Goal: Task Accomplishment & Management: Complete application form

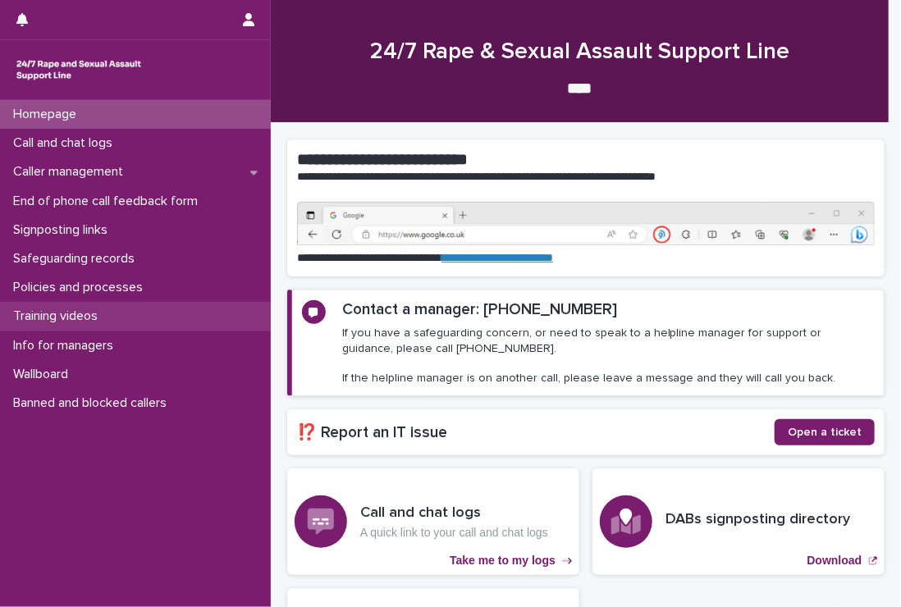
scroll to position [226, 0]
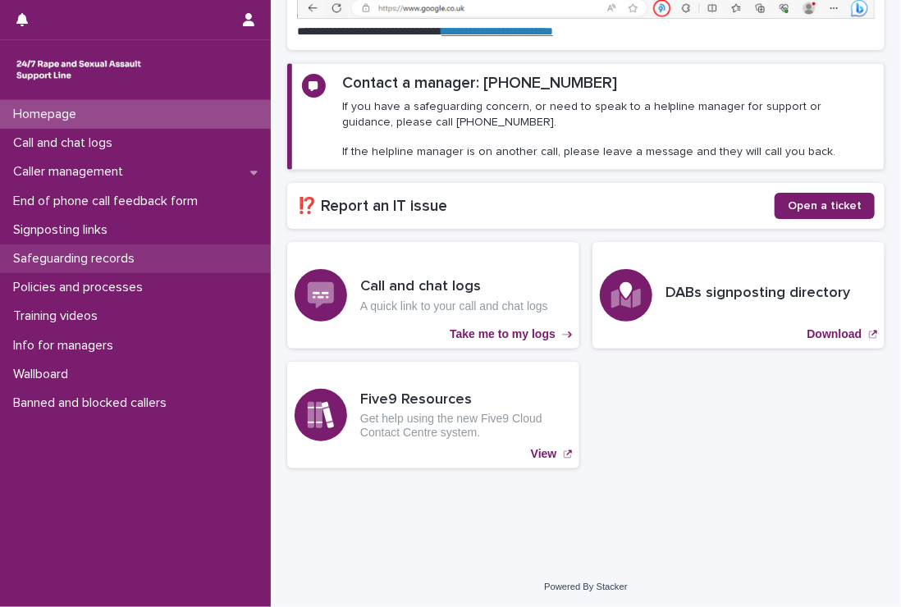
click at [74, 253] on p "Safeguarding records" at bounding box center [77, 259] width 141 height 16
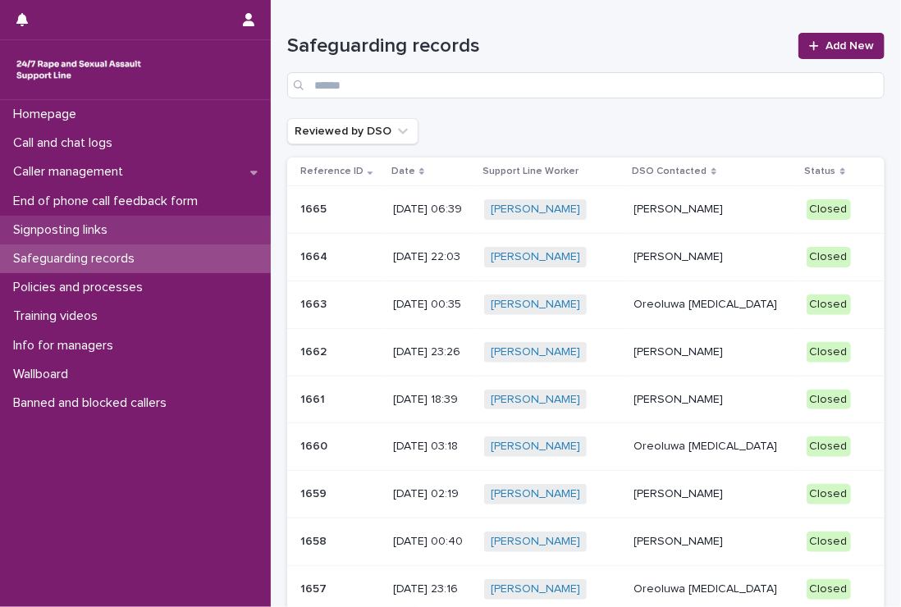
click at [59, 228] on p "Signposting links" at bounding box center [64, 230] width 114 height 16
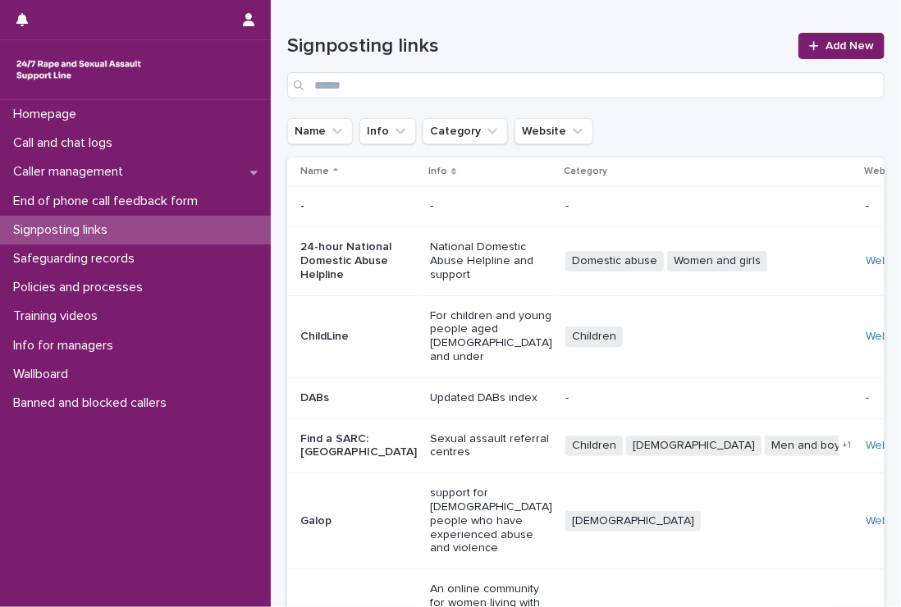
click at [87, 482] on div "Homepage Call and chat logs Caller management End of phone call feedback form S…" at bounding box center [135, 353] width 271 height 507
click at [138, 547] on div "Homepage Call and chat logs Caller management End of phone call feedback form S…" at bounding box center [135, 353] width 271 height 507
click at [825, 37] on link "Add New" at bounding box center [841, 46] width 86 height 26
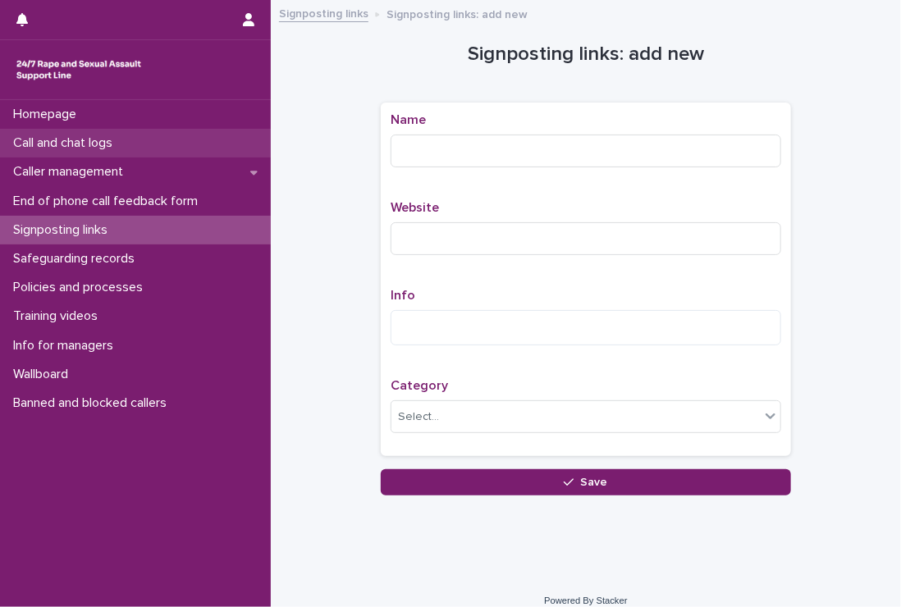
click at [106, 137] on p "Call and chat logs" at bounding box center [66, 143] width 119 height 16
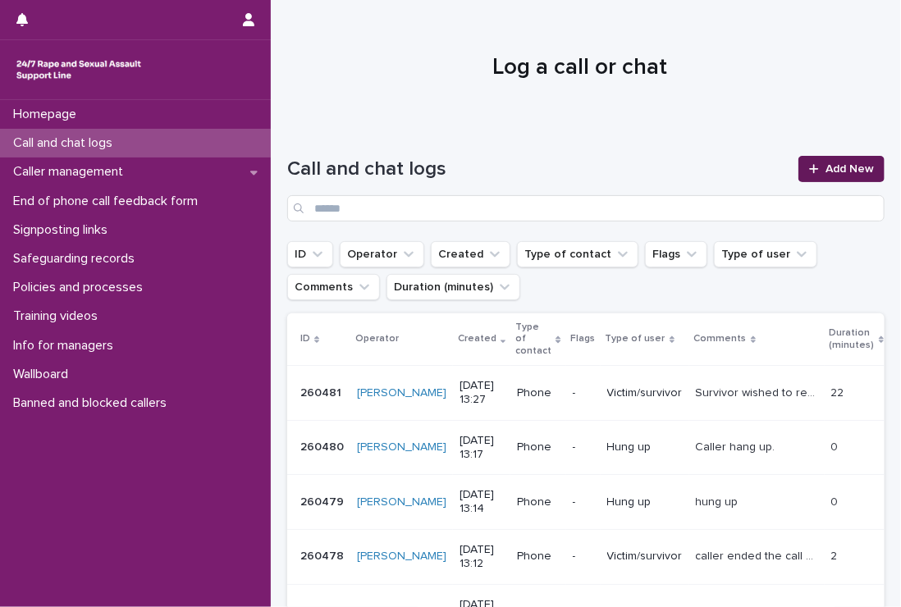
click at [804, 160] on link "Add New" at bounding box center [841, 169] width 86 height 26
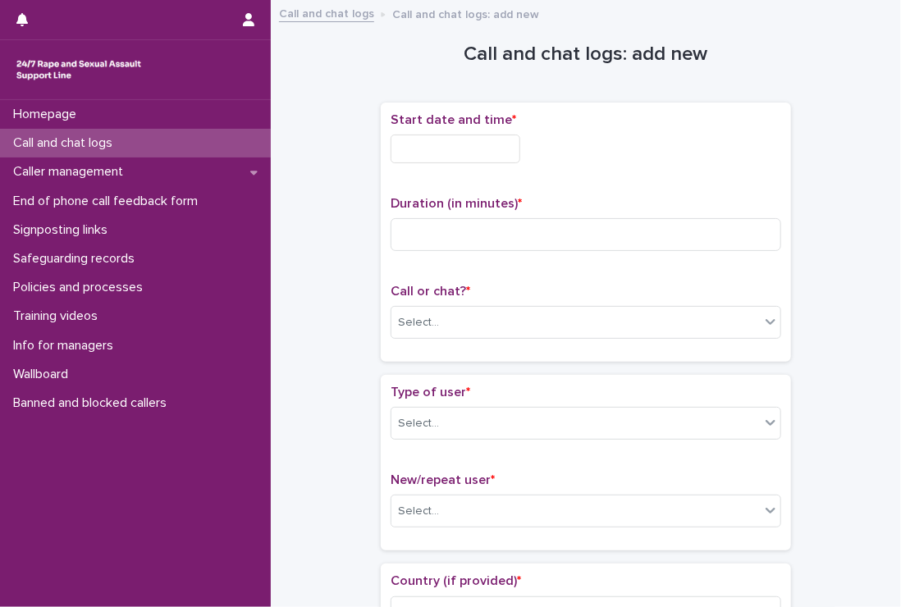
click at [404, 147] on input "text" at bounding box center [456, 149] width 130 height 29
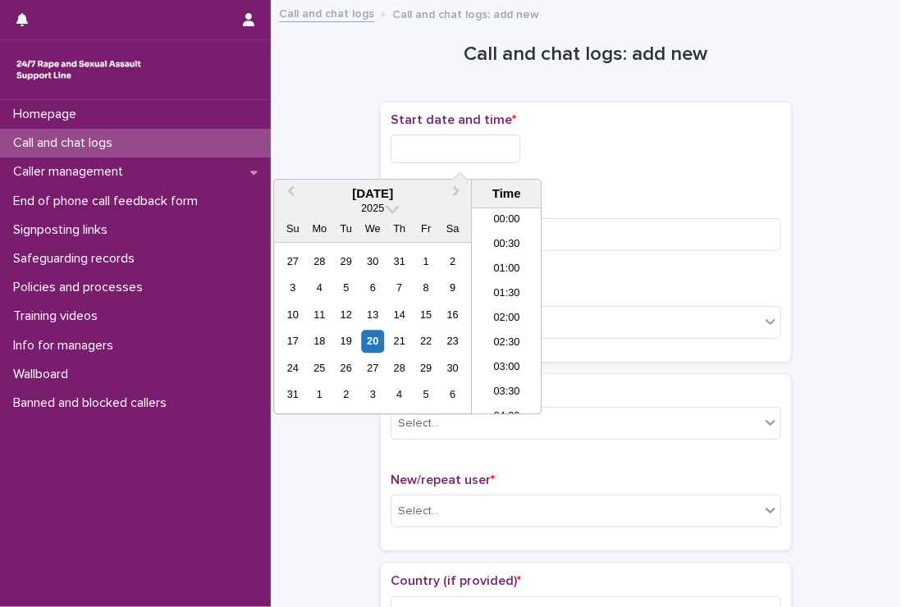
scroll to position [574, 0]
click at [507, 280] on li "13:00" at bounding box center [507, 287] width 70 height 25
click at [491, 143] on input "**********" at bounding box center [456, 149] width 130 height 29
type input "**********"
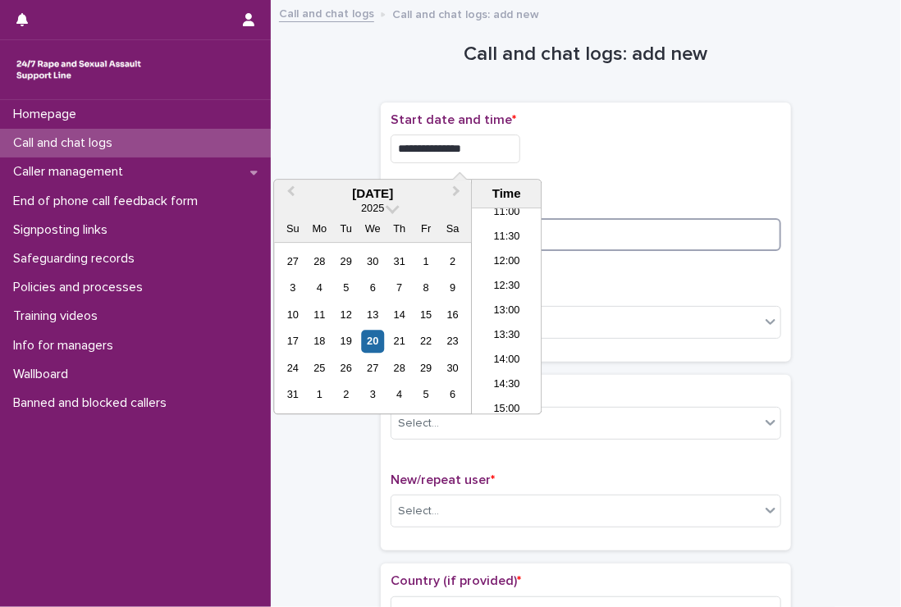
click at [604, 231] on input at bounding box center [586, 234] width 391 height 33
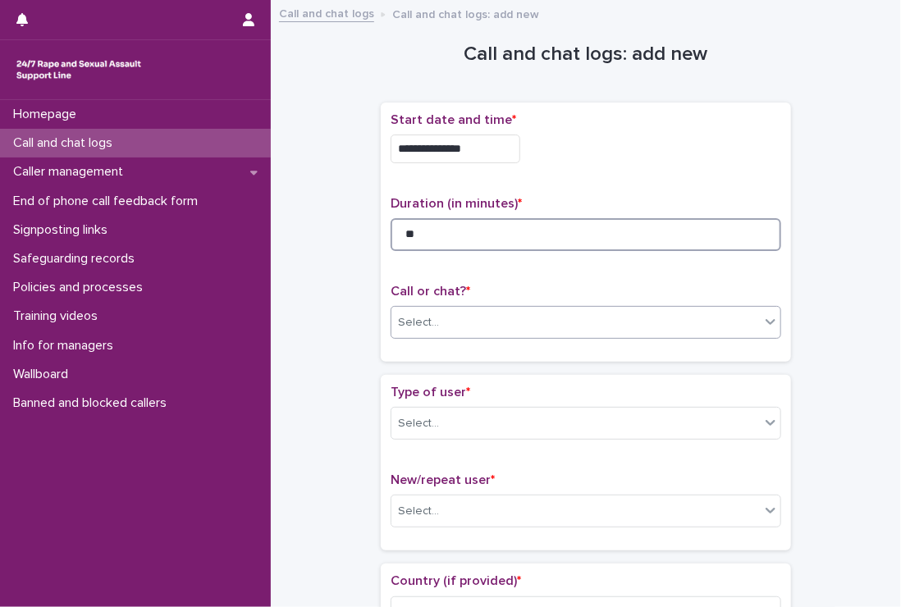
type input "**"
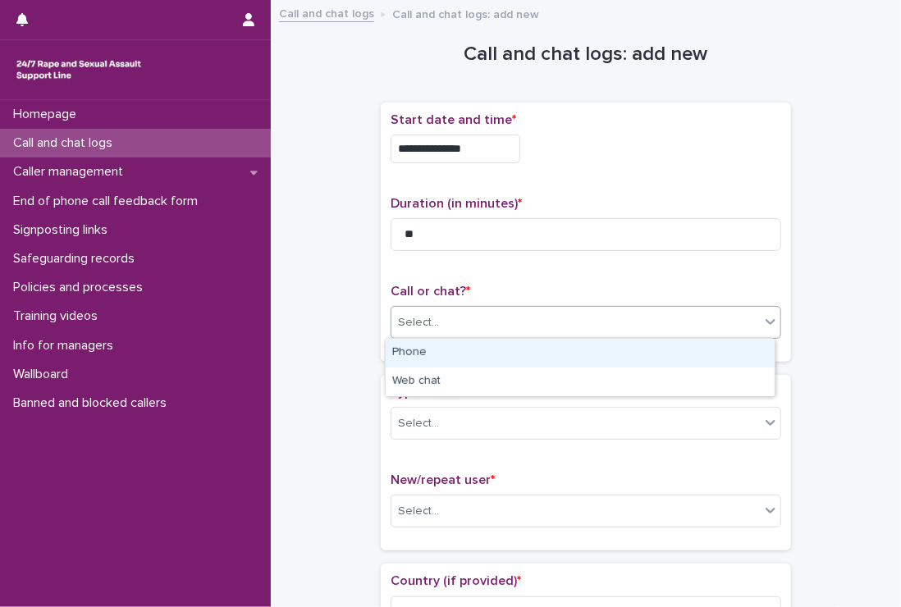
click at [592, 313] on div "Select..." at bounding box center [575, 322] width 368 height 27
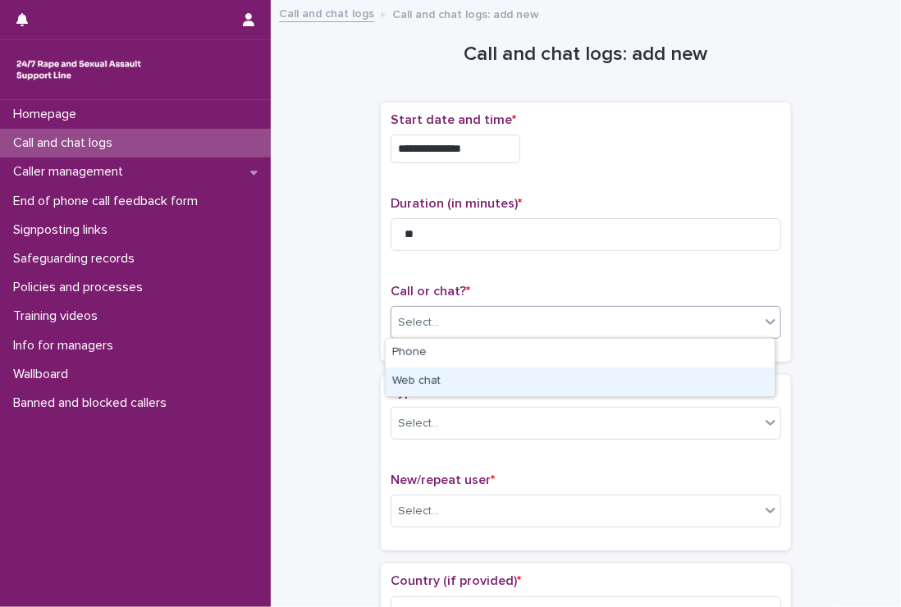
click at [450, 381] on div "Web chat" at bounding box center [580, 382] width 389 height 29
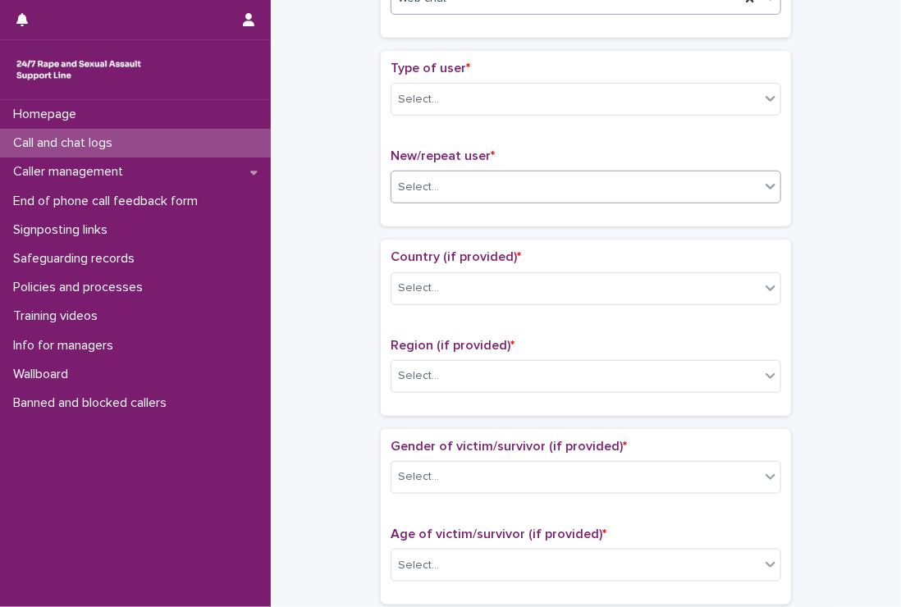
scroll to position [328, 0]
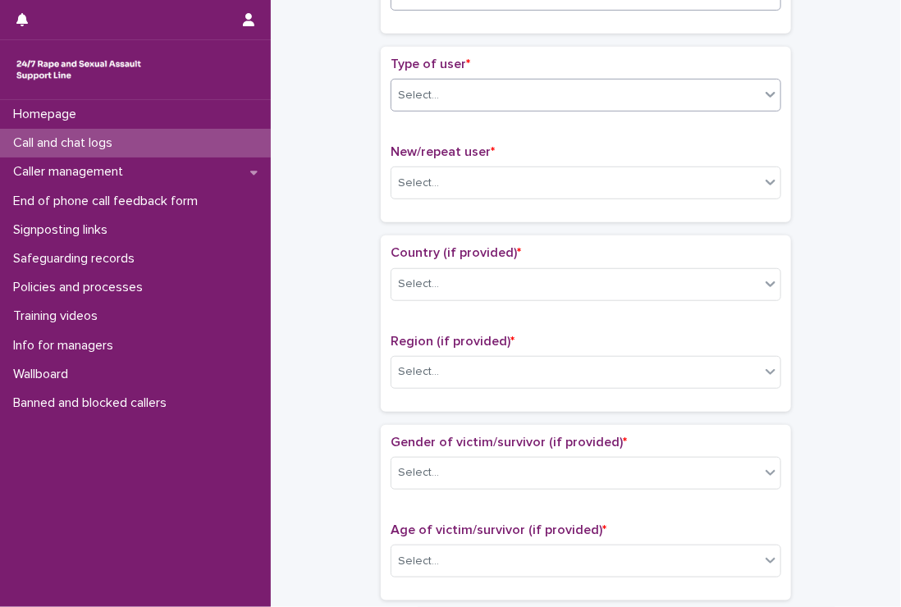
click at [438, 89] on div "Select..." at bounding box center [575, 95] width 368 height 27
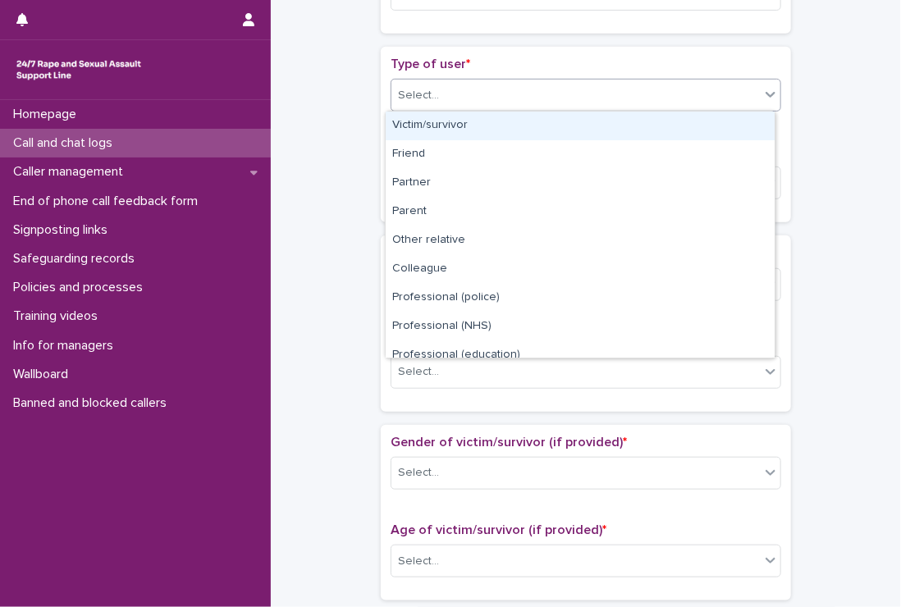
click at [441, 124] on div "Victim/survivor" at bounding box center [580, 126] width 389 height 29
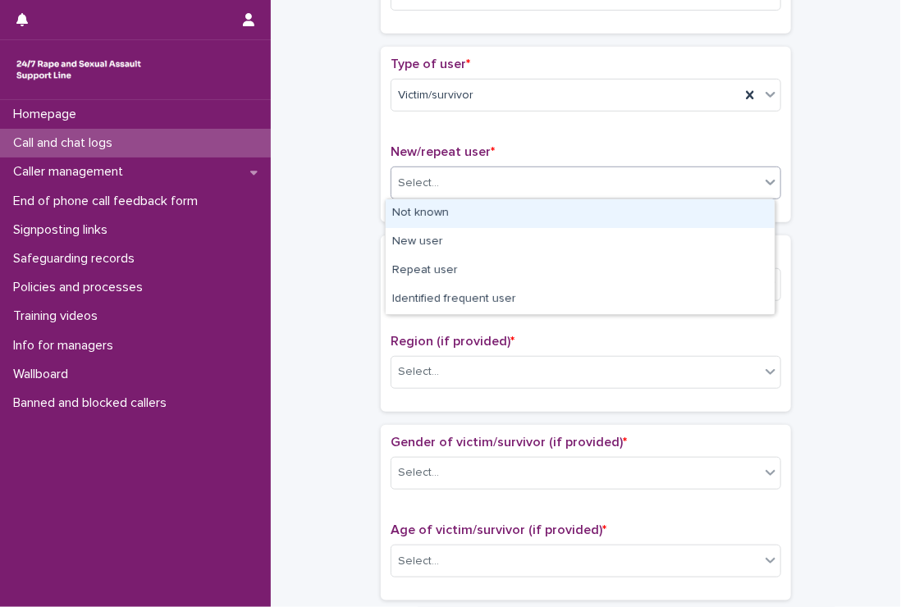
click at [445, 176] on div "Select..." at bounding box center [575, 183] width 368 height 27
click at [439, 211] on div "Not known" at bounding box center [580, 213] width 389 height 29
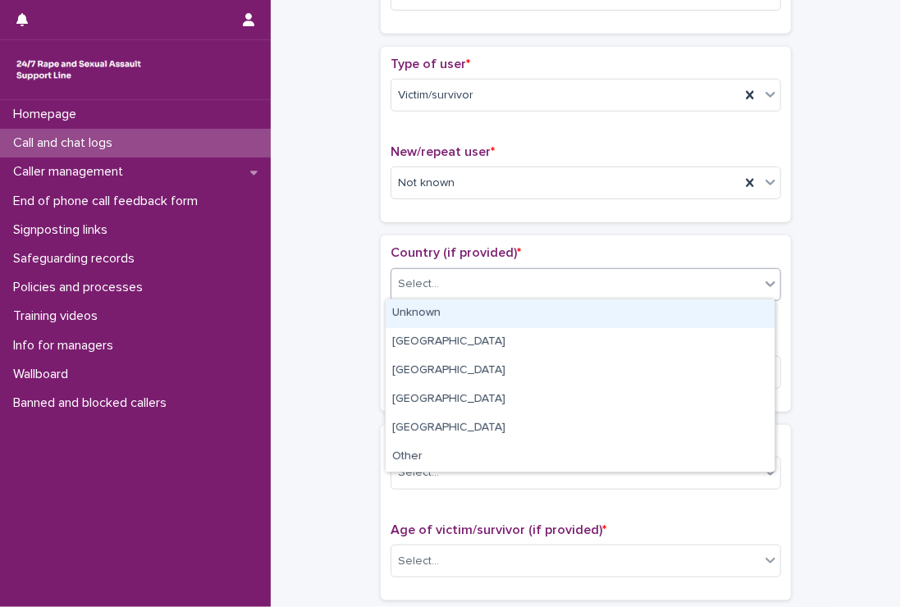
click at [449, 276] on div "Select..." at bounding box center [575, 284] width 368 height 27
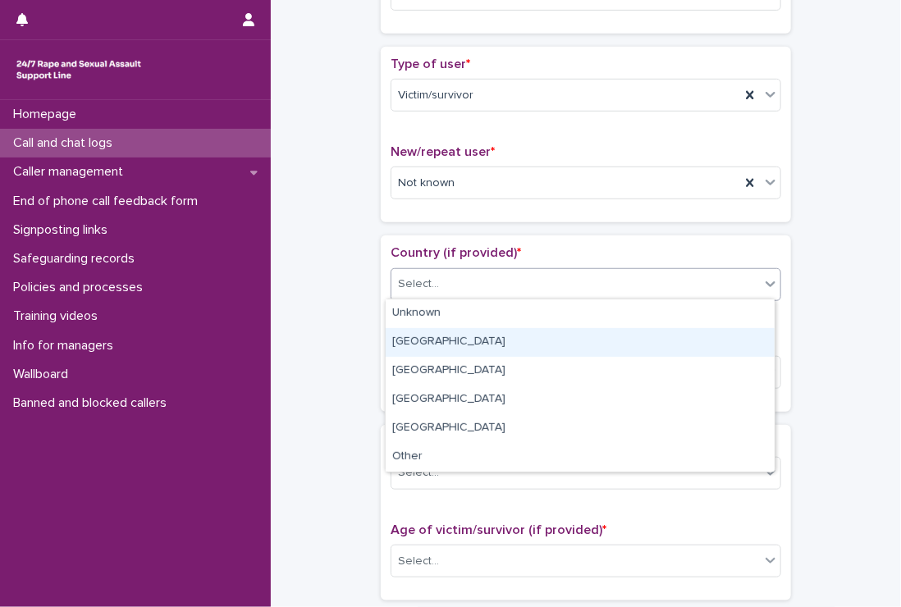
click at [450, 343] on div "[GEOGRAPHIC_DATA]" at bounding box center [580, 342] width 389 height 29
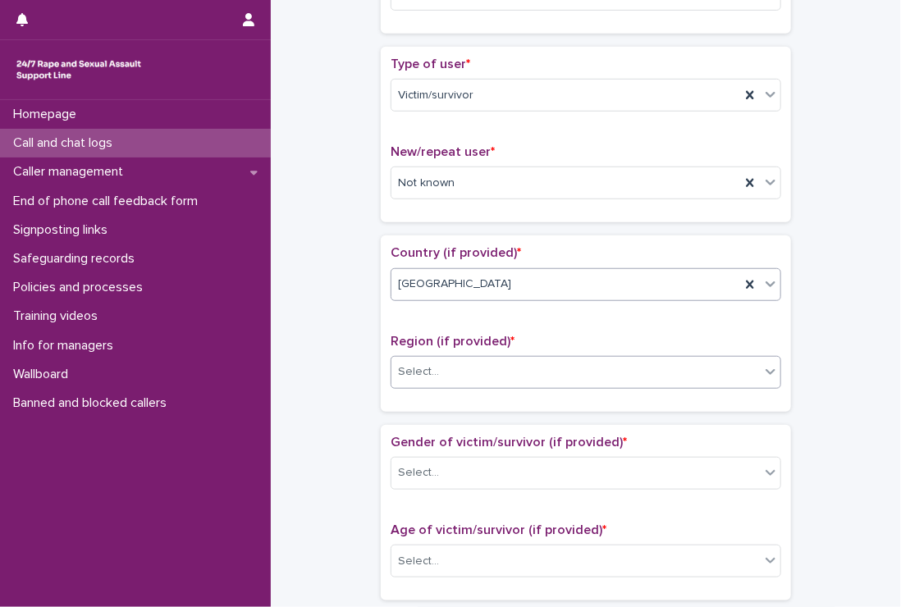
click at [450, 368] on div "Select..." at bounding box center [575, 372] width 368 height 27
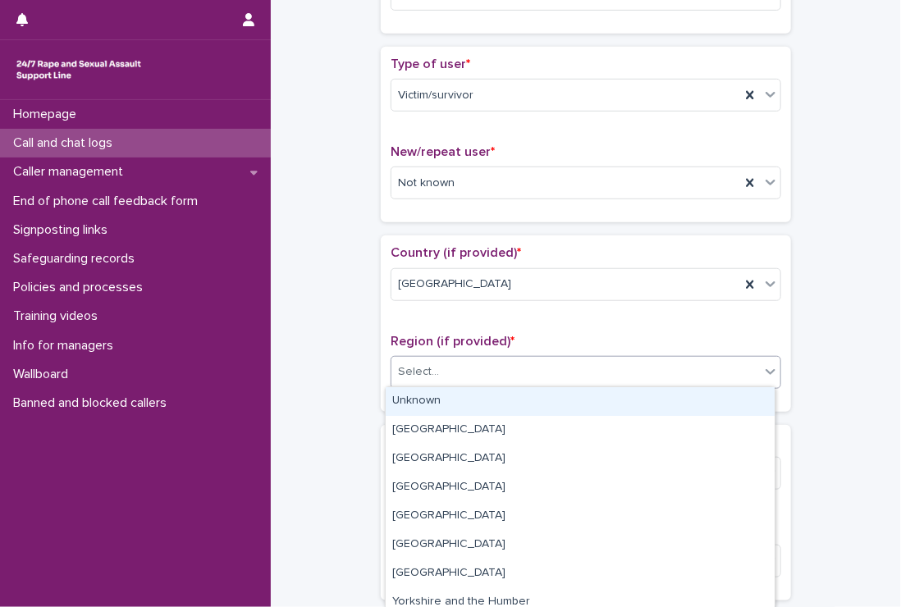
click at [450, 400] on div "Unknown" at bounding box center [580, 401] width 389 height 29
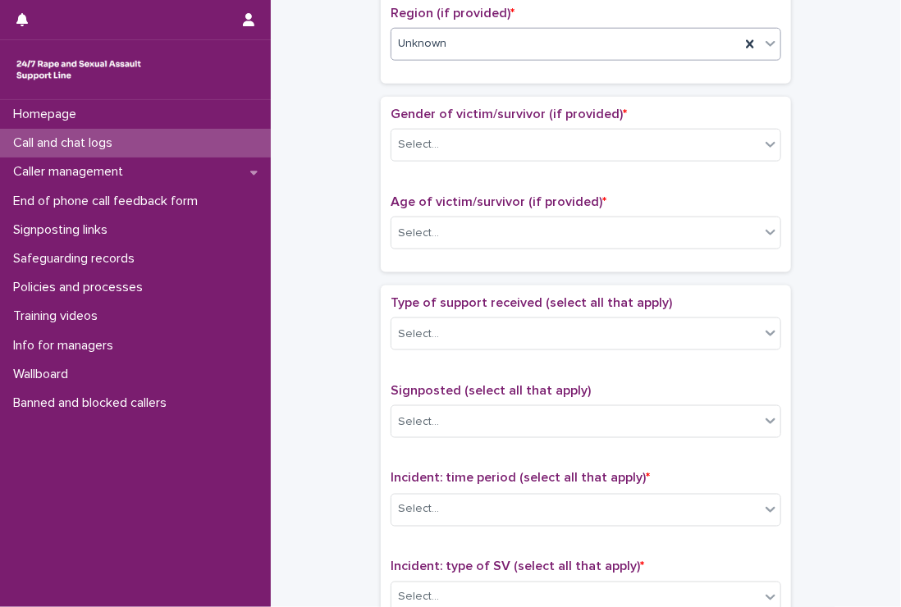
scroll to position [738, 0]
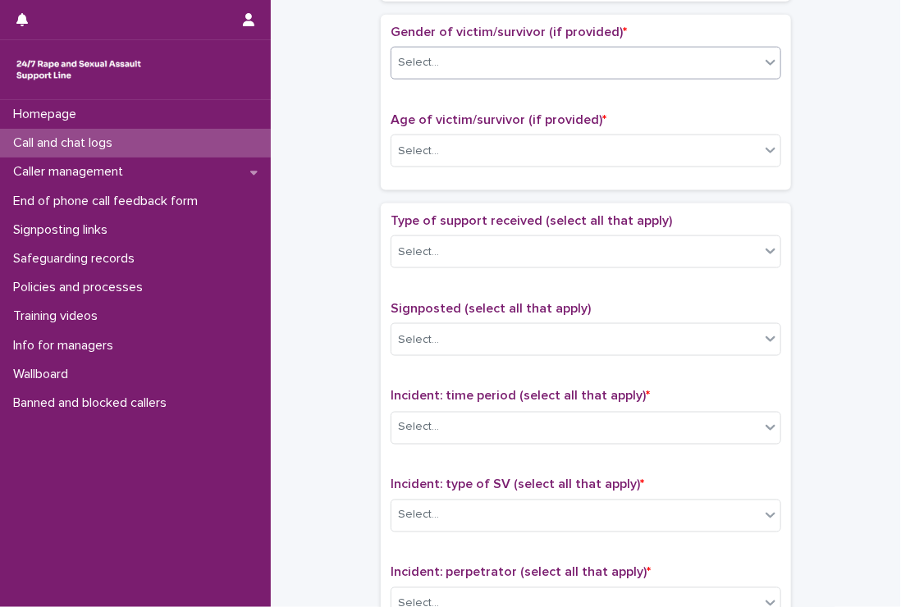
click at [413, 58] on div "Select..." at bounding box center [418, 62] width 41 height 17
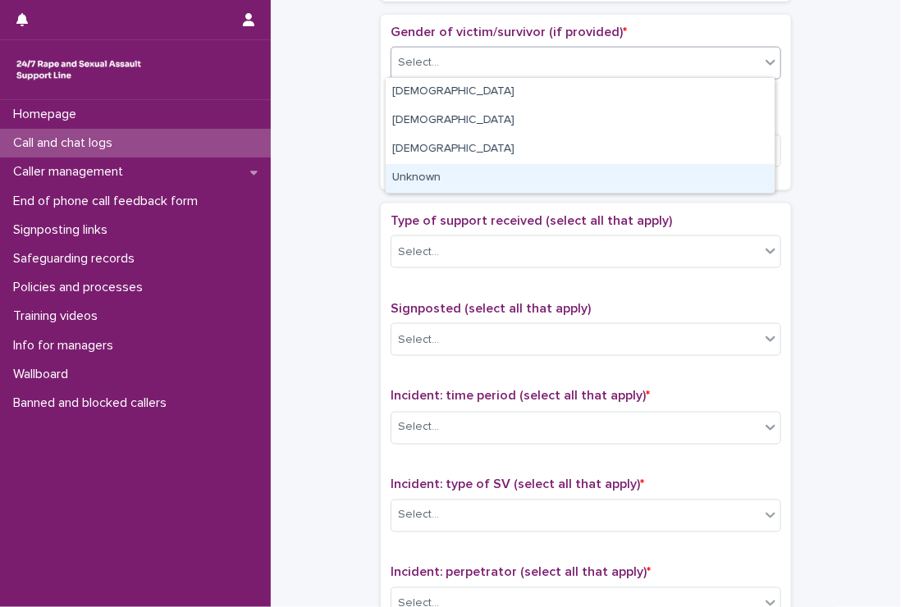
click at [426, 176] on div "Unknown" at bounding box center [580, 178] width 389 height 29
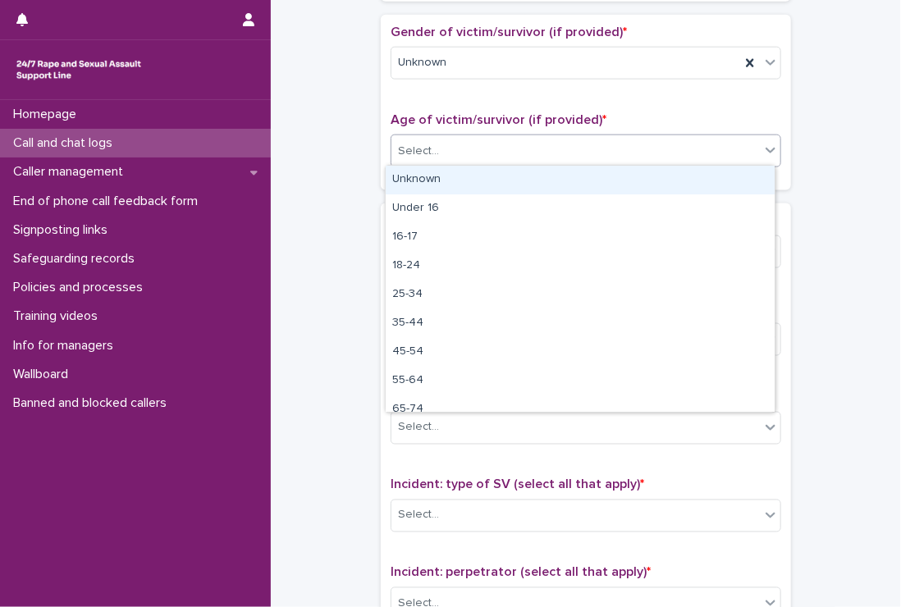
click at [420, 150] on div "Select..." at bounding box center [418, 151] width 41 height 17
click at [444, 180] on div "Unknown" at bounding box center [580, 180] width 389 height 29
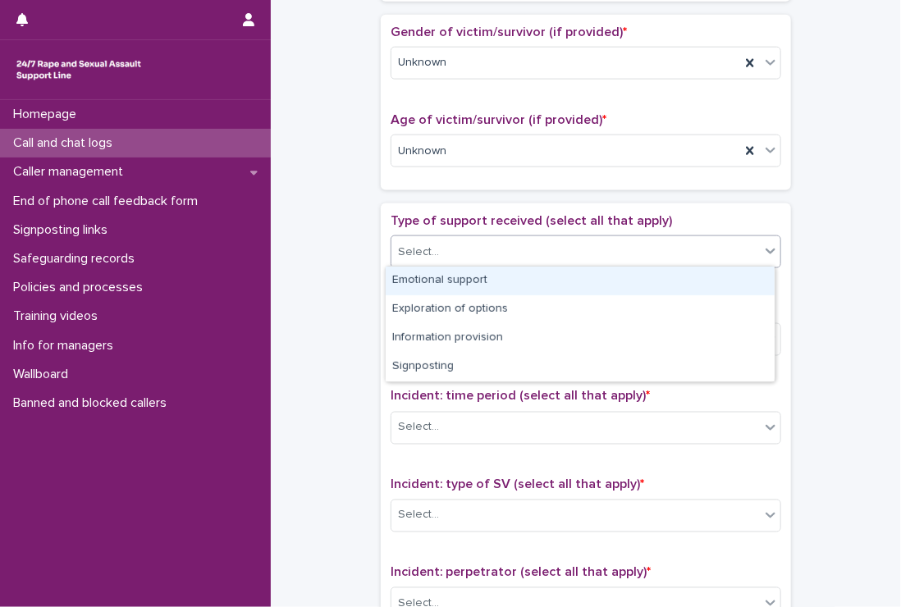
click at [450, 244] on div "Select..." at bounding box center [575, 252] width 368 height 27
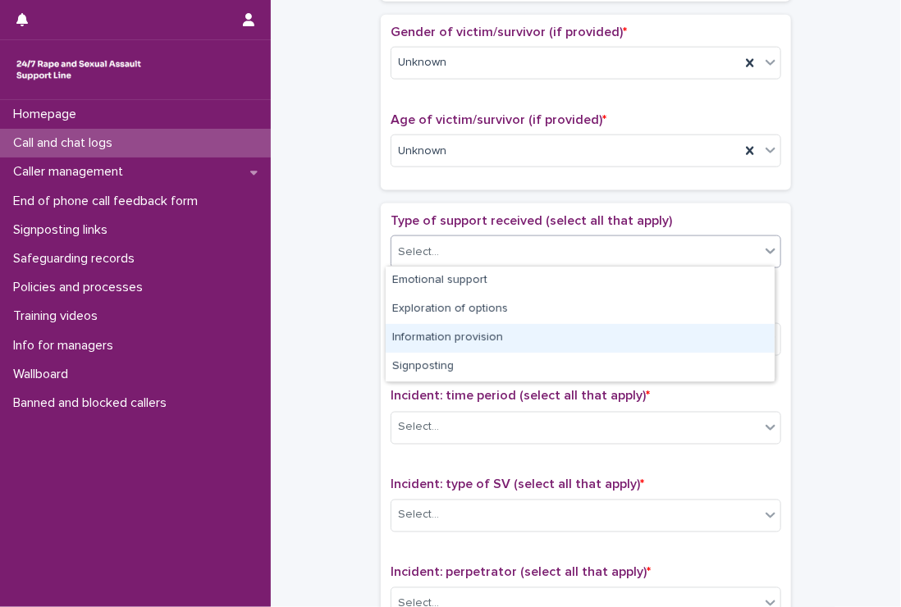
click at [452, 338] on div "Information provision" at bounding box center [580, 338] width 389 height 29
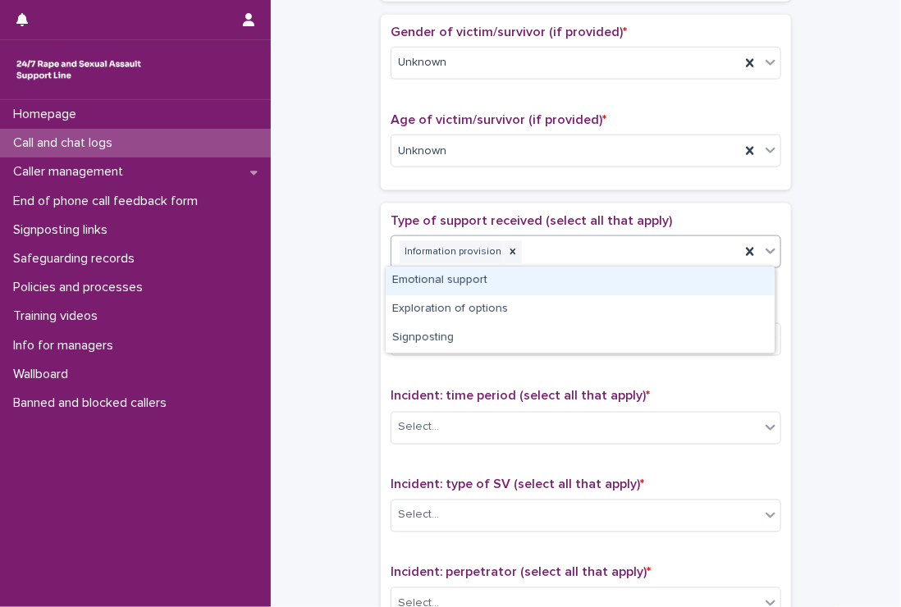
click at [596, 242] on div "Information provision" at bounding box center [565, 252] width 349 height 29
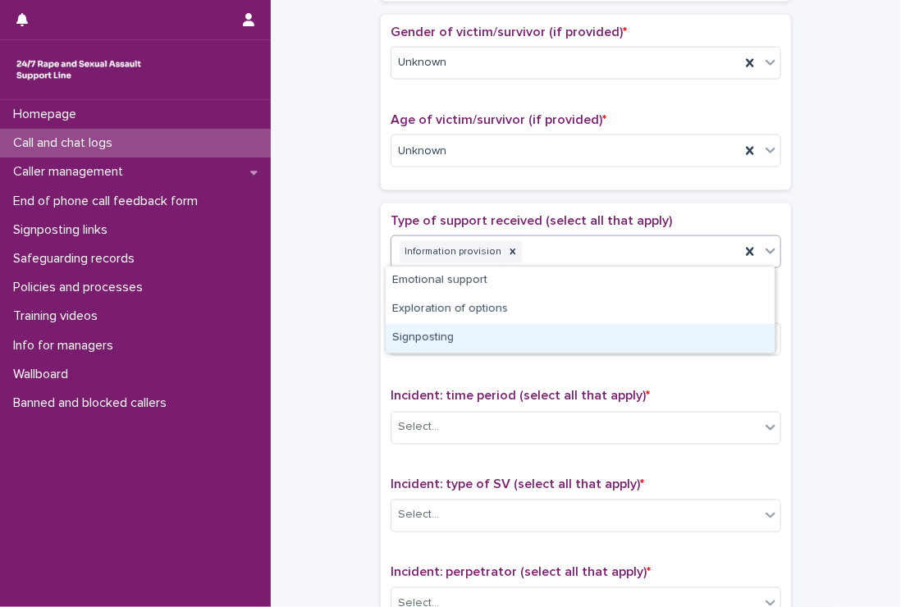
click at [418, 334] on div "Signposting" at bounding box center [580, 338] width 389 height 29
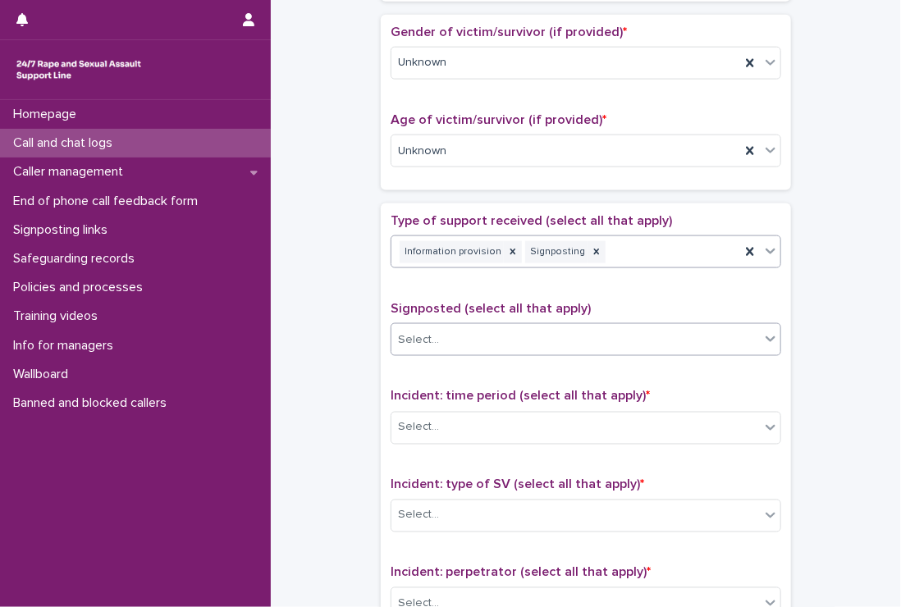
click at [418, 331] on div "Select..." at bounding box center [418, 339] width 41 height 17
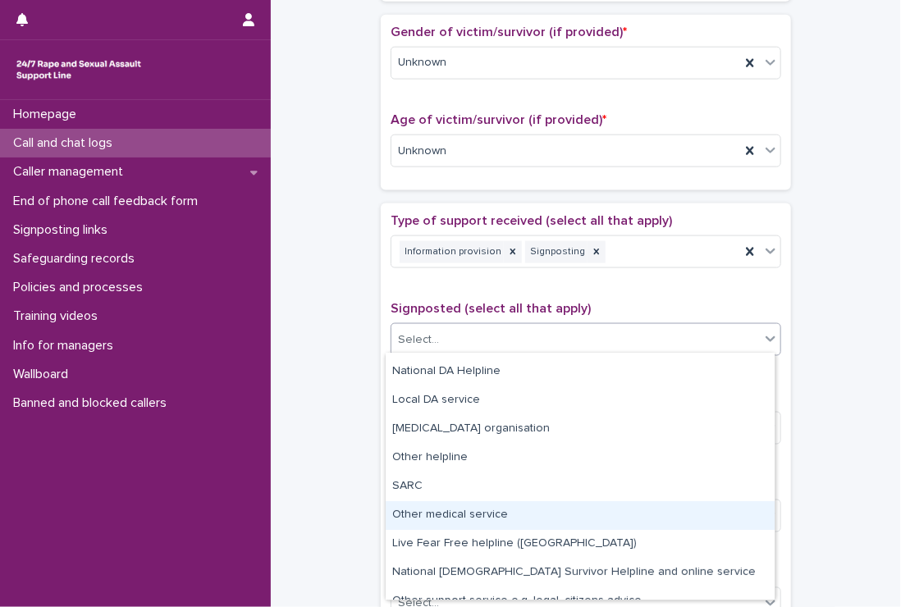
scroll to position [98, 0]
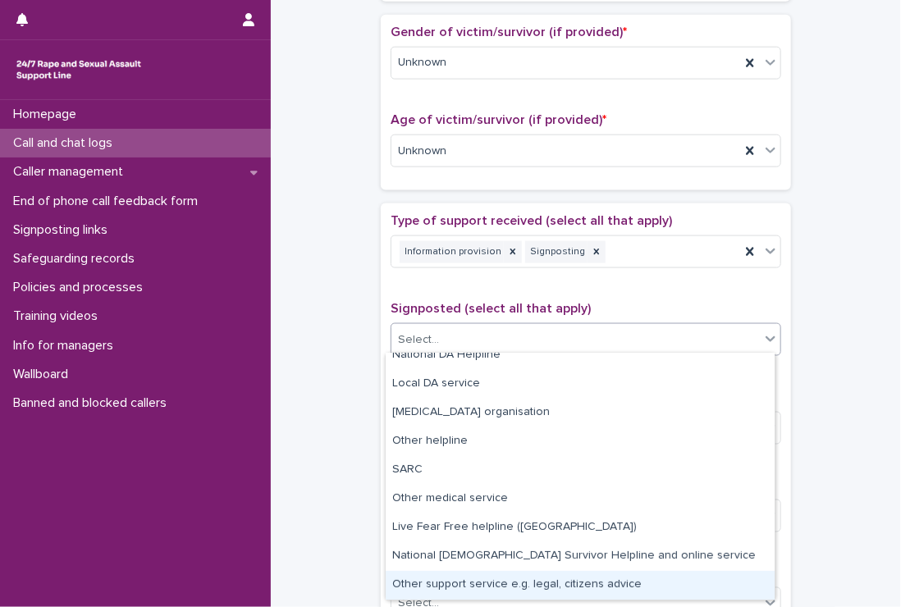
click at [633, 580] on div "Other support service e.g. legal, citizens advice" at bounding box center [580, 585] width 389 height 29
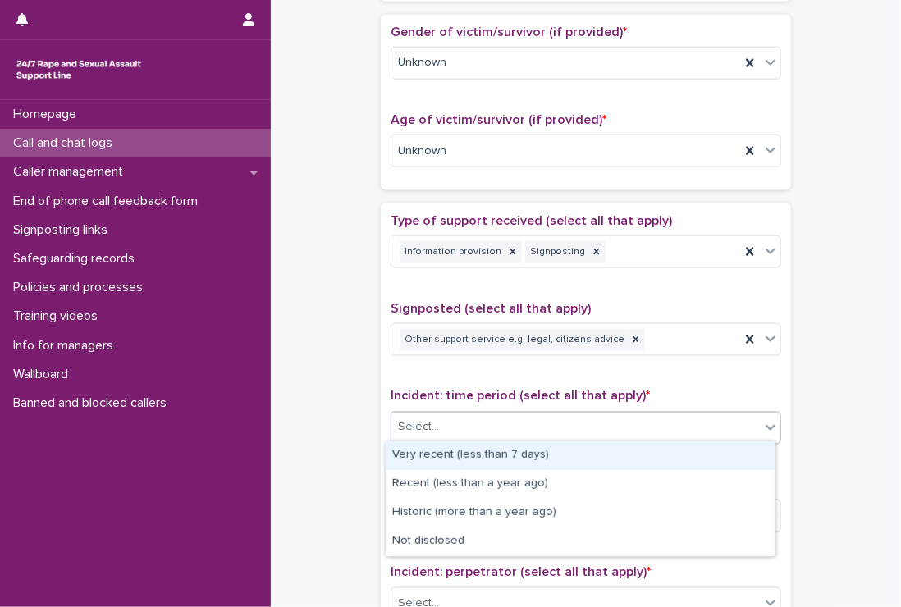
click at [505, 421] on div "Select..." at bounding box center [575, 427] width 368 height 27
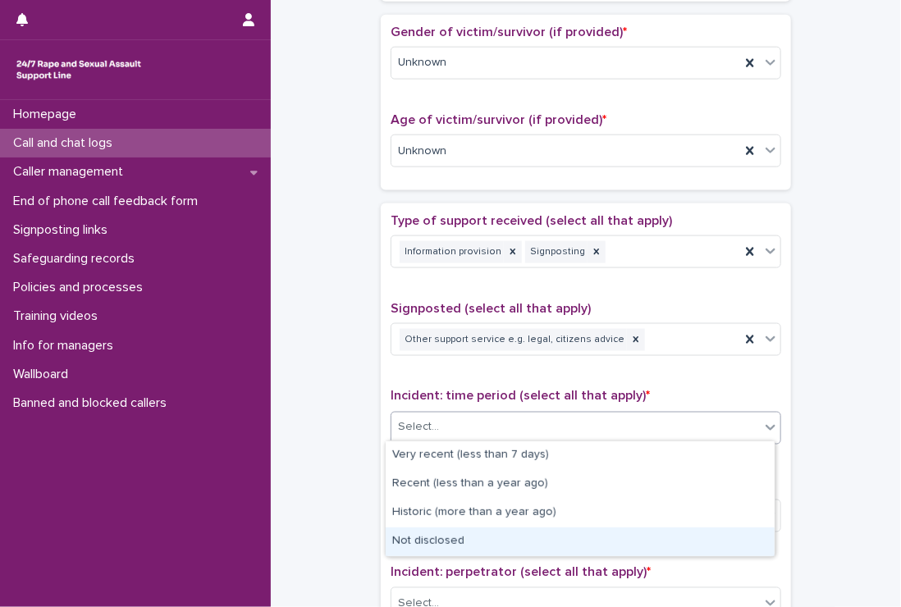
click at [492, 538] on div "Not disclosed" at bounding box center [580, 542] width 389 height 29
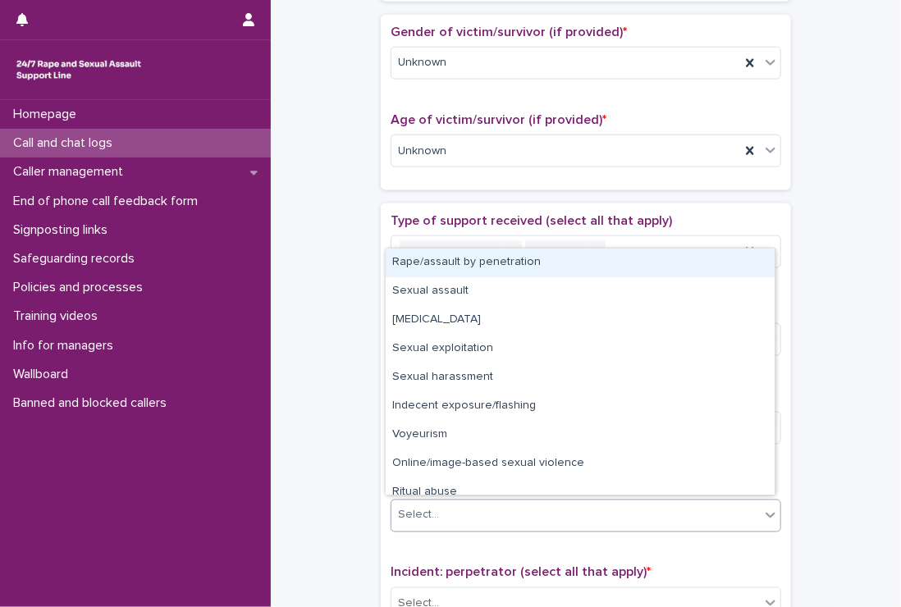
click at [487, 511] on div "Select..." at bounding box center [575, 515] width 368 height 27
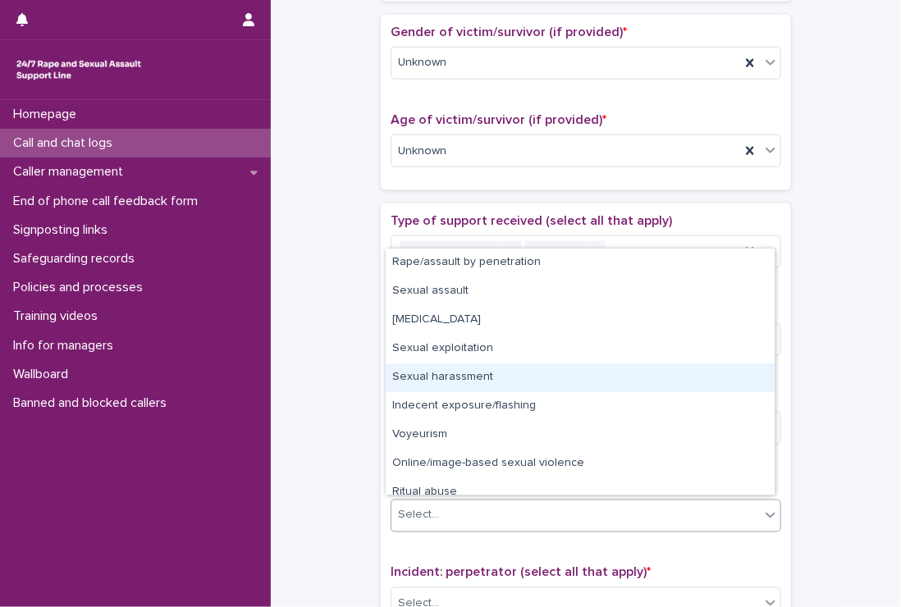
scroll to position [41, 0]
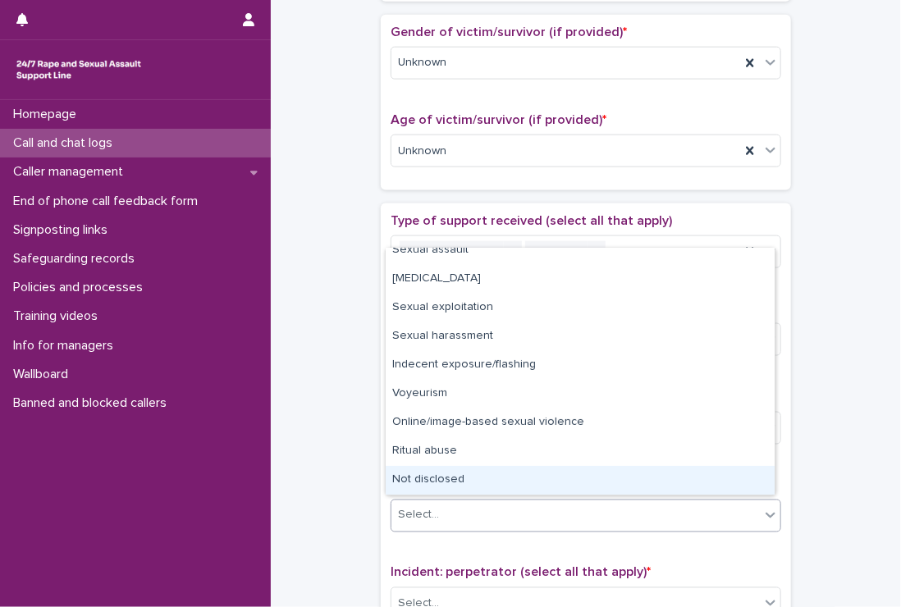
click at [436, 480] on div "Not disclosed" at bounding box center [580, 480] width 389 height 29
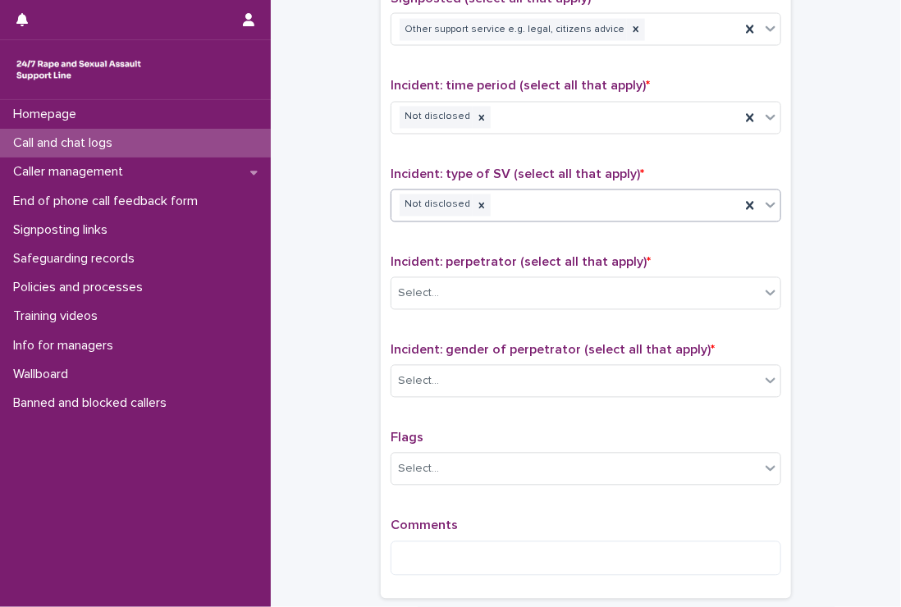
scroll to position [1149, 0]
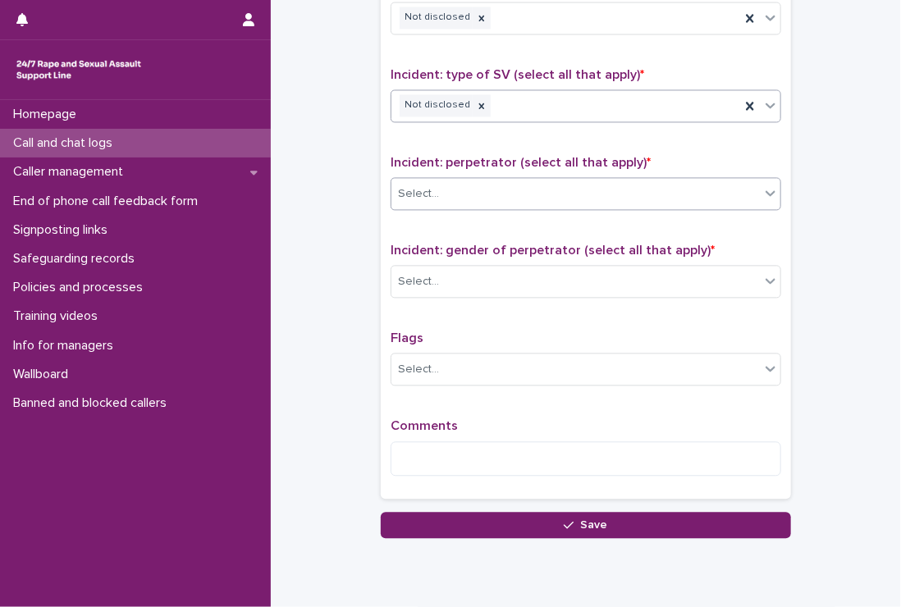
click at [440, 184] on div "Select..." at bounding box center [575, 193] width 368 height 27
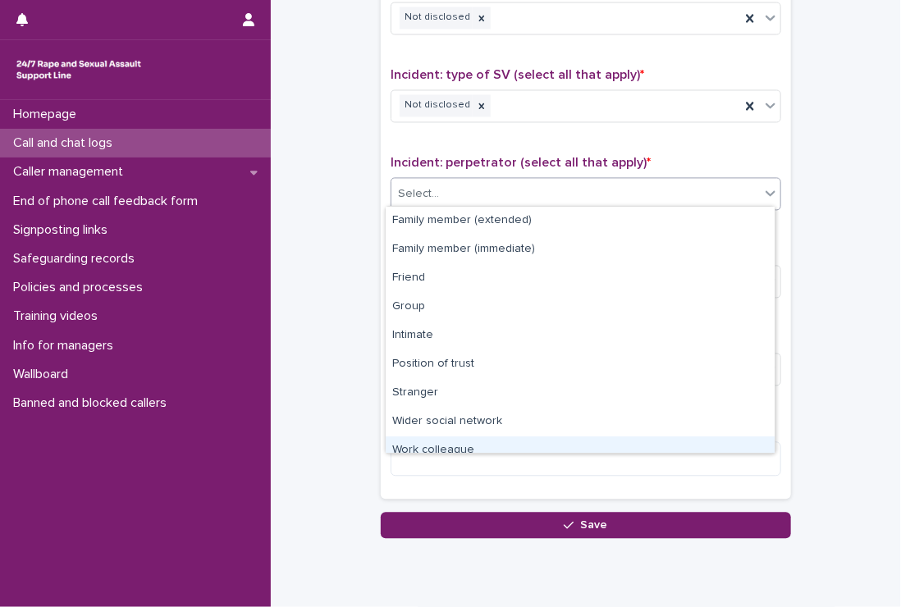
scroll to position [69, 0]
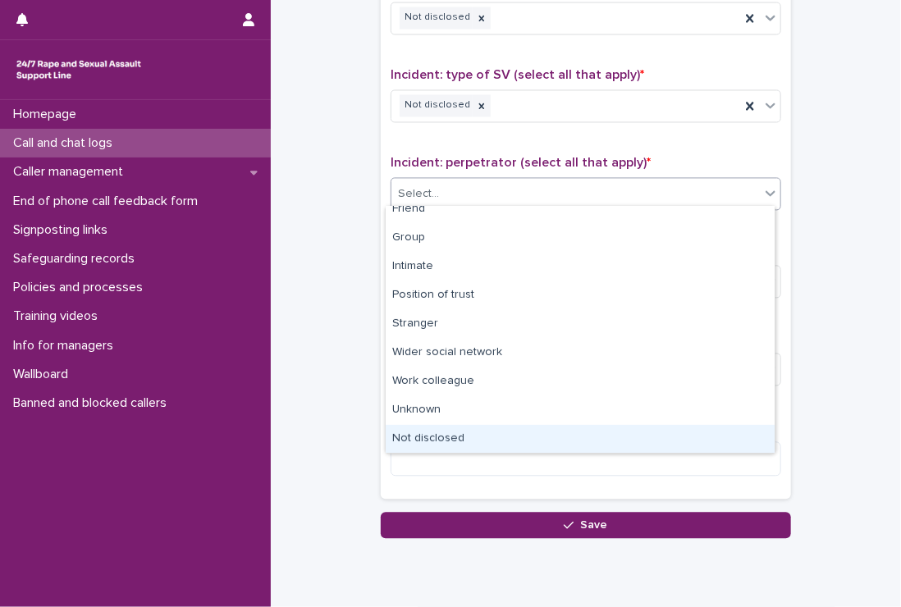
click at [512, 433] on div "Not disclosed" at bounding box center [580, 439] width 389 height 29
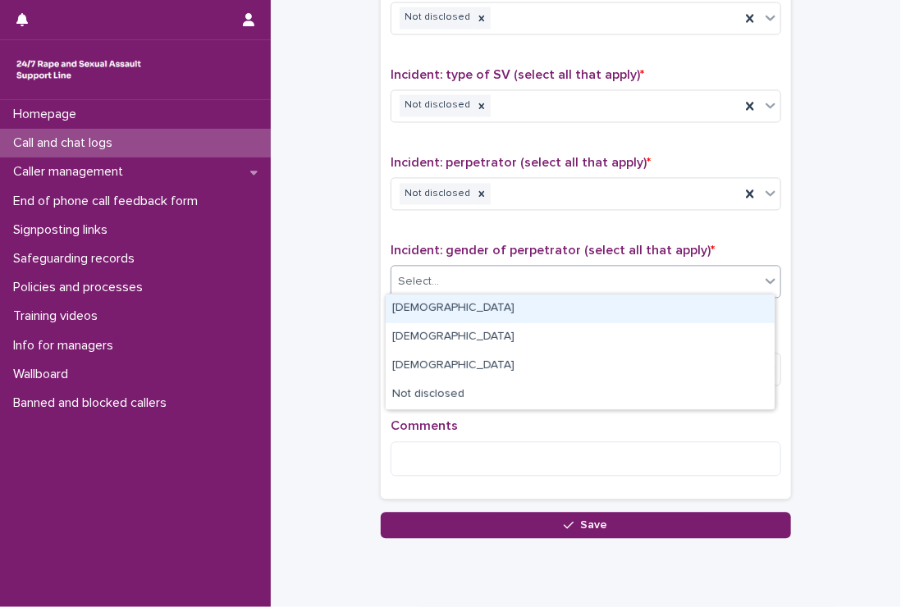
click at [503, 276] on div "Select..." at bounding box center [575, 281] width 368 height 27
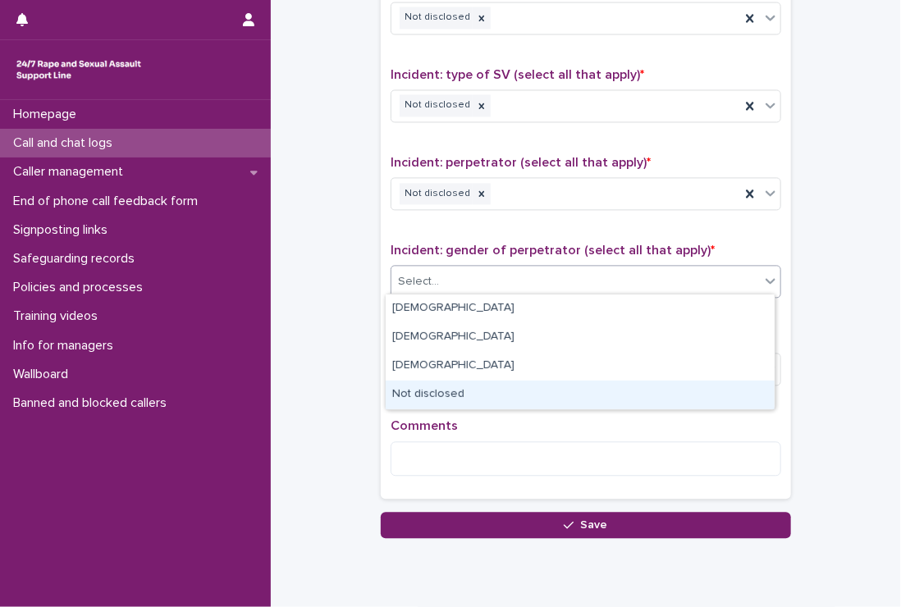
click at [493, 393] on div "Not disclosed" at bounding box center [580, 395] width 389 height 29
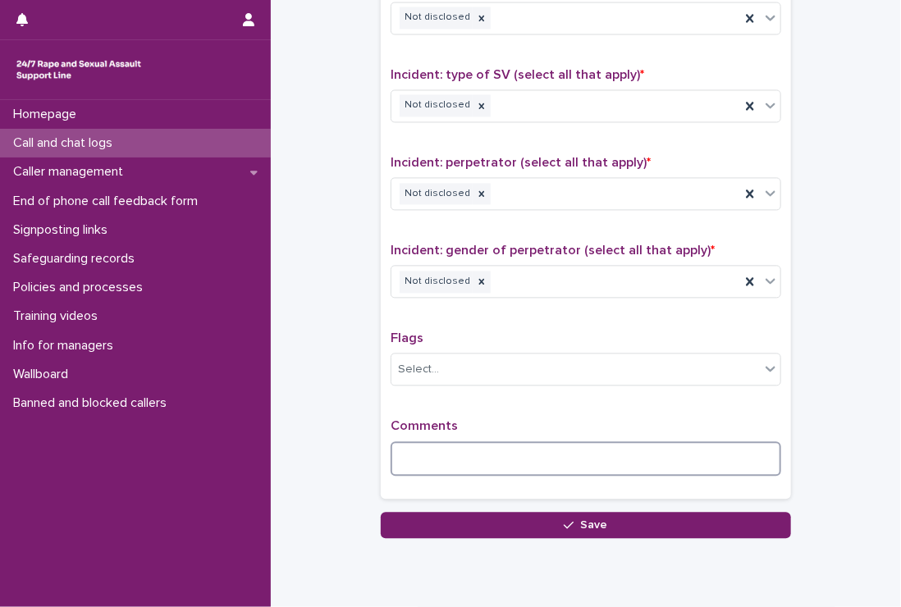
click at [549, 461] on textarea at bounding box center [586, 458] width 391 height 35
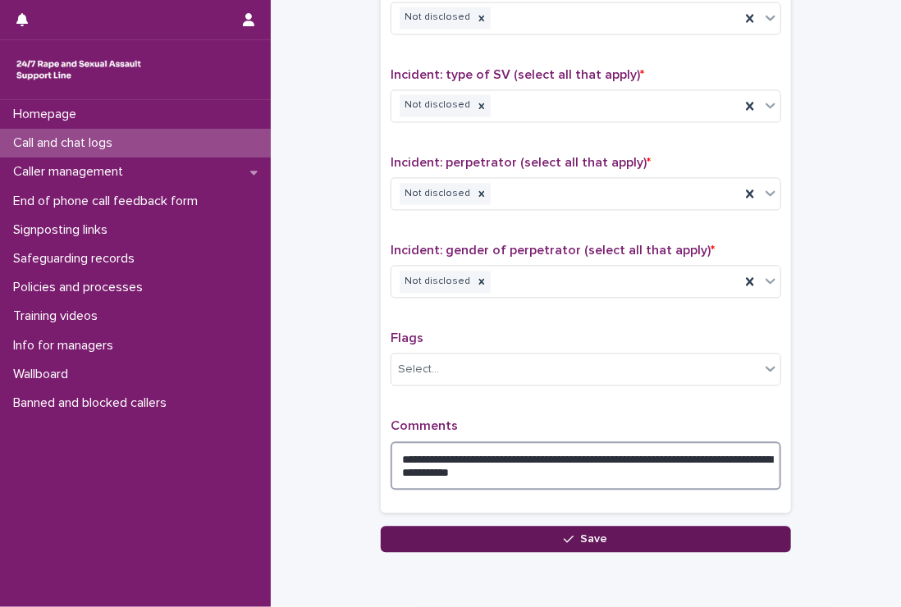
type textarea "**********"
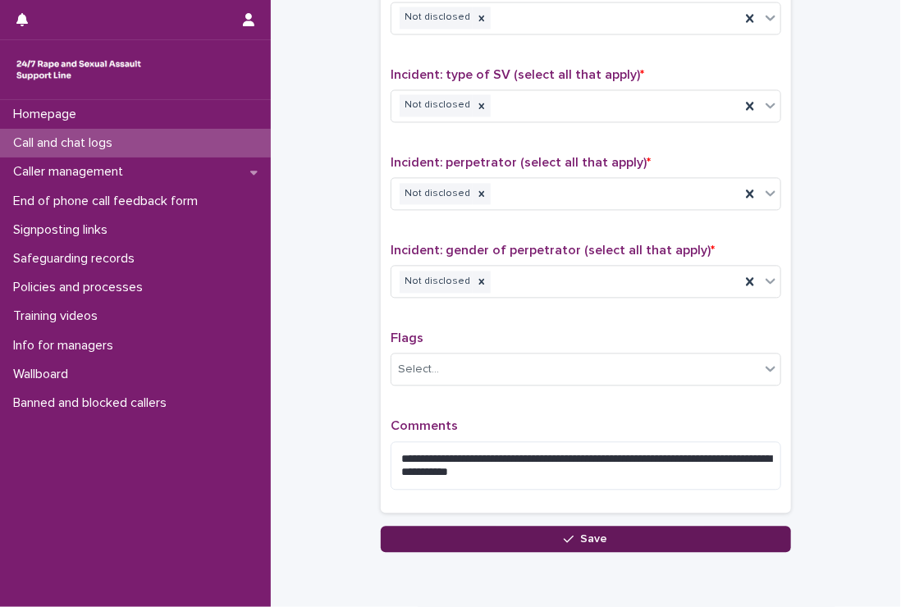
click at [564, 537] on icon "button" at bounding box center [569, 539] width 10 height 7
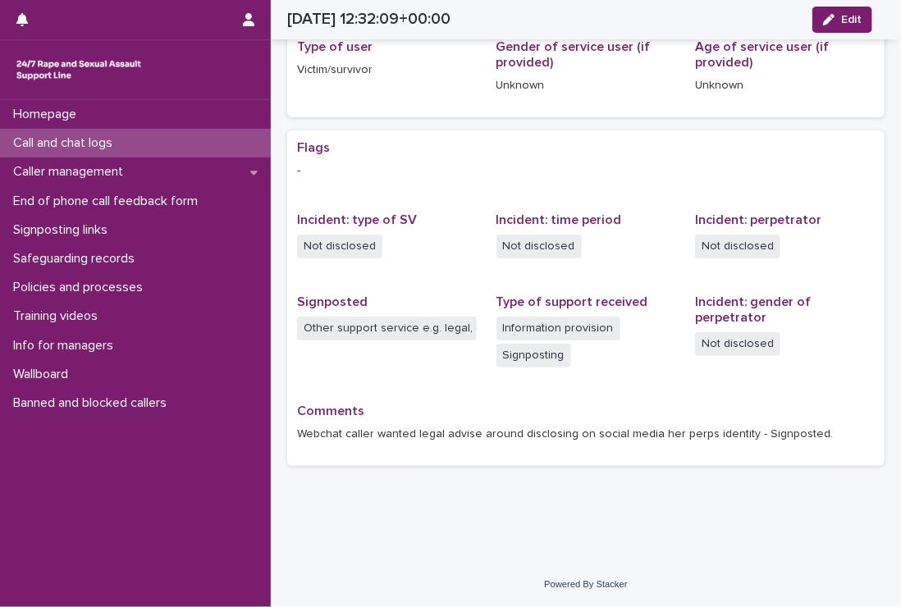
scroll to position [226, 0]
click at [149, 140] on div "Call and chat logs" at bounding box center [135, 143] width 271 height 29
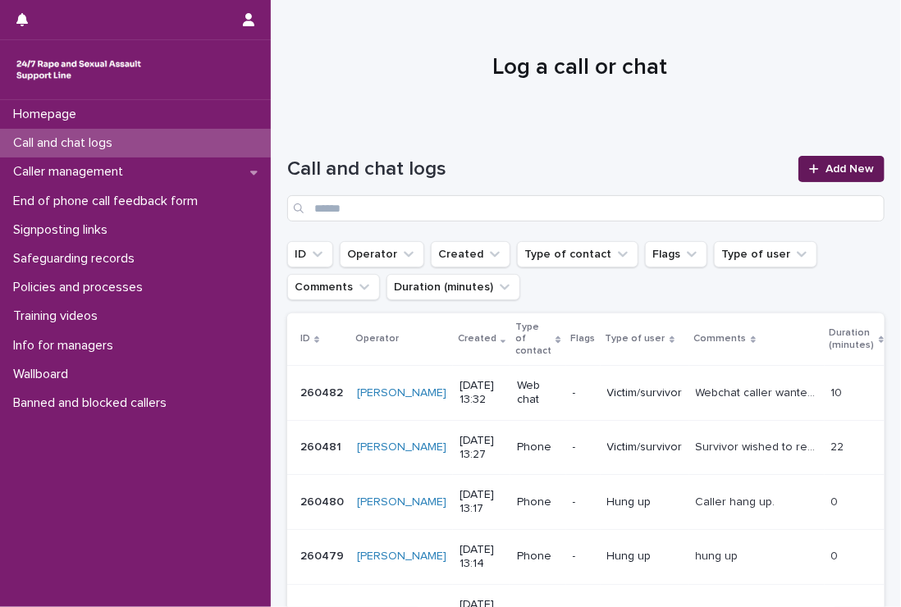
click at [840, 164] on span "Add New" at bounding box center [849, 168] width 48 height 11
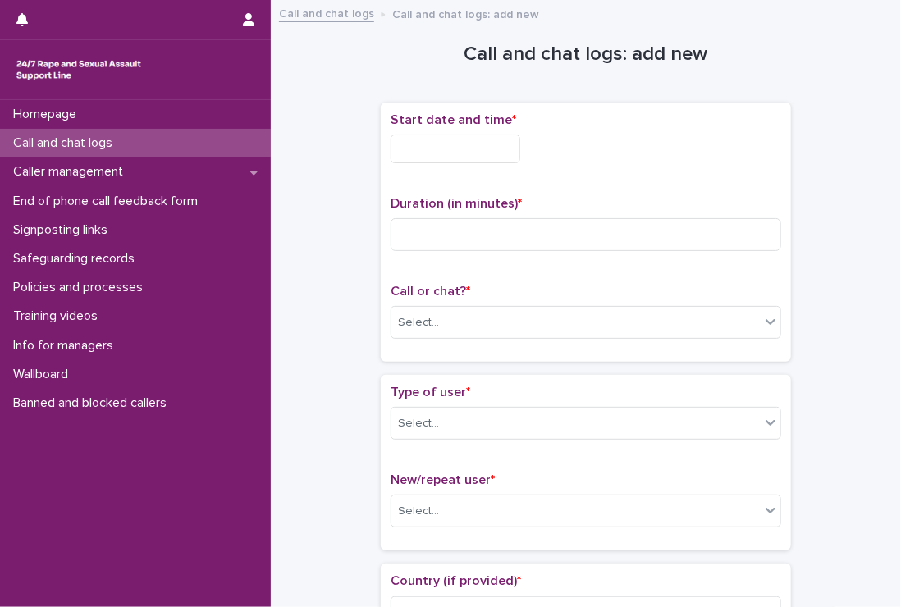
click at [485, 144] on input "text" at bounding box center [456, 149] width 130 height 29
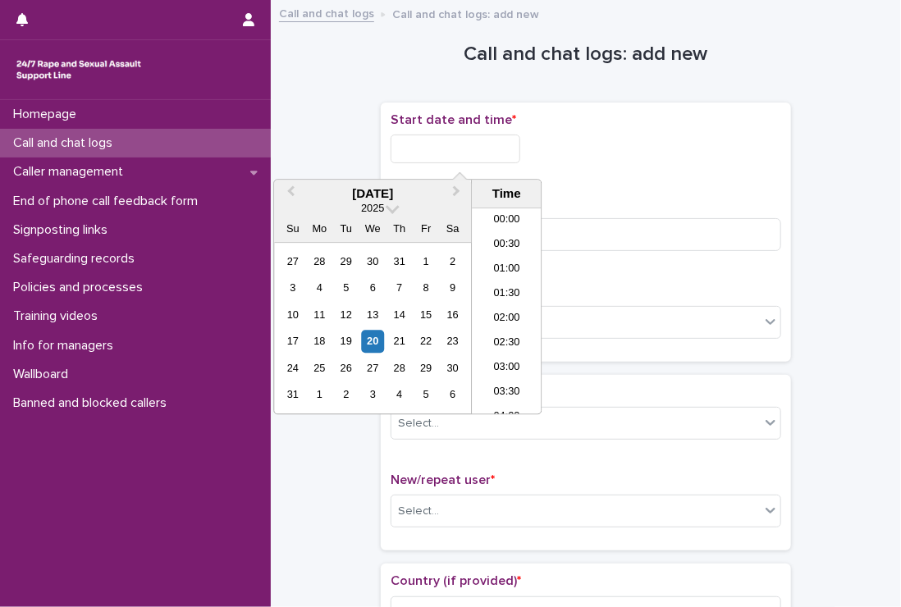
scroll to position [574, 0]
click at [500, 310] on li "13:30" at bounding box center [507, 311] width 70 height 25
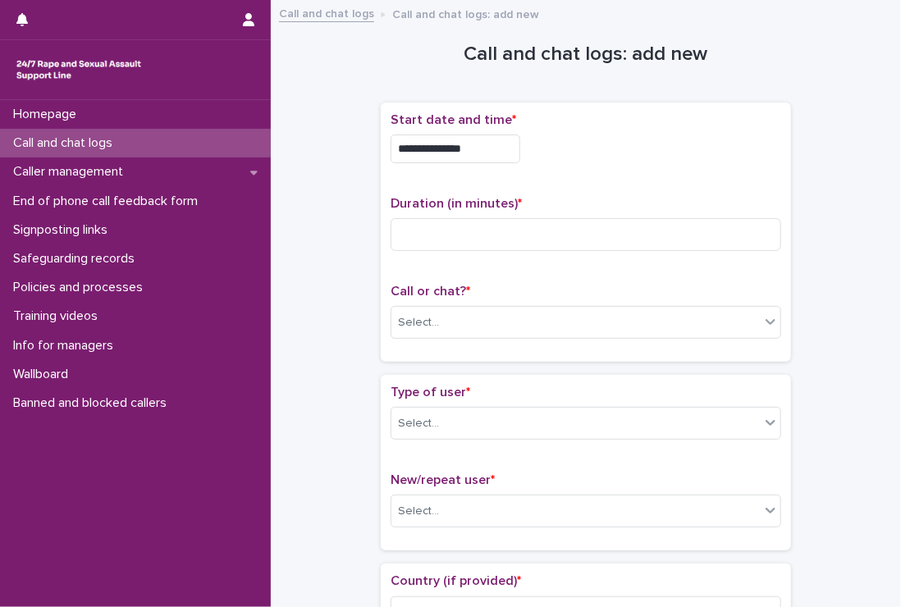
click at [505, 149] on input "**********" at bounding box center [456, 149] width 130 height 29
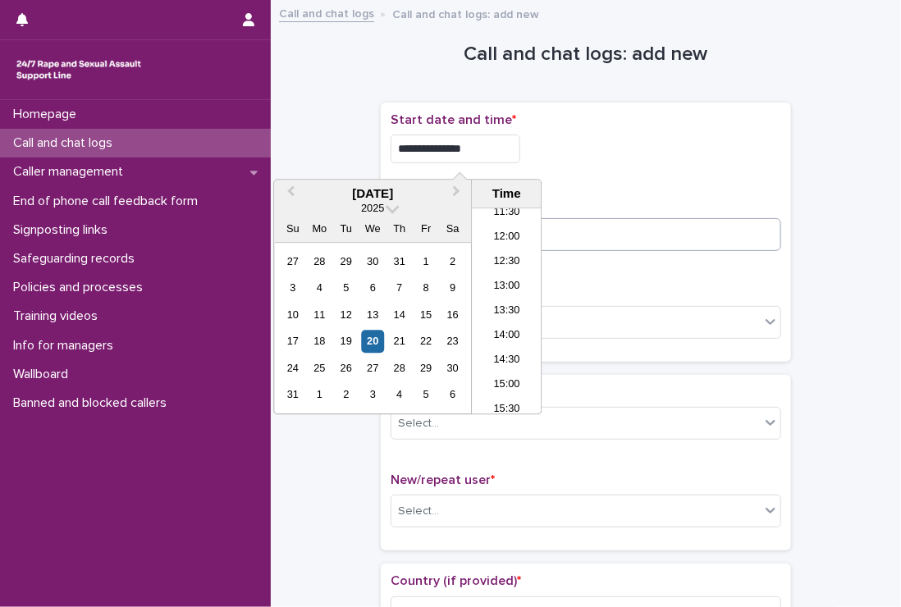
type input "**********"
click at [604, 244] on input at bounding box center [586, 234] width 391 height 33
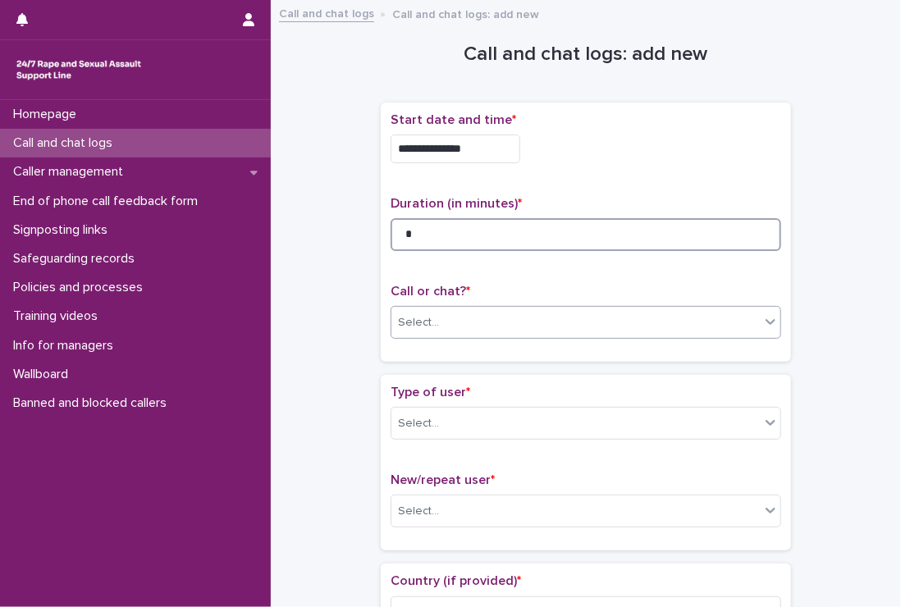
type input "*"
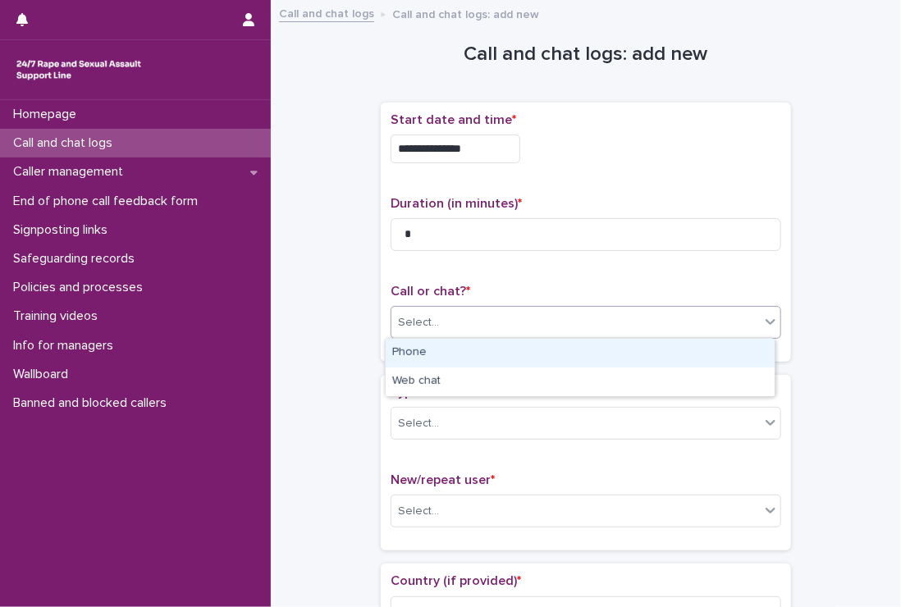
click at [480, 317] on div "Select..." at bounding box center [575, 322] width 368 height 27
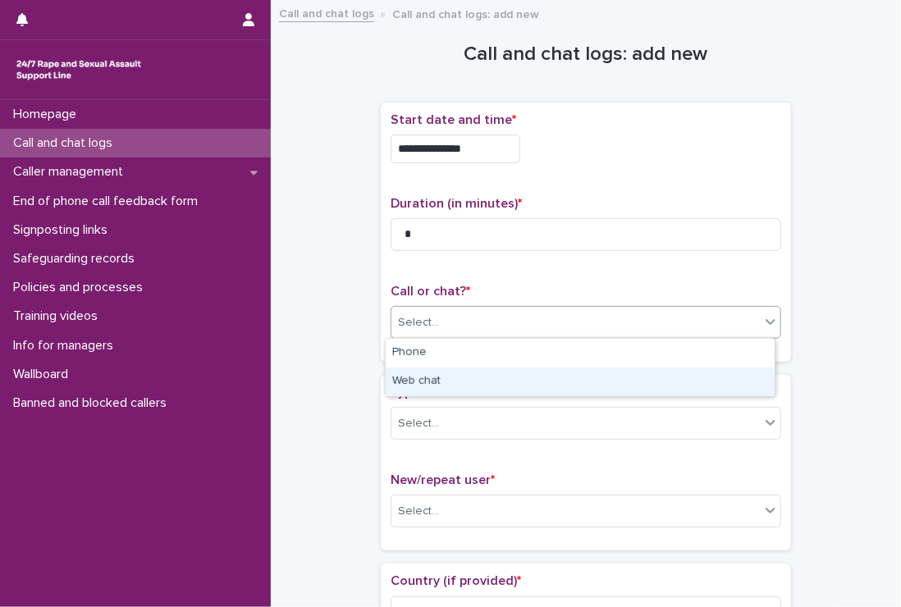
click at [449, 390] on div "Web chat" at bounding box center [580, 382] width 389 height 29
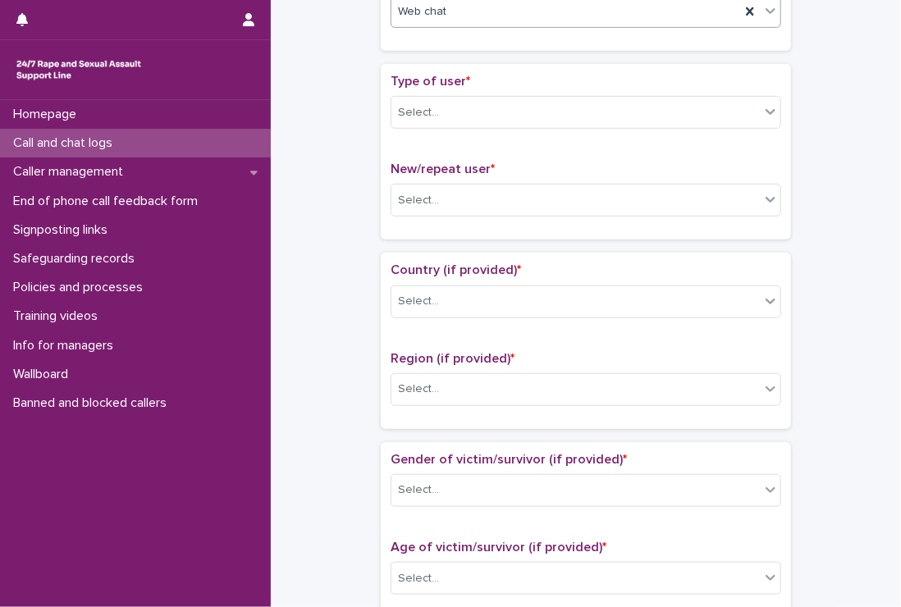
scroll to position [328, 0]
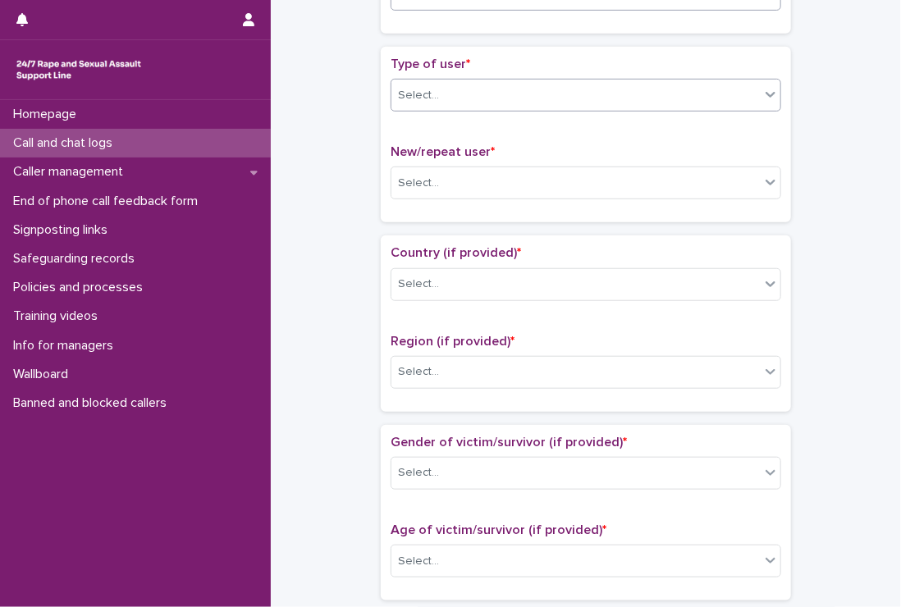
click at [532, 89] on div "Select..." at bounding box center [575, 95] width 368 height 27
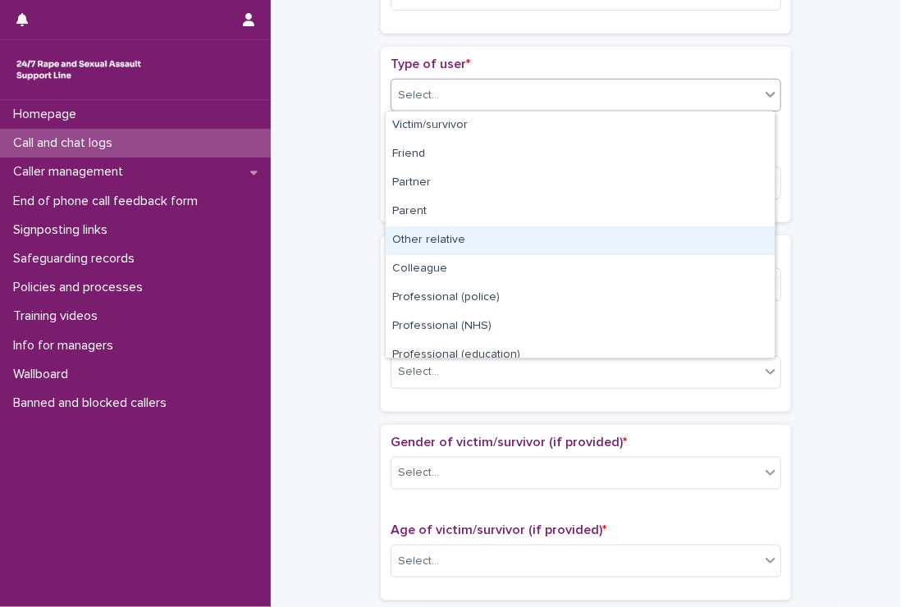
drag, startPoint x: 463, startPoint y: 223, endPoint x: 462, endPoint y: 237, distance: 14.0
click at [462, 237] on div "Other relative" at bounding box center [580, 240] width 389 height 29
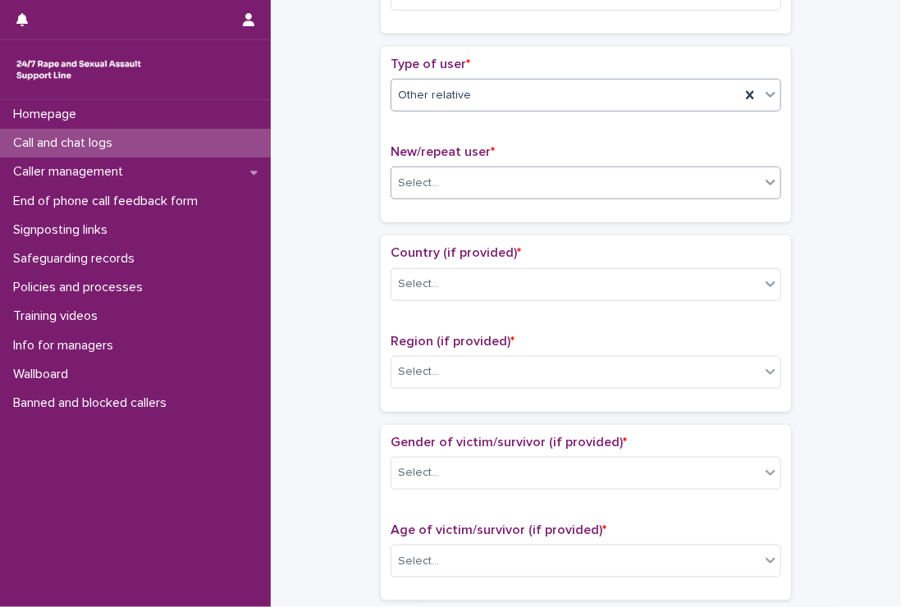
click at [439, 175] on div "Select..." at bounding box center [575, 183] width 368 height 27
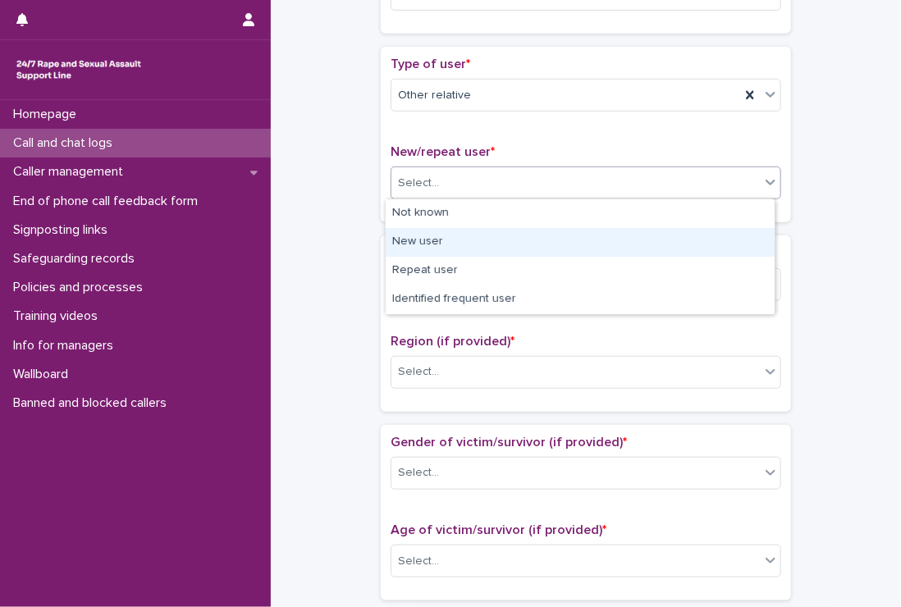
click at [428, 239] on div "New user" at bounding box center [580, 242] width 389 height 29
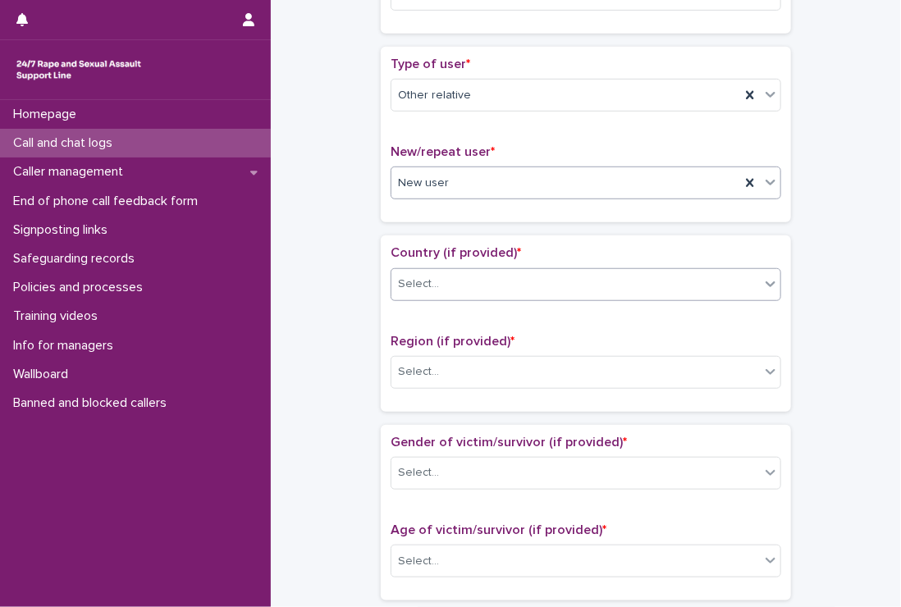
click at [429, 285] on div "Select..." at bounding box center [418, 284] width 41 height 17
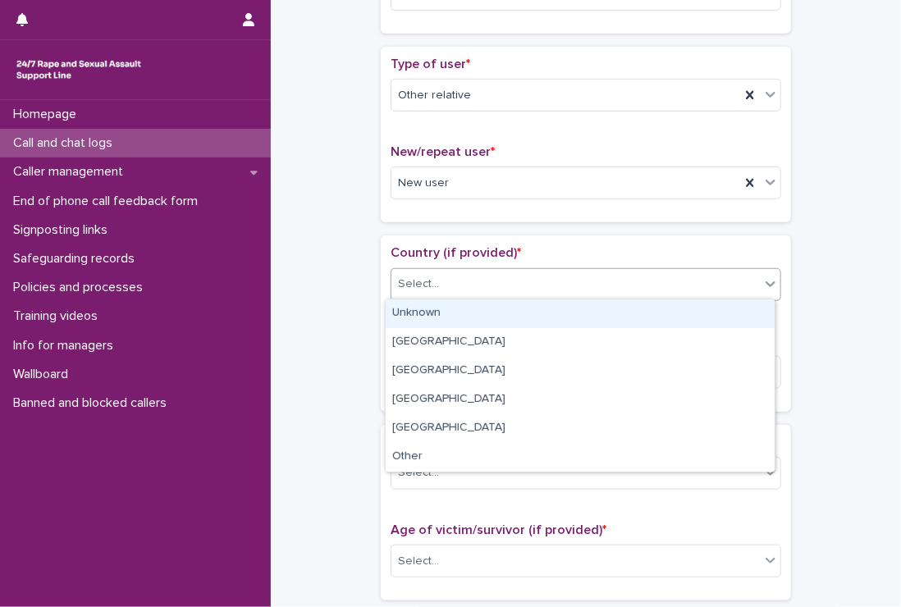
click at [429, 308] on div "Unknown" at bounding box center [580, 313] width 389 height 29
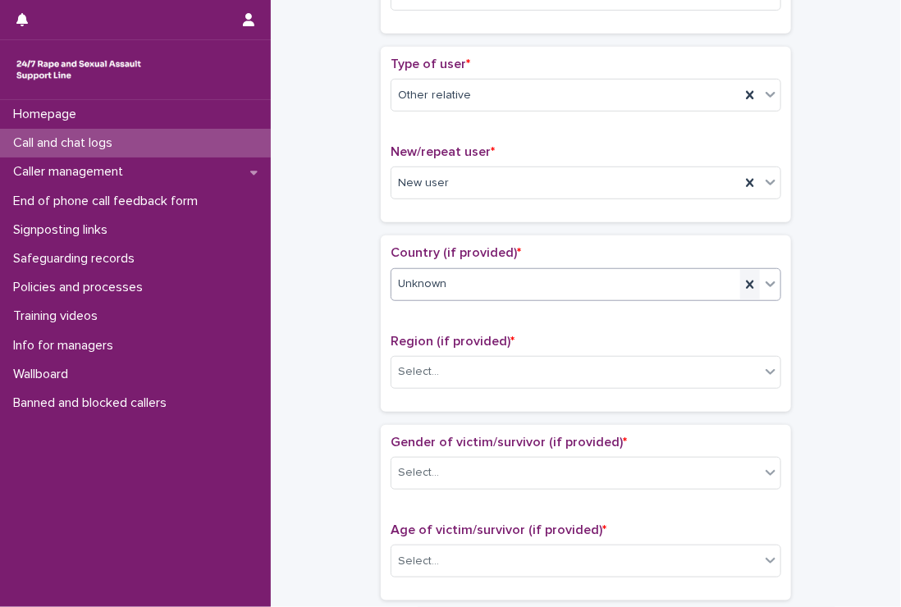
click at [742, 278] on icon at bounding box center [750, 284] width 16 height 16
click at [620, 282] on div "Select..." at bounding box center [575, 284] width 368 height 27
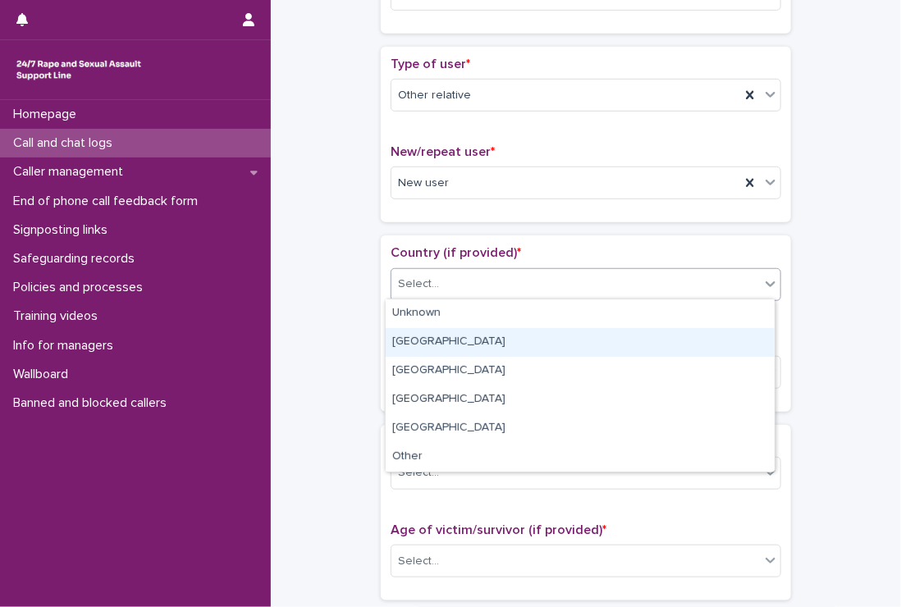
click at [414, 338] on div "[GEOGRAPHIC_DATA]" at bounding box center [580, 342] width 389 height 29
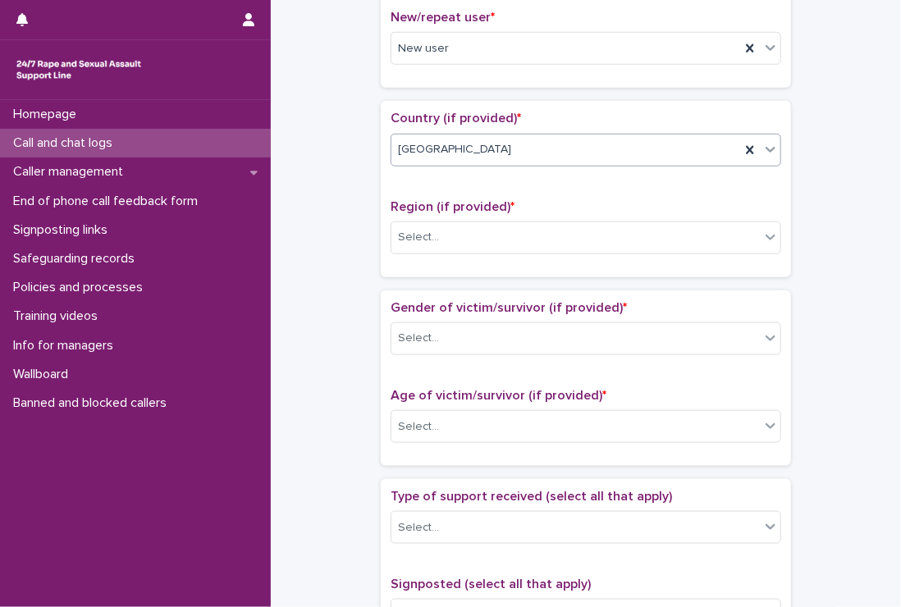
scroll to position [492, 0]
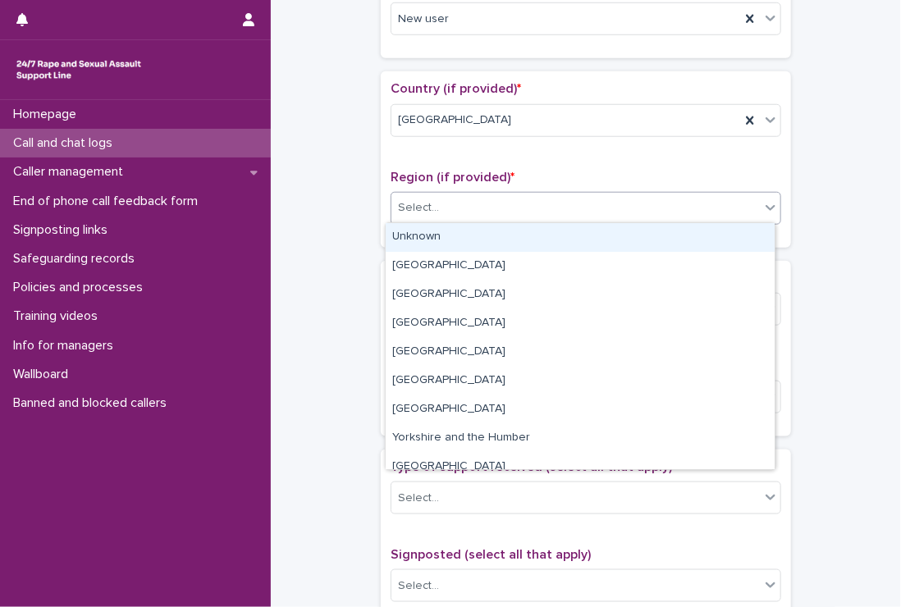
click at [516, 203] on div "Select..." at bounding box center [575, 207] width 368 height 27
click at [404, 231] on div "Unknown" at bounding box center [580, 237] width 389 height 29
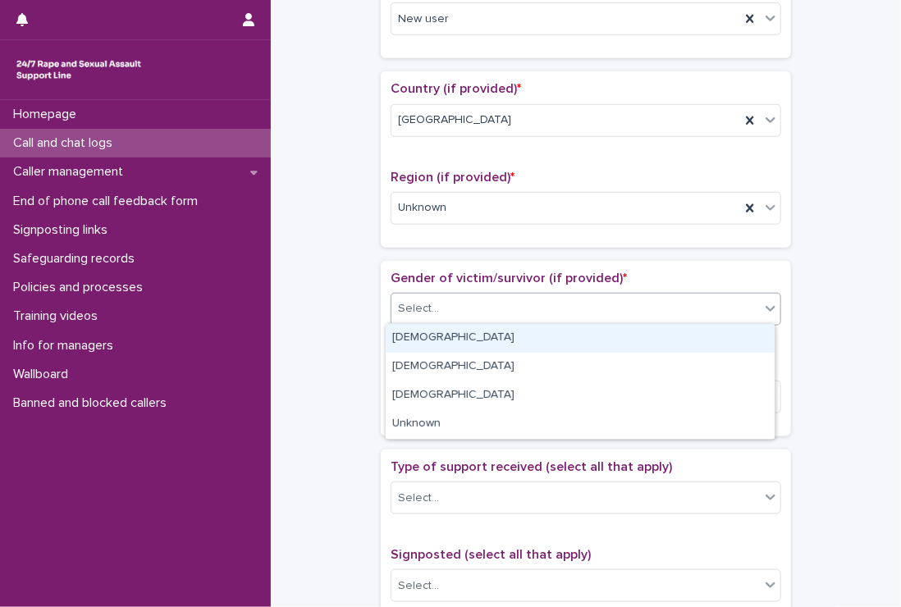
click at [435, 304] on div "Select..." at bounding box center [575, 308] width 368 height 27
click at [436, 331] on div "[DEMOGRAPHIC_DATA]" at bounding box center [580, 338] width 389 height 29
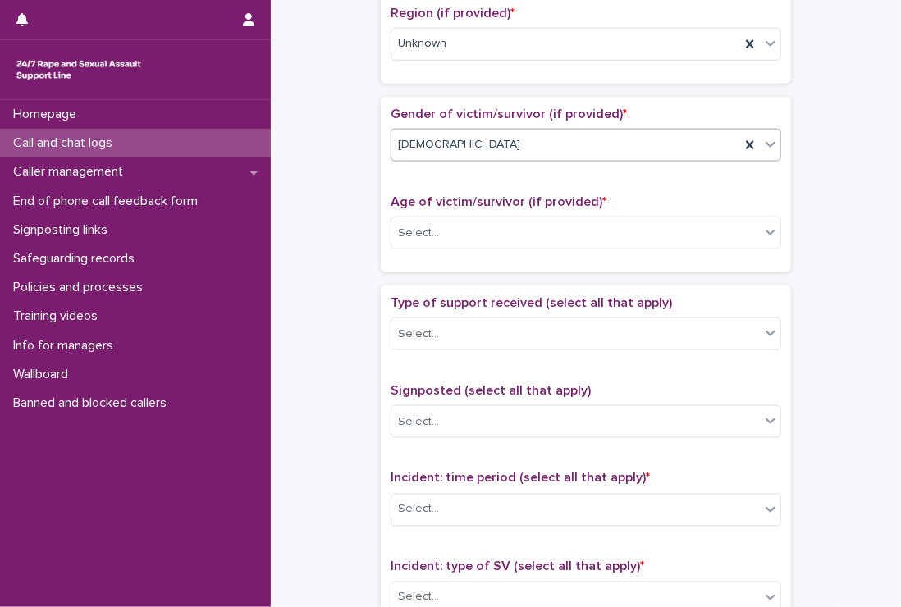
scroll to position [738, 0]
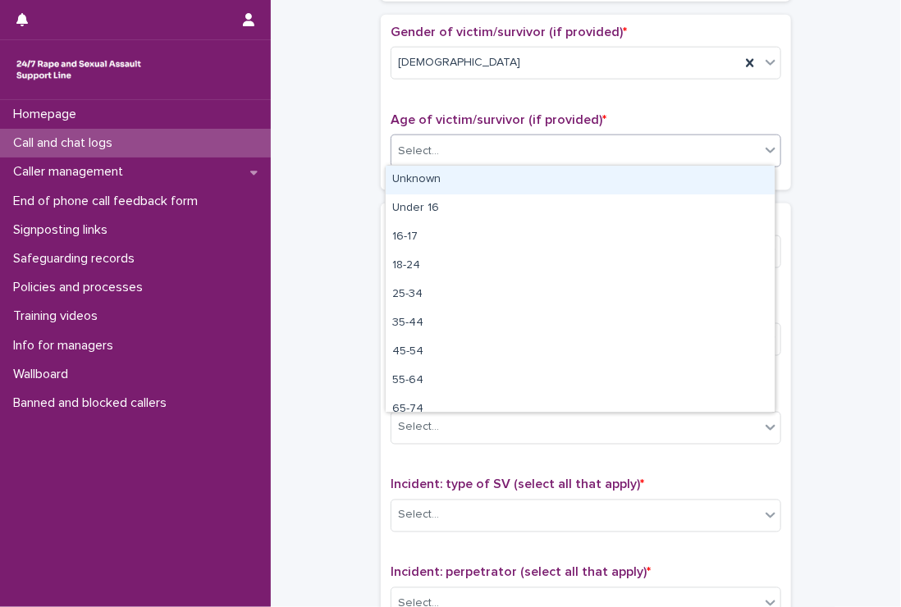
click at [422, 148] on div "Select..." at bounding box center [418, 151] width 41 height 17
click at [427, 173] on div "Unknown" at bounding box center [580, 180] width 389 height 29
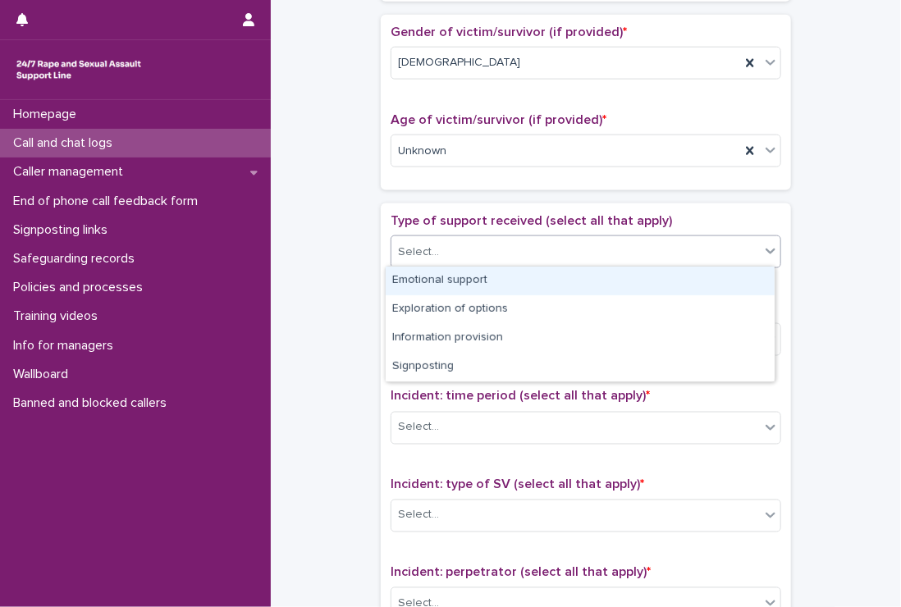
click at [424, 244] on div "Select..." at bounding box center [418, 252] width 41 height 17
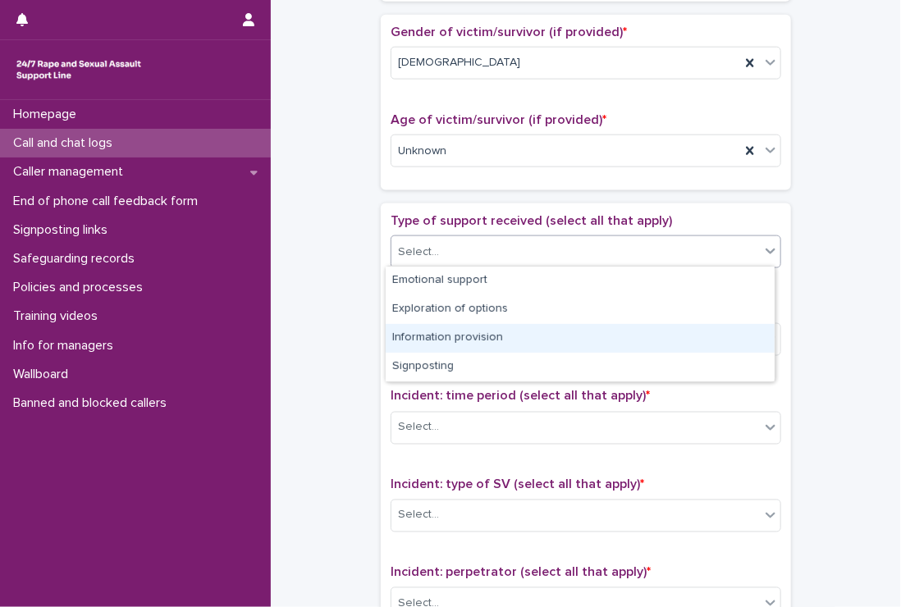
click at [515, 335] on div "Information provision" at bounding box center [580, 338] width 389 height 29
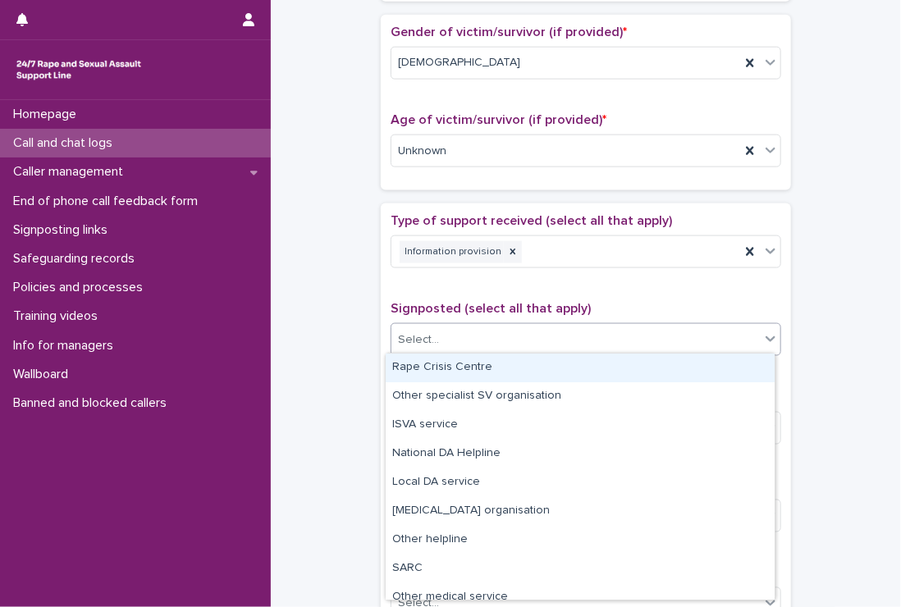
click at [515, 335] on div "Select..." at bounding box center [575, 340] width 368 height 27
click at [478, 365] on div "Rape Crisis Centre" at bounding box center [580, 368] width 389 height 29
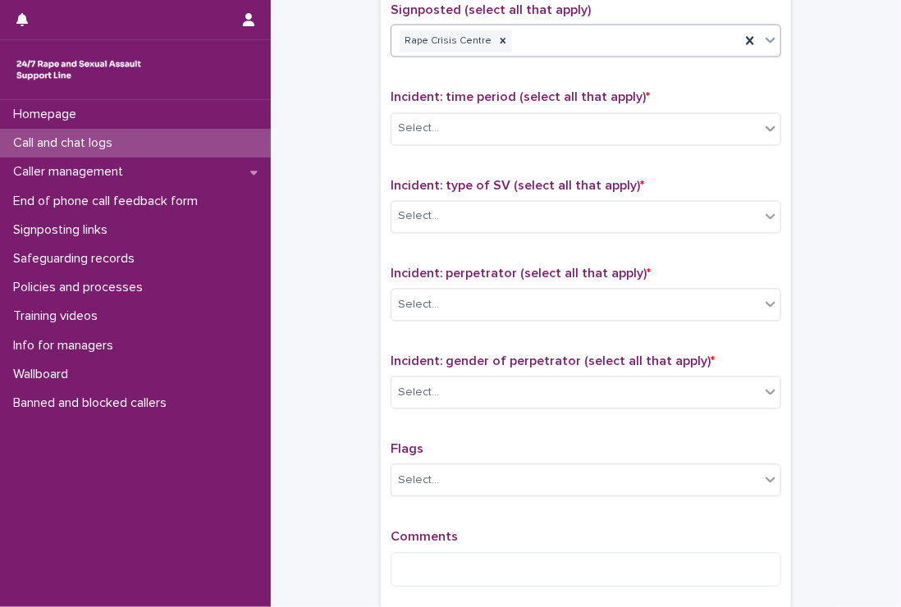
scroll to position [1066, 0]
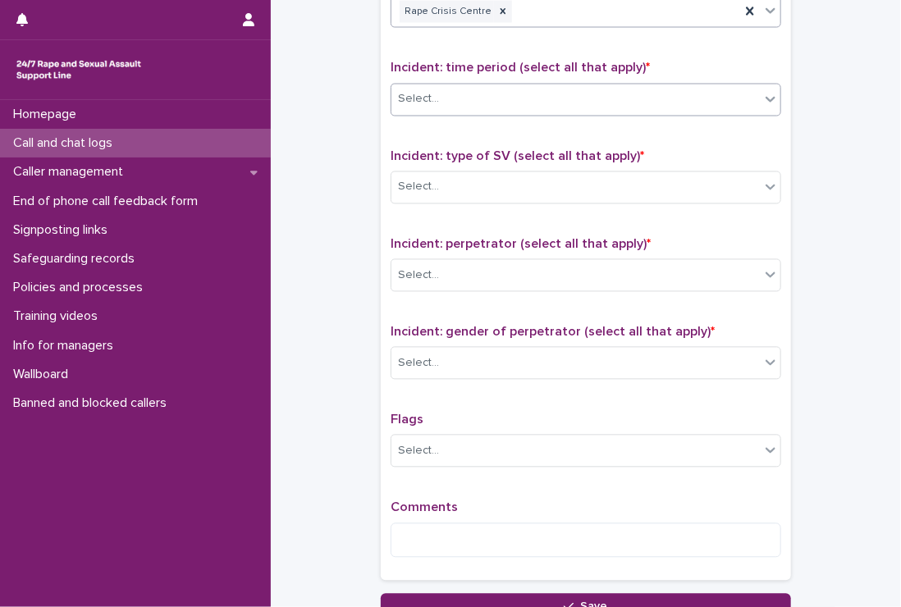
click at [440, 91] on div "Select..." at bounding box center [575, 99] width 368 height 27
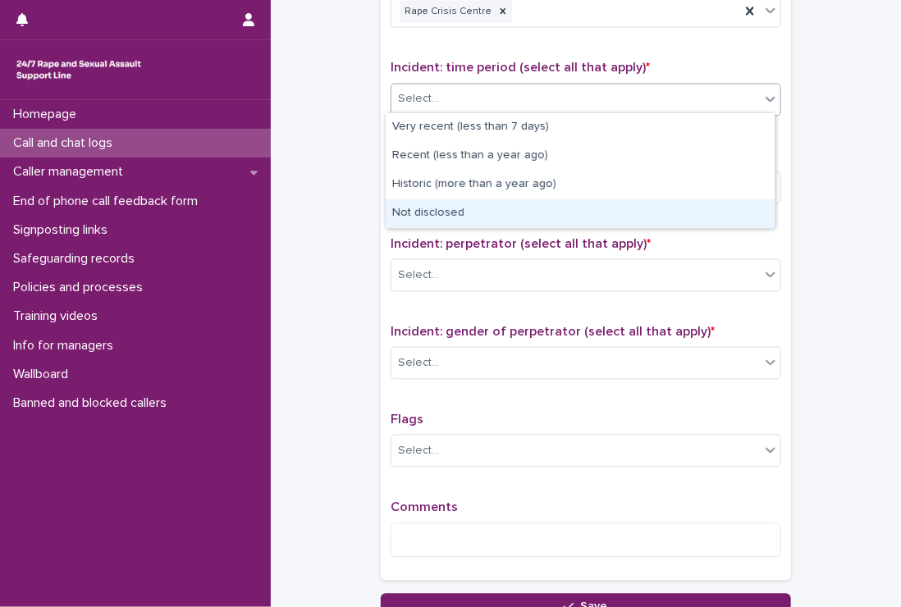
click at [464, 209] on div "Not disclosed" at bounding box center [580, 213] width 389 height 29
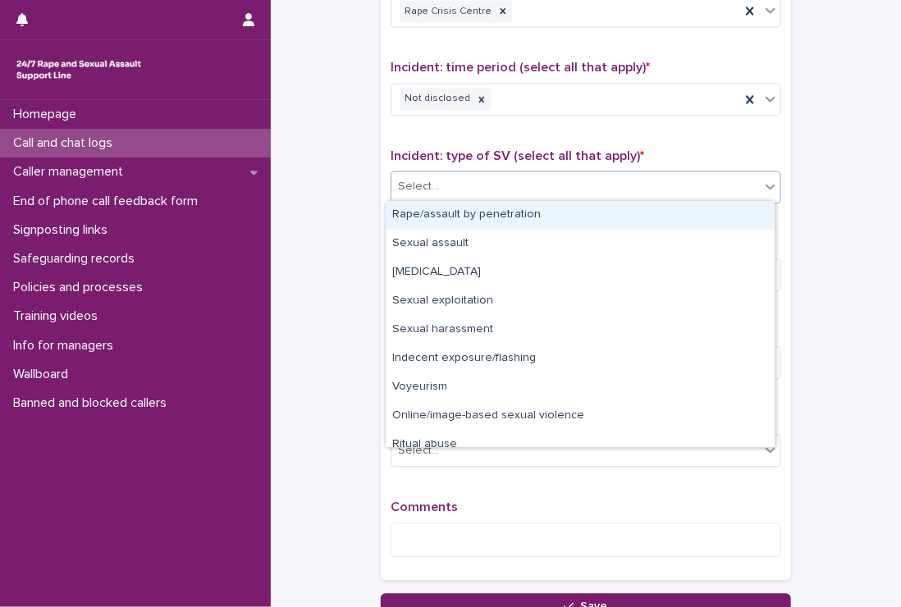
click at [418, 186] on div "Select..." at bounding box center [418, 187] width 41 height 17
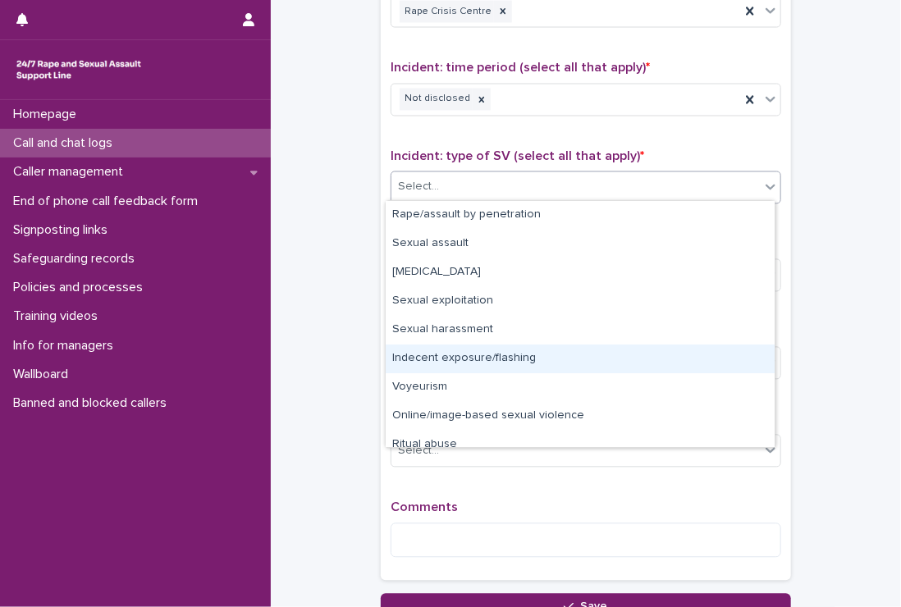
scroll to position [41, 0]
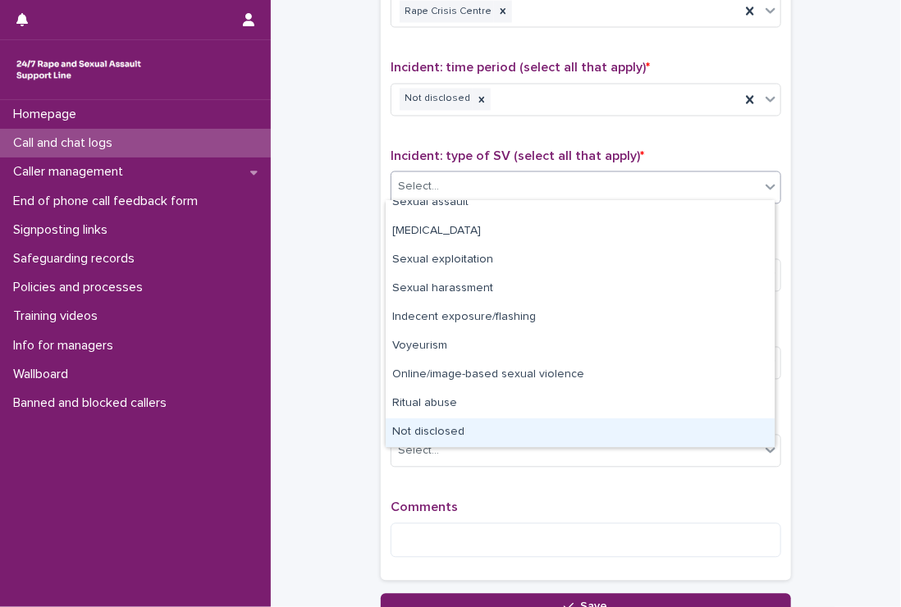
click at [491, 429] on div "Not disclosed" at bounding box center [580, 432] width 389 height 29
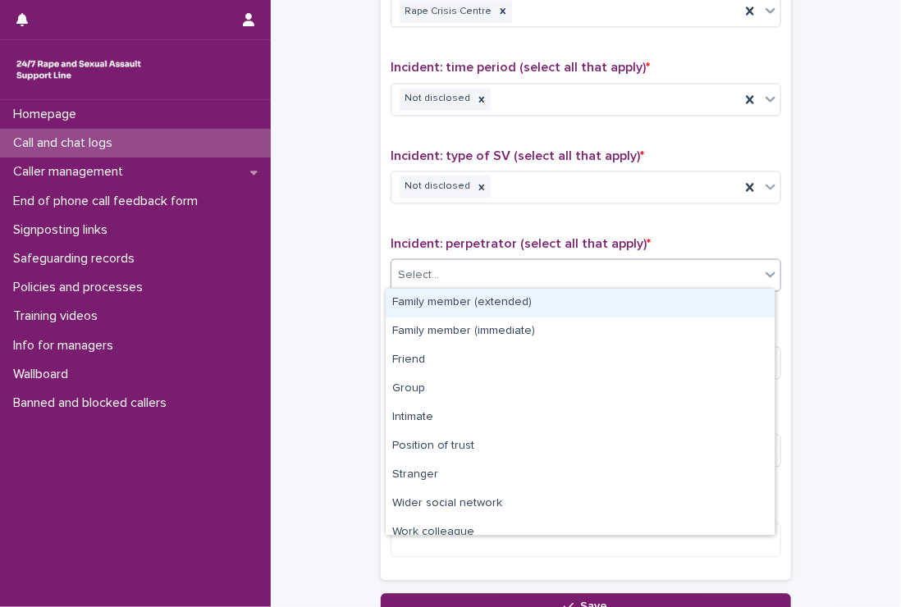
click at [460, 269] on div "Select..." at bounding box center [575, 276] width 368 height 27
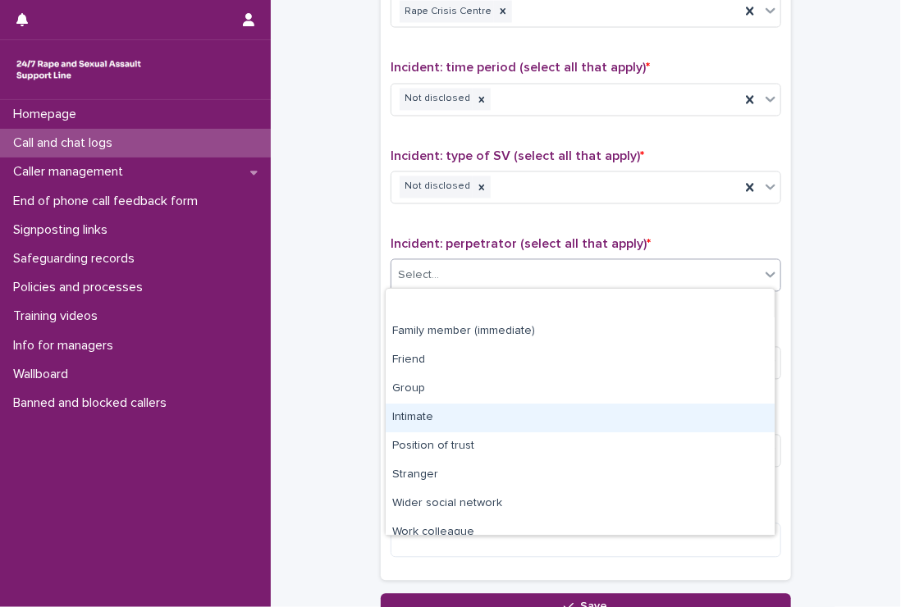
scroll to position [69, 0]
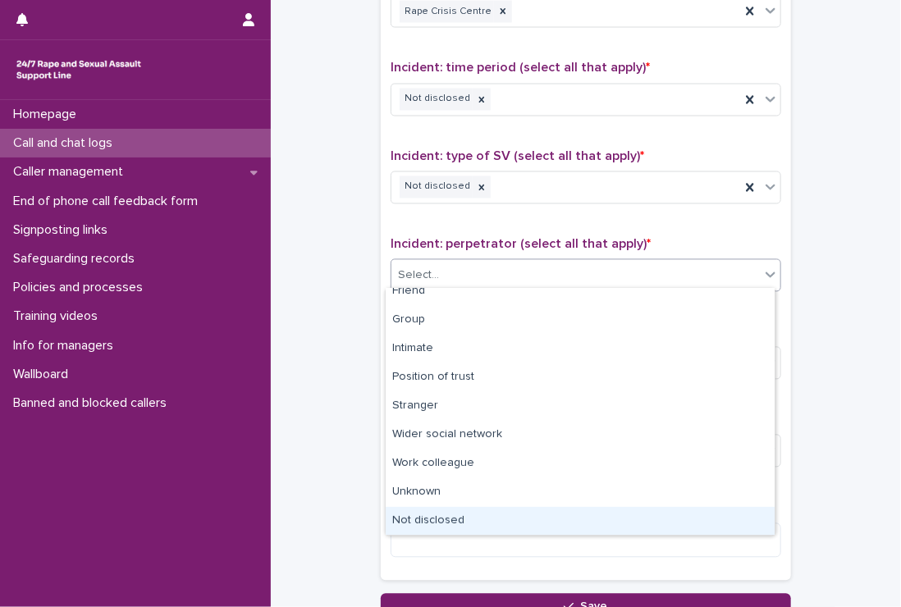
click at [478, 514] on div "Not disclosed" at bounding box center [580, 521] width 389 height 29
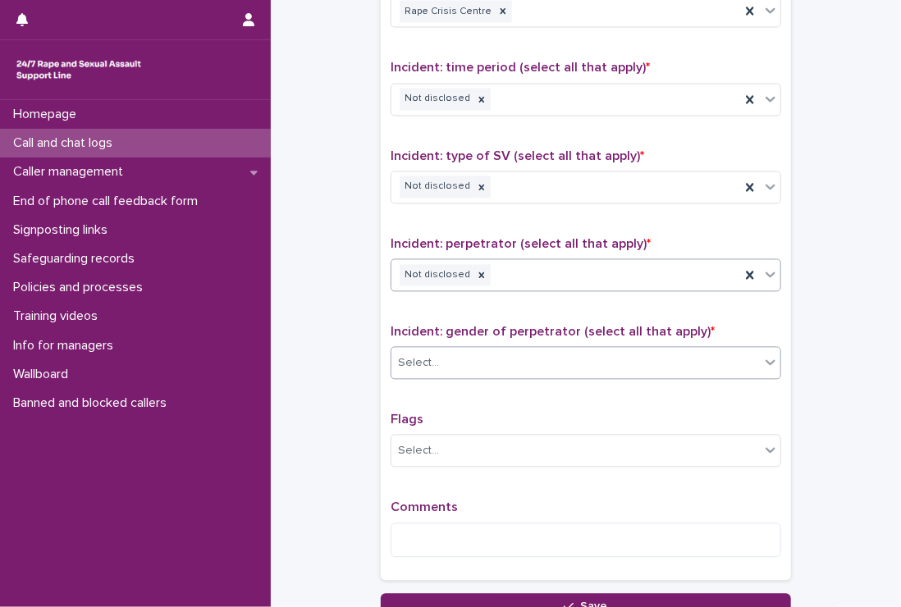
click at [512, 350] on div "Select..." at bounding box center [575, 363] width 368 height 27
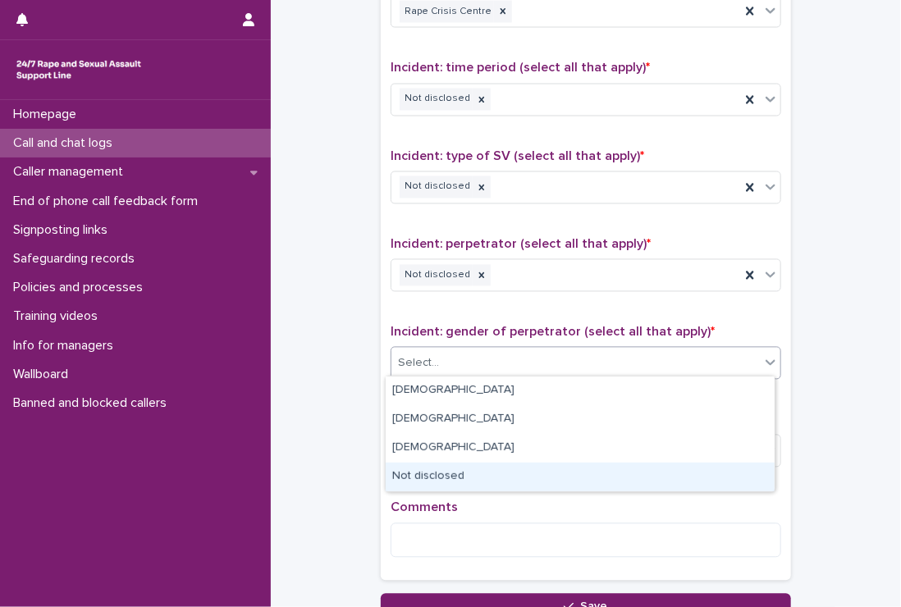
click at [463, 481] on div "Not disclosed" at bounding box center [580, 477] width 389 height 29
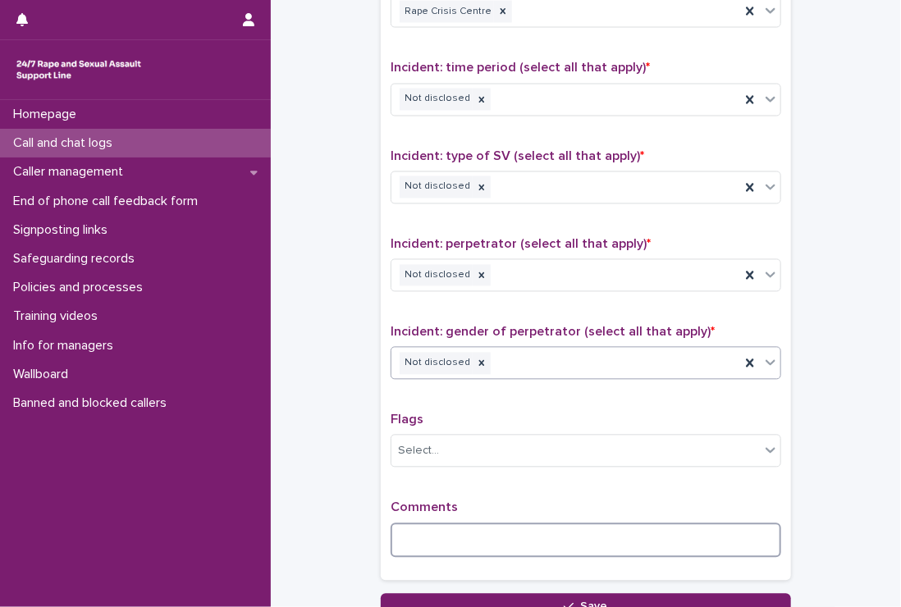
click at [492, 544] on textarea at bounding box center [586, 540] width 391 height 35
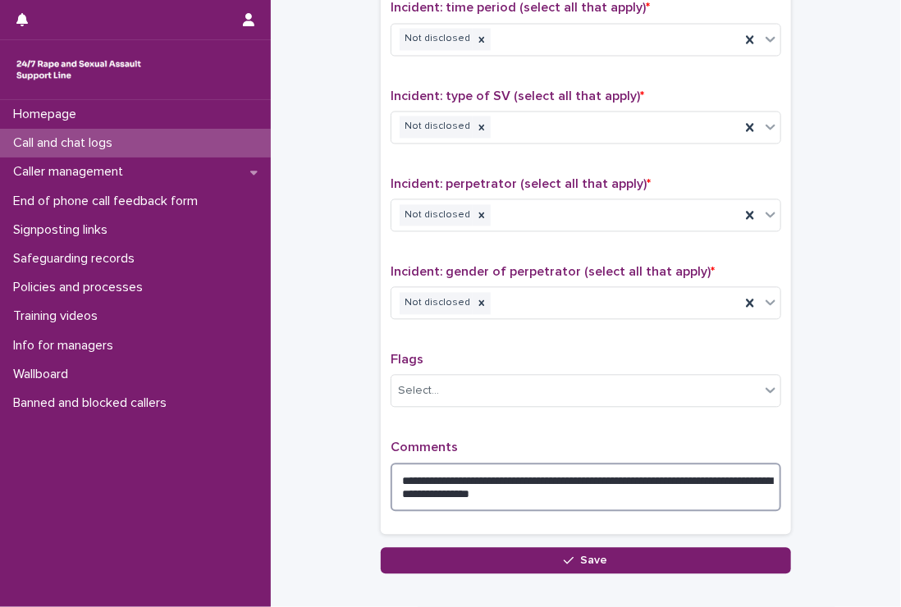
scroll to position [1217, 0]
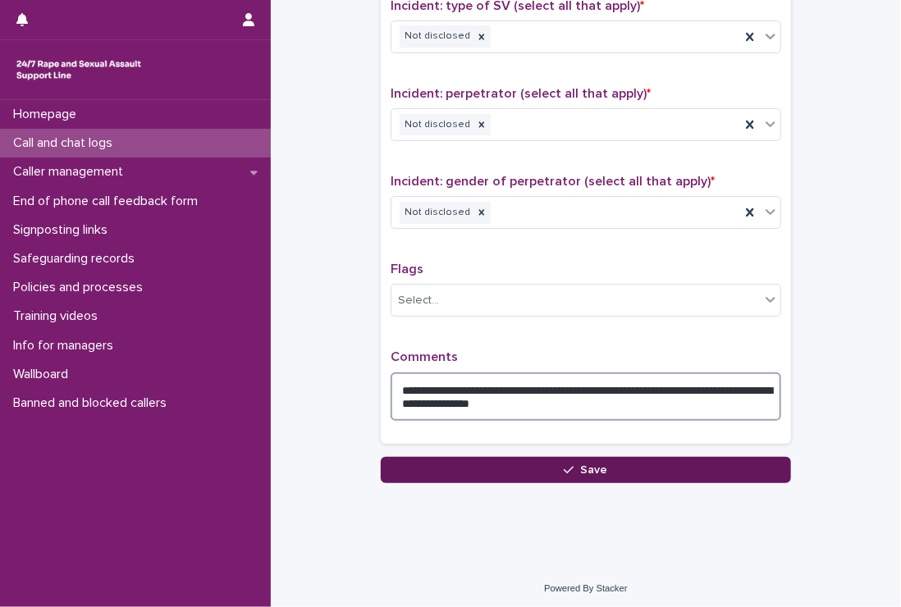
type textarea "**********"
click at [487, 457] on button "Save" at bounding box center [586, 470] width 410 height 26
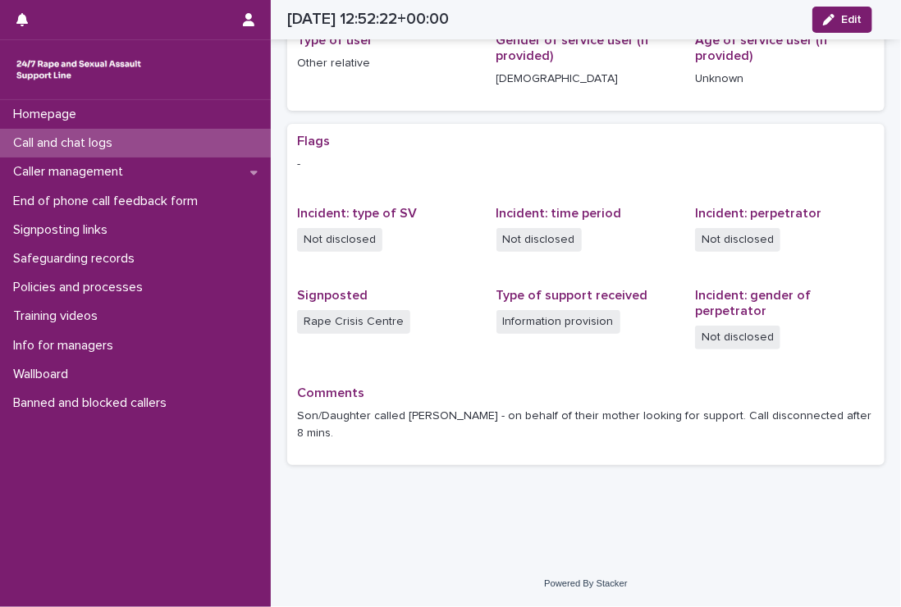
scroll to position [216, 0]
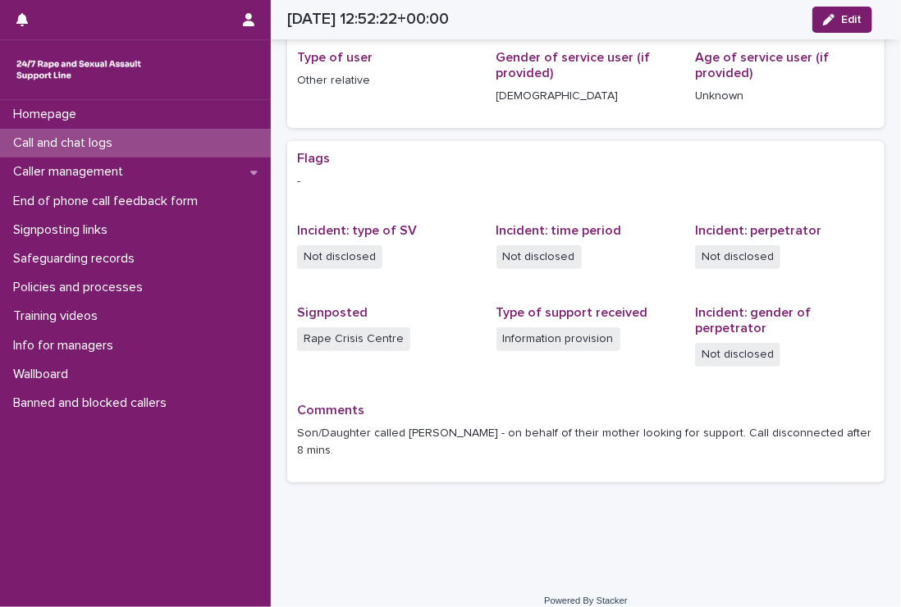
click at [95, 137] on p "Call and chat logs" at bounding box center [66, 143] width 119 height 16
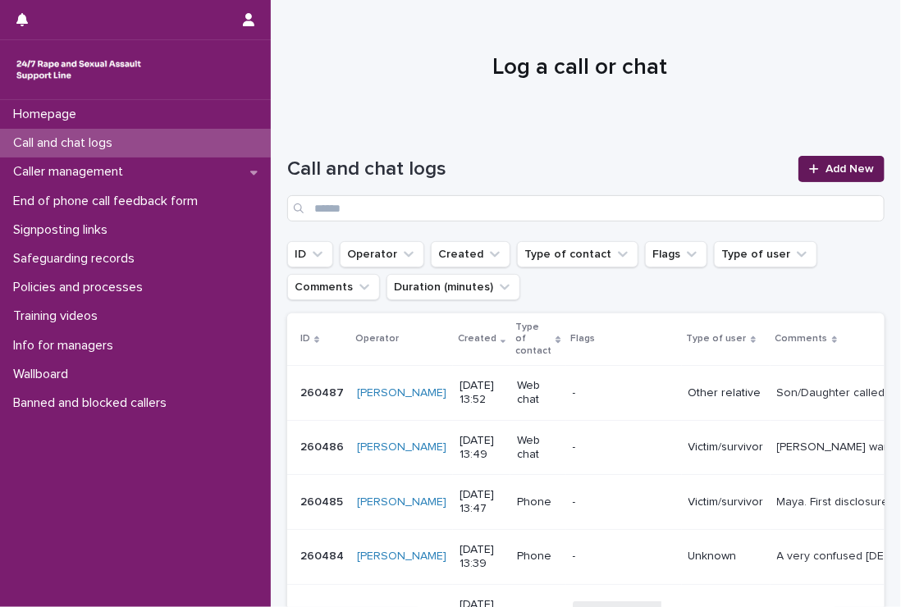
click at [811, 171] on div at bounding box center [817, 168] width 16 height 11
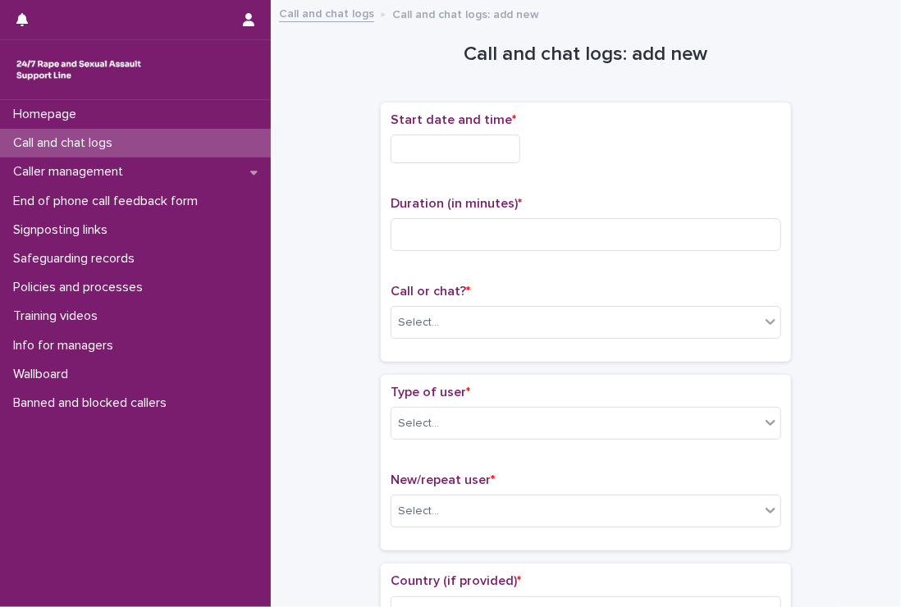
click at [469, 152] on input "text" at bounding box center [456, 149] width 130 height 29
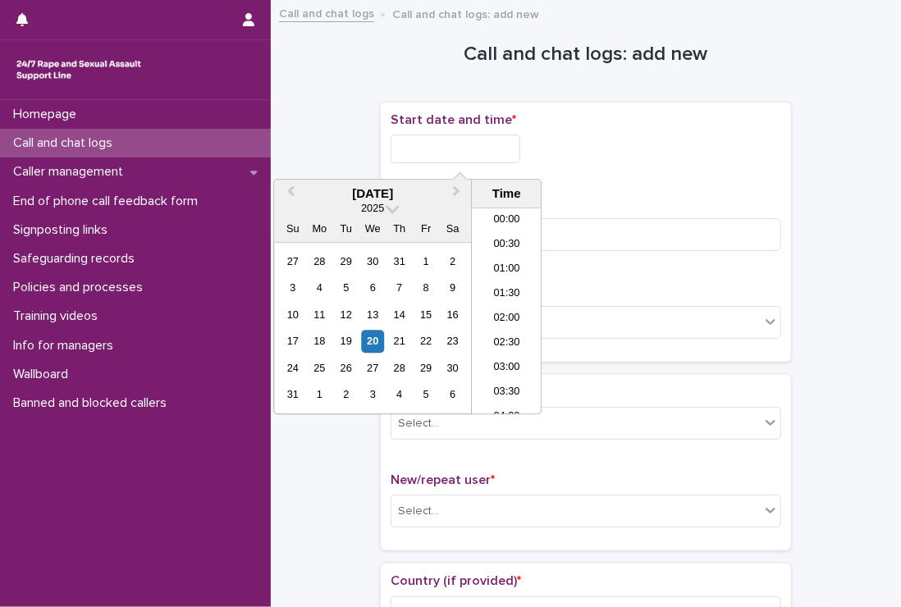
scroll to position [574, 0]
click at [509, 304] on li "13:30" at bounding box center [507, 311] width 70 height 25
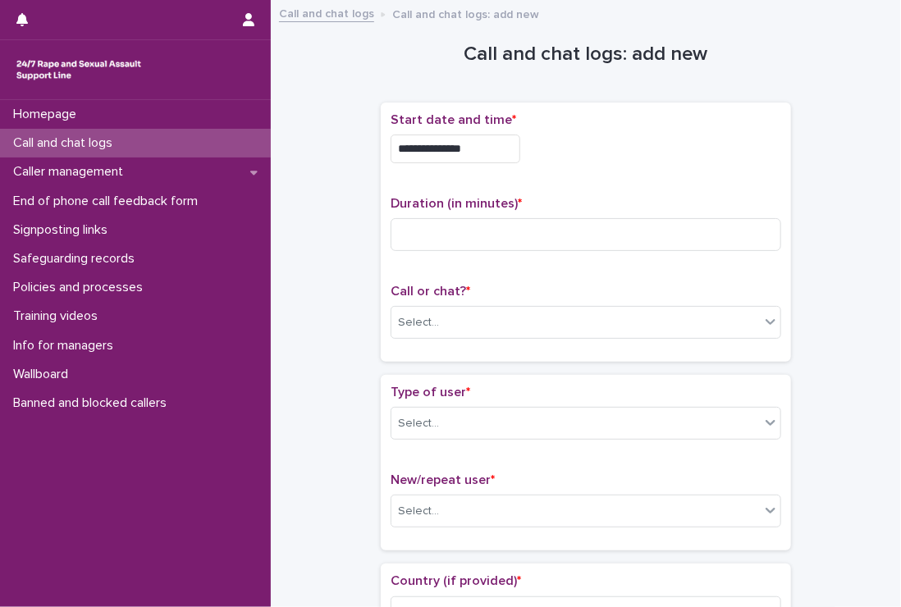
click at [502, 149] on input "**********" at bounding box center [456, 149] width 130 height 29
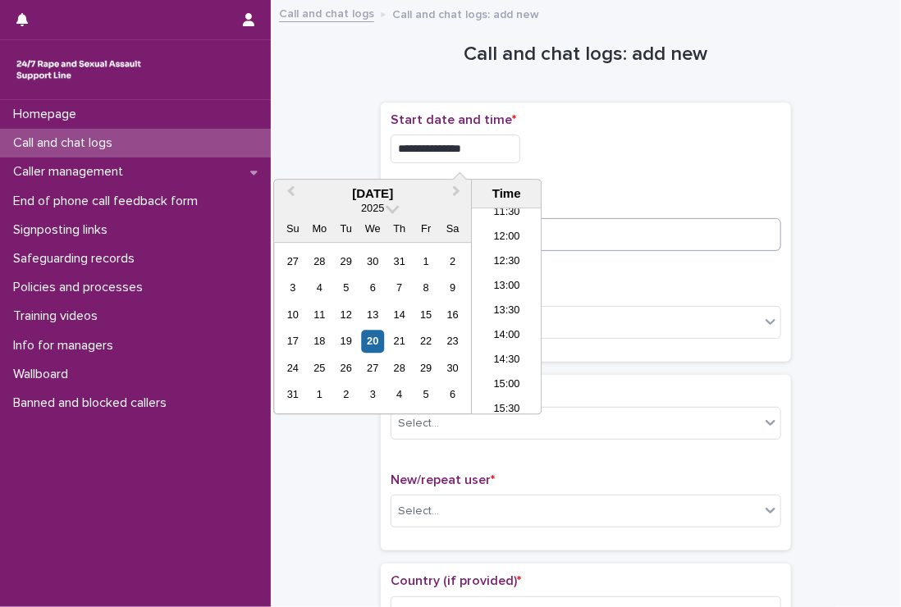
type input "**********"
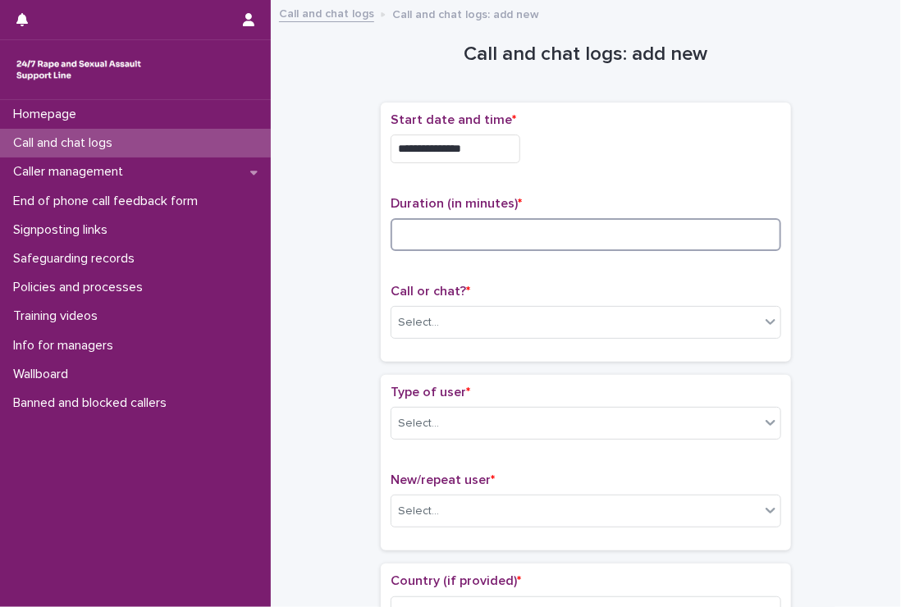
click at [559, 235] on input at bounding box center [586, 234] width 391 height 33
type input "*"
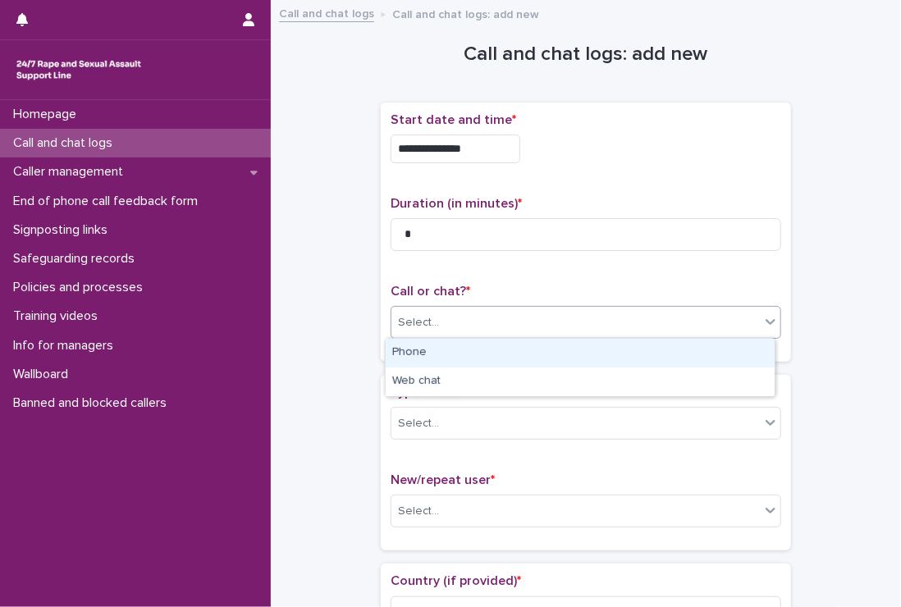
click at [539, 317] on div "Select..." at bounding box center [575, 322] width 368 height 27
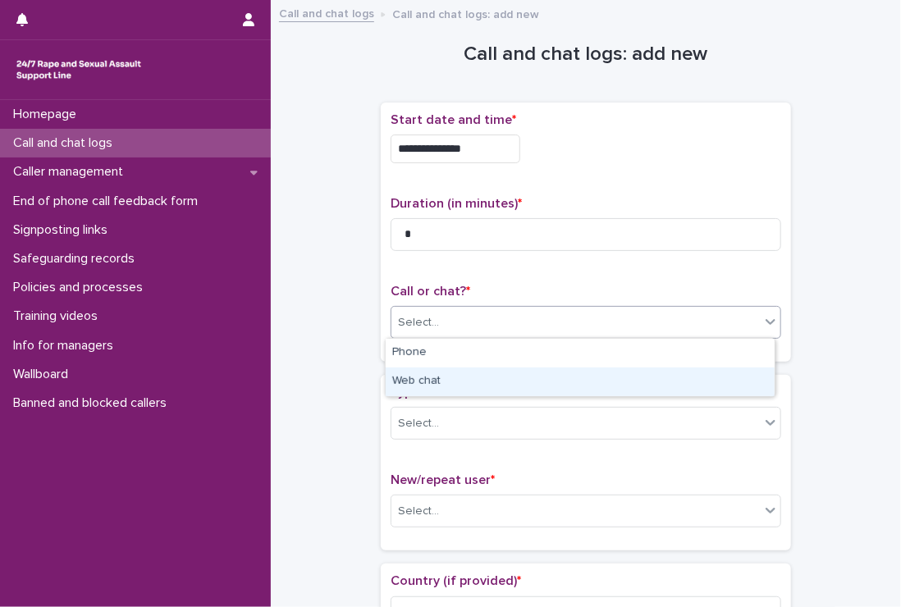
click at [528, 380] on div "Web chat" at bounding box center [580, 382] width 389 height 29
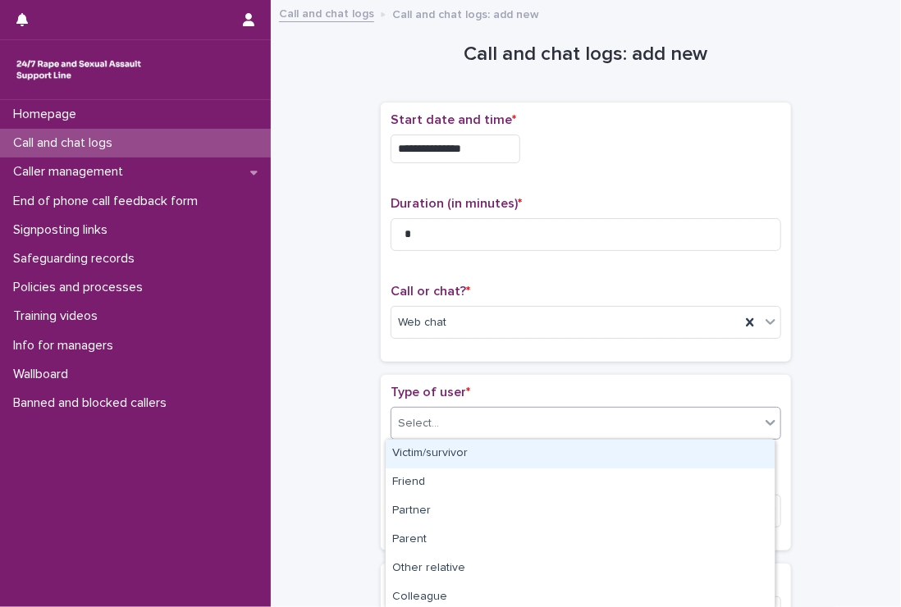
click at [511, 429] on div "Select..." at bounding box center [575, 423] width 368 height 27
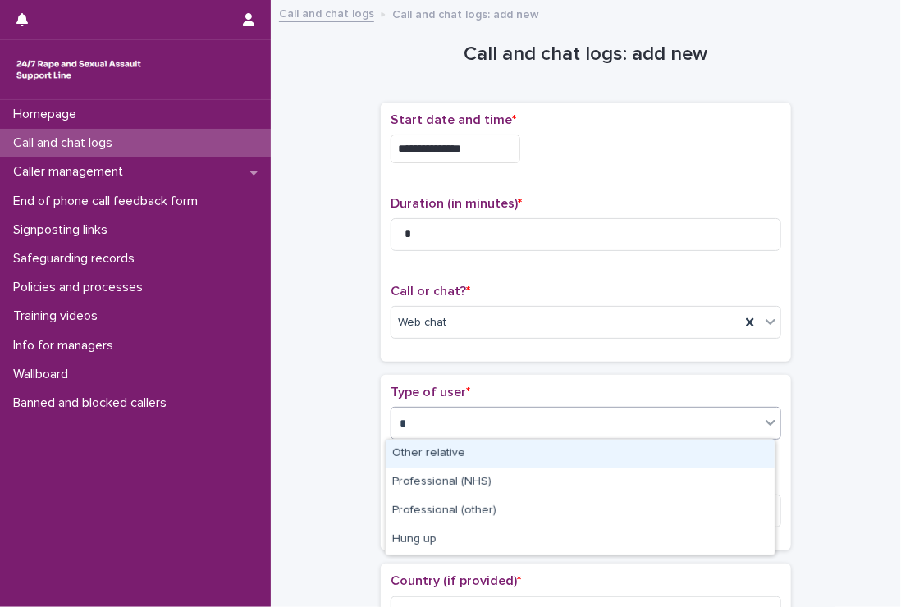
type input "**"
click at [505, 444] on div "Hung up" at bounding box center [580, 454] width 389 height 29
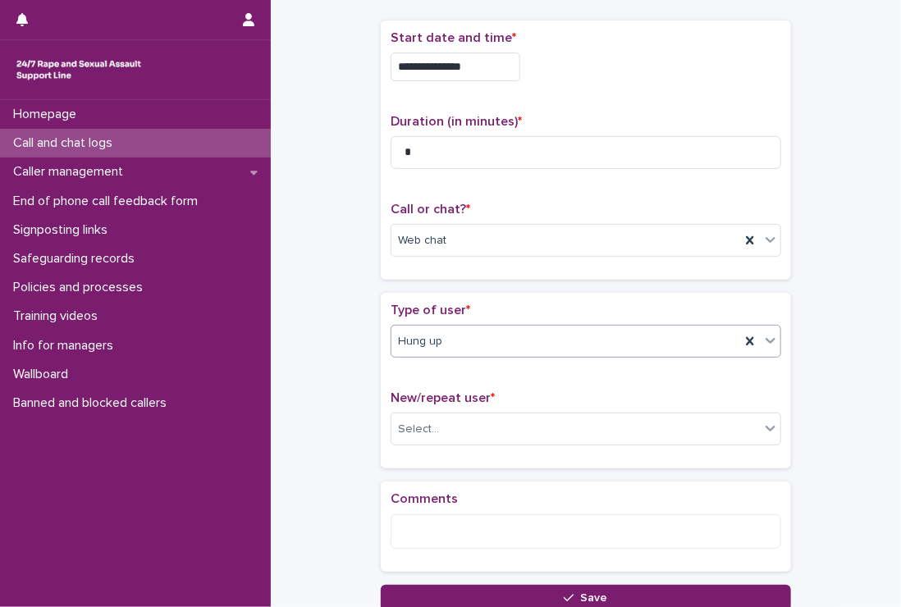
scroll to position [164, 0]
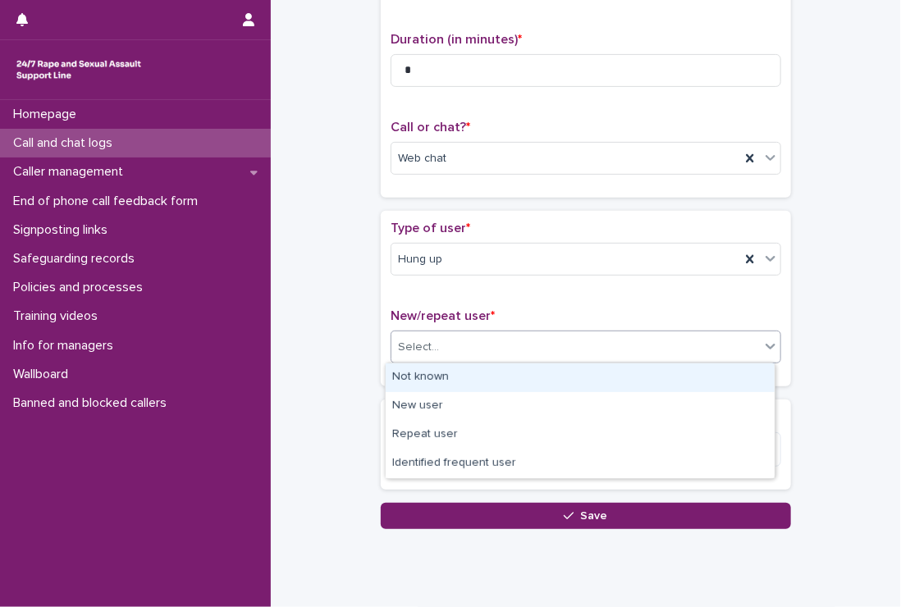
click at [435, 338] on div "Select..." at bounding box center [575, 347] width 368 height 27
click at [453, 374] on div "Not known" at bounding box center [580, 377] width 389 height 29
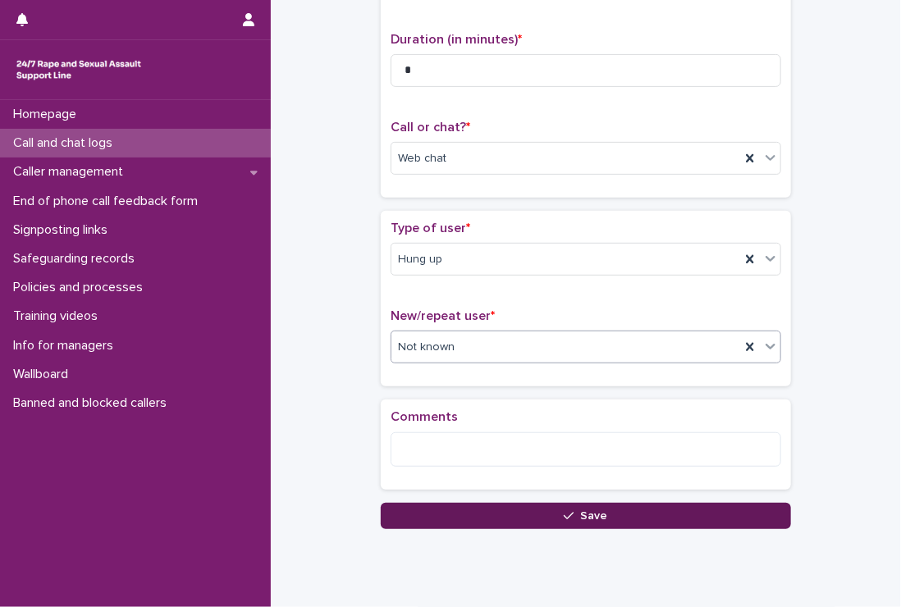
click at [598, 512] on span "Save" at bounding box center [594, 515] width 27 height 11
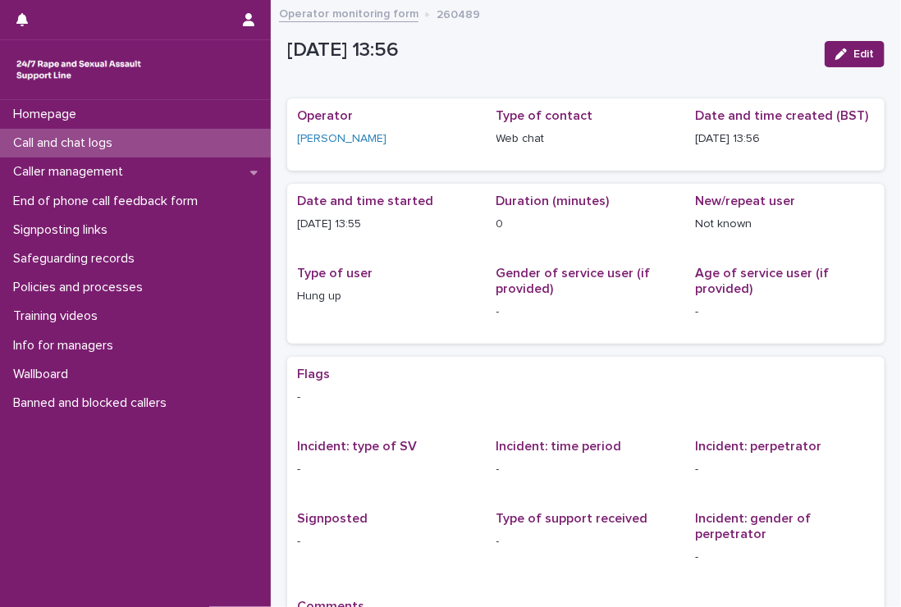
click at [80, 134] on div "Call and chat logs" at bounding box center [135, 143] width 271 height 29
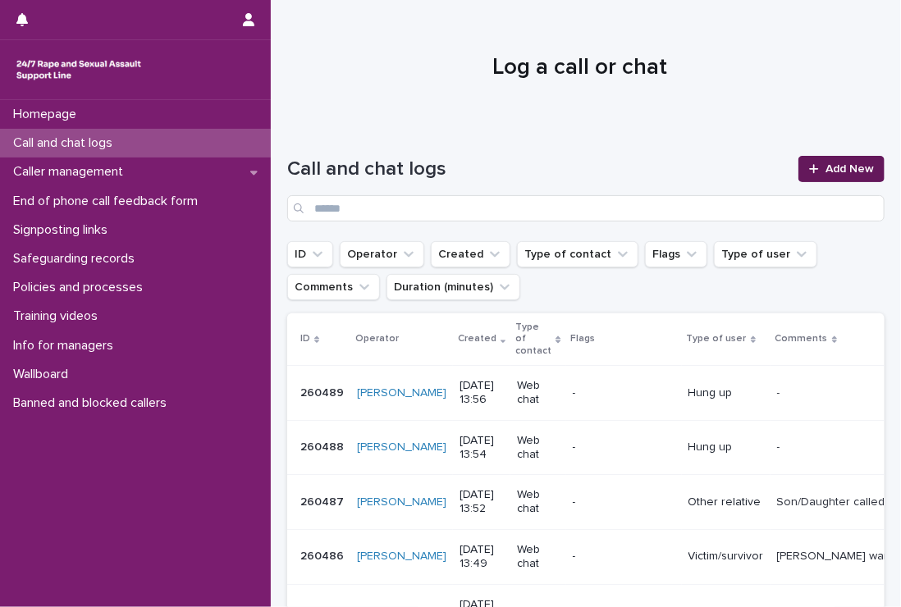
click at [826, 169] on span "Add New" at bounding box center [849, 168] width 48 height 11
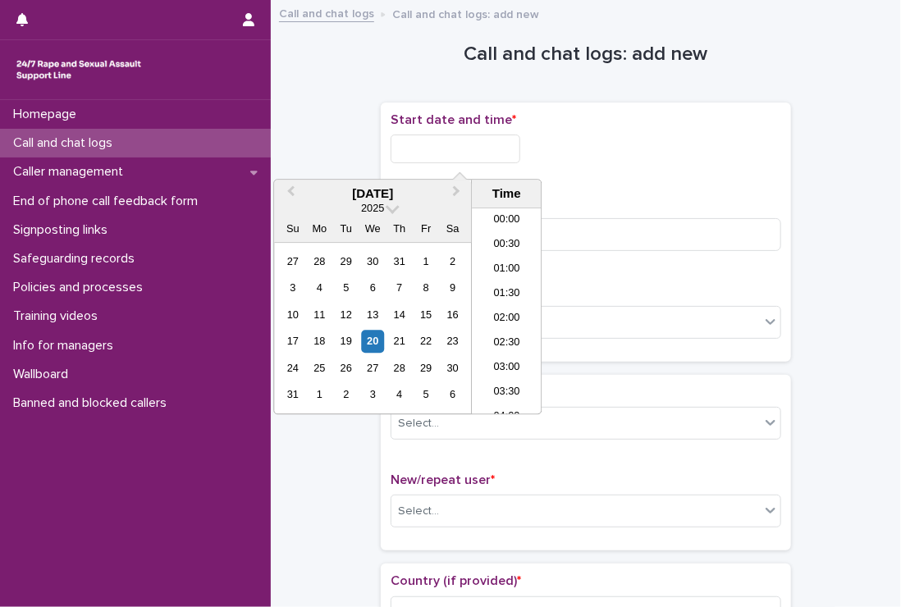
click at [491, 147] on input "text" at bounding box center [456, 149] width 130 height 29
click at [509, 277] on li "14:00" at bounding box center [507, 287] width 70 height 25
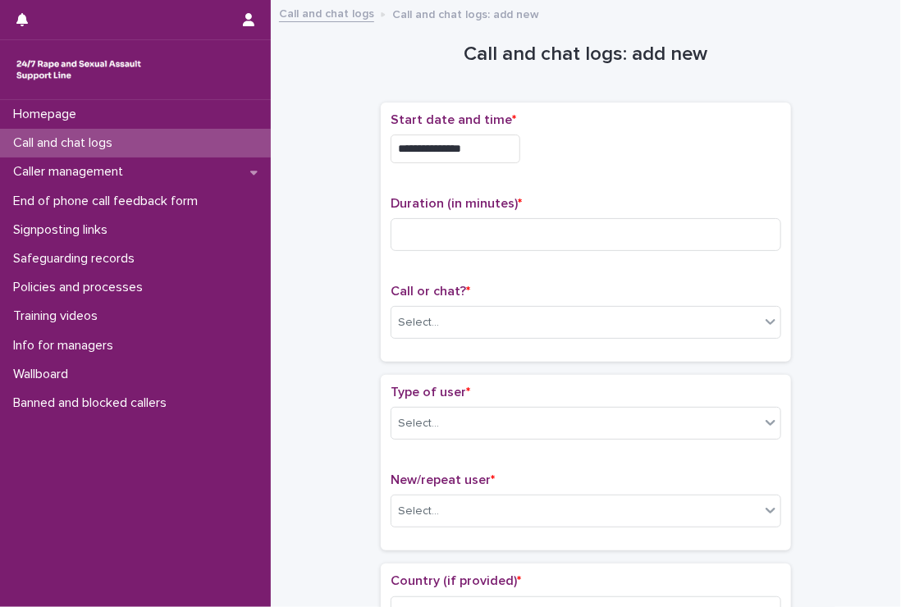
click at [496, 144] on input "**********" at bounding box center [456, 149] width 130 height 29
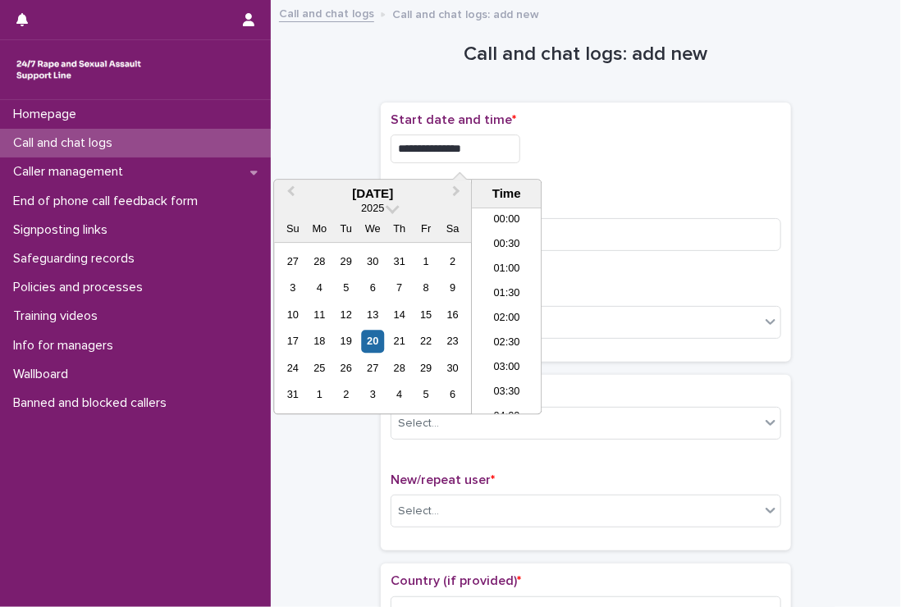
scroll to position [599, 0]
type input "**********"
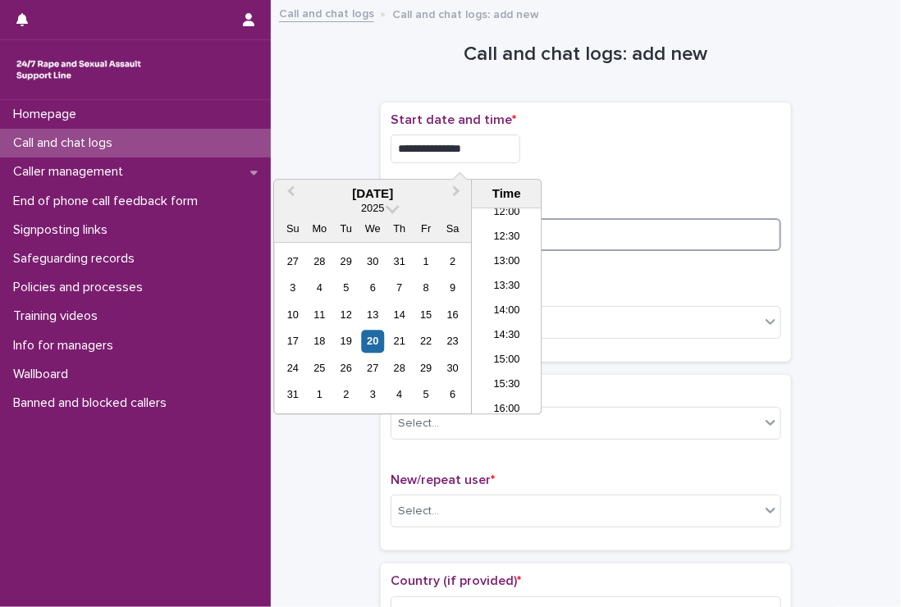
click at [569, 229] on input at bounding box center [586, 234] width 391 height 33
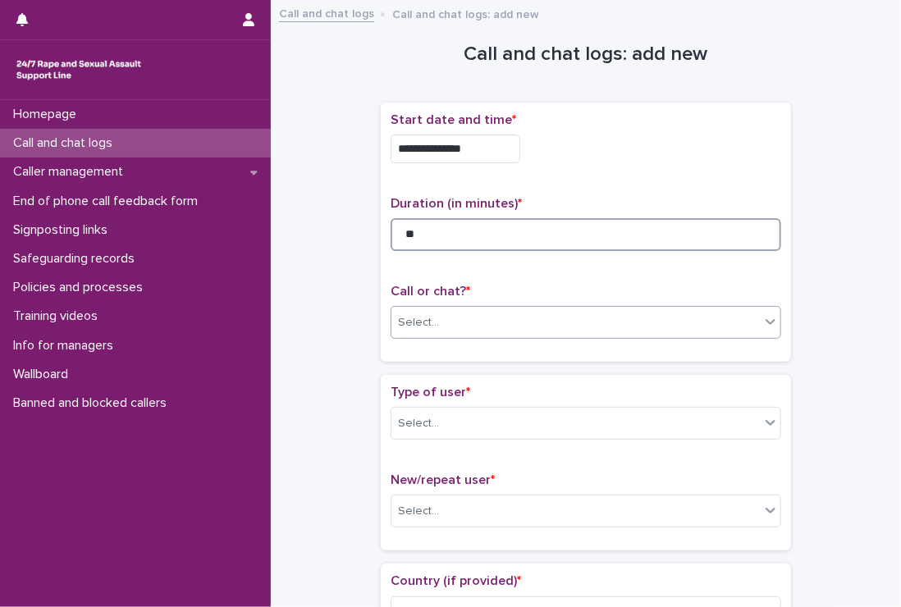
type input "**"
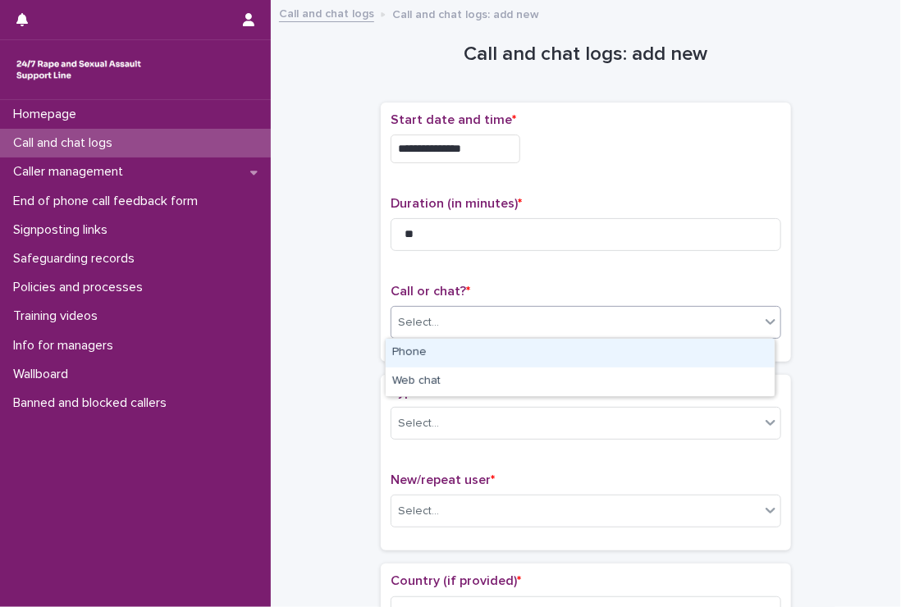
click at [482, 317] on div "Select..." at bounding box center [575, 322] width 368 height 27
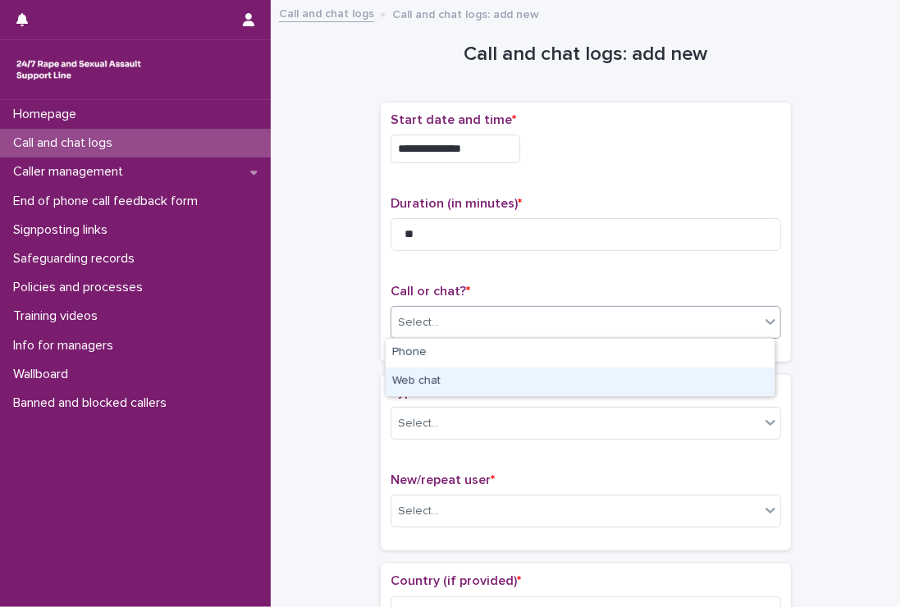
click at [453, 386] on div "Web chat" at bounding box center [580, 382] width 389 height 29
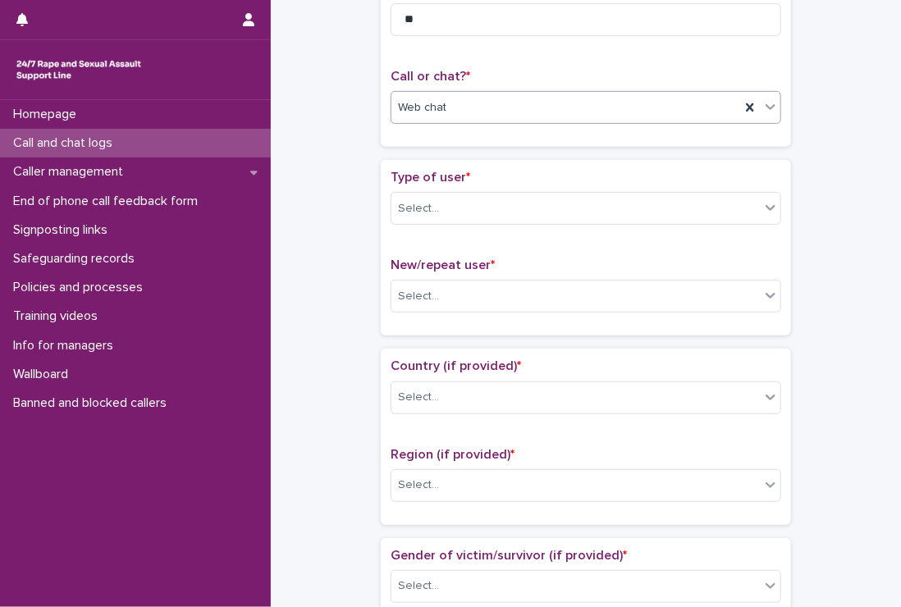
scroll to position [246, 0]
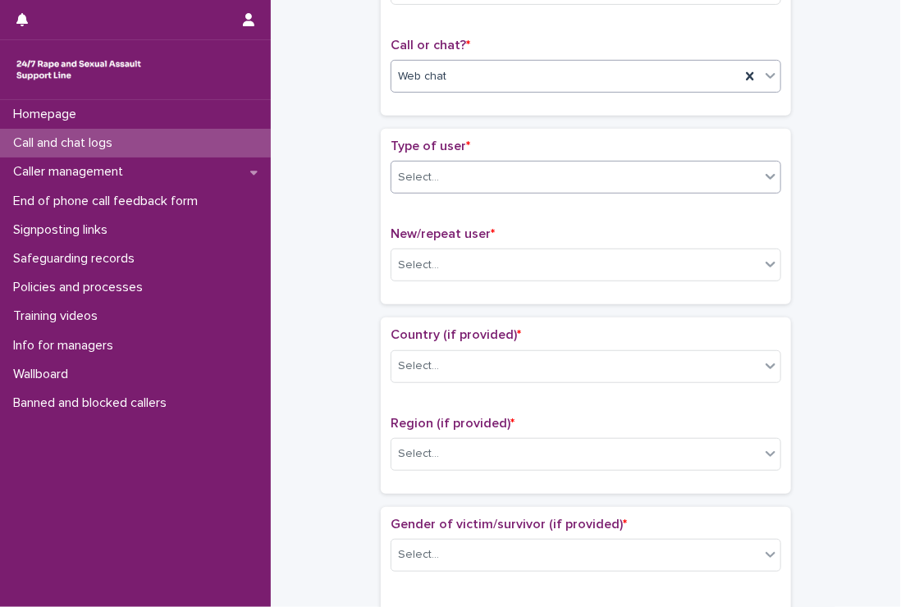
click at [410, 171] on div "Select..." at bounding box center [418, 177] width 41 height 17
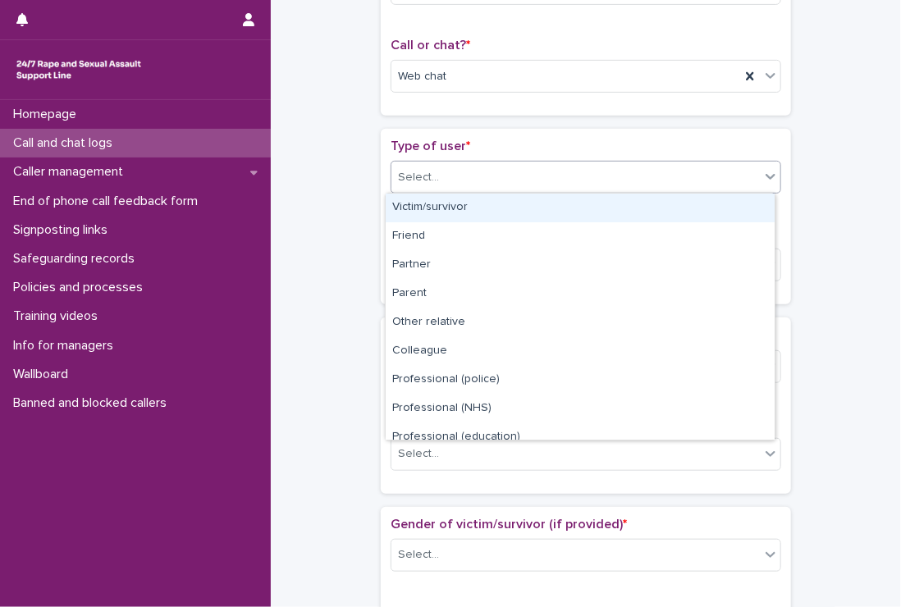
click at [418, 207] on div "Victim/survivor" at bounding box center [580, 208] width 389 height 29
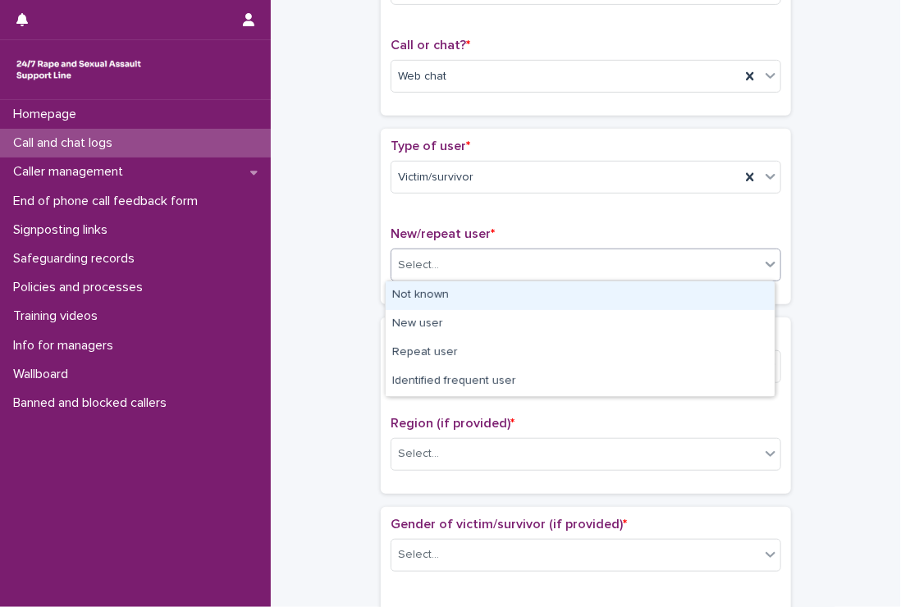
click at [430, 266] on div "Select..." at bounding box center [418, 265] width 41 height 17
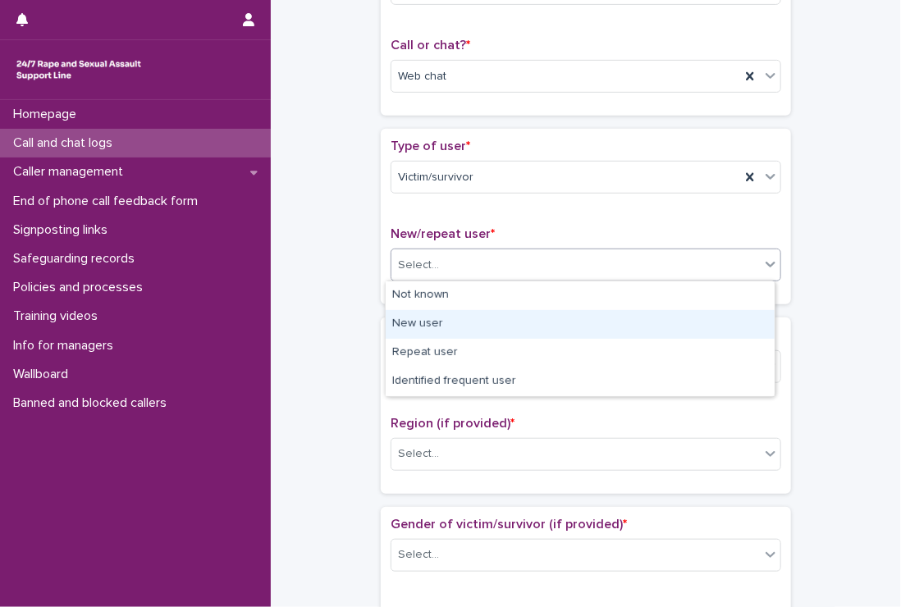
click at [426, 321] on div "New user" at bounding box center [580, 324] width 389 height 29
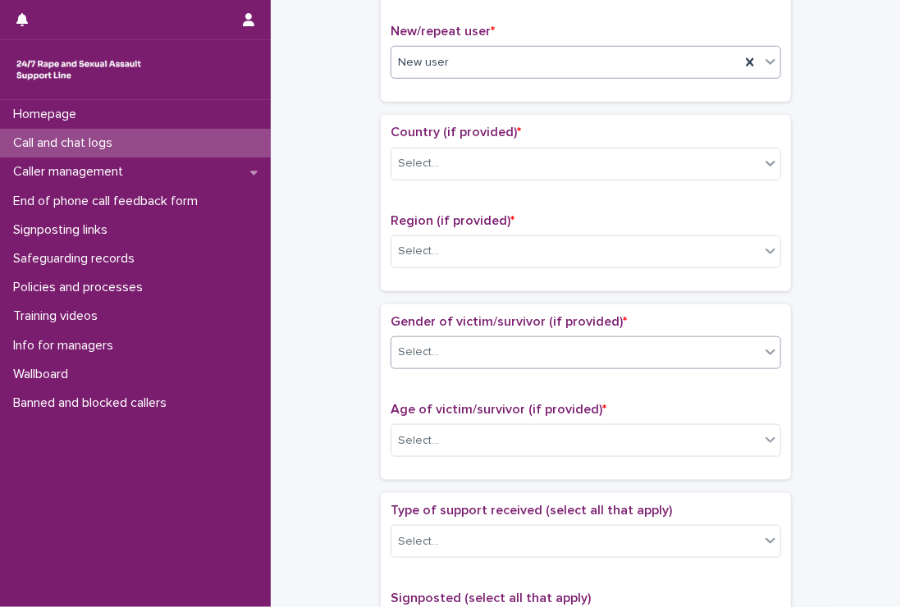
scroll to position [492, 0]
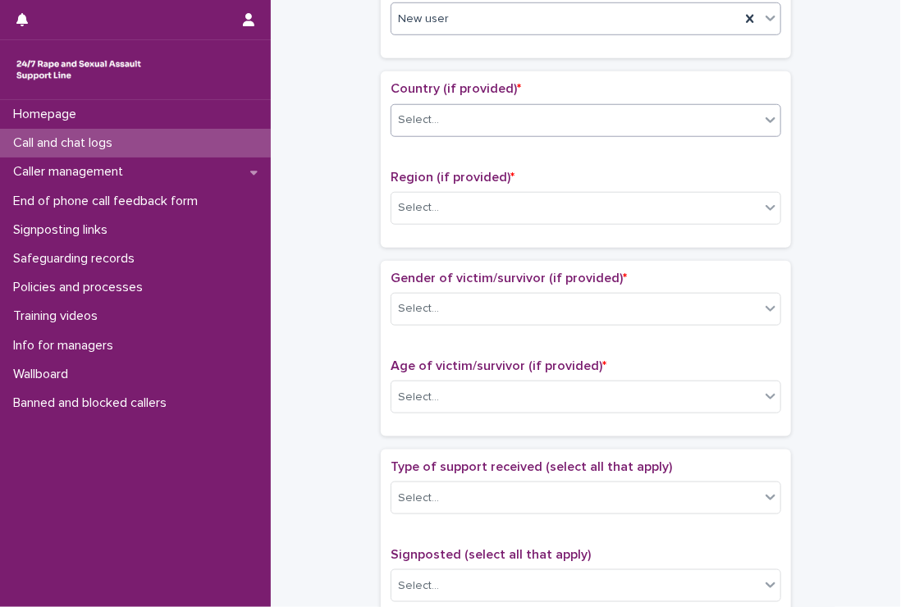
click at [409, 112] on div "Select..." at bounding box center [418, 120] width 41 height 17
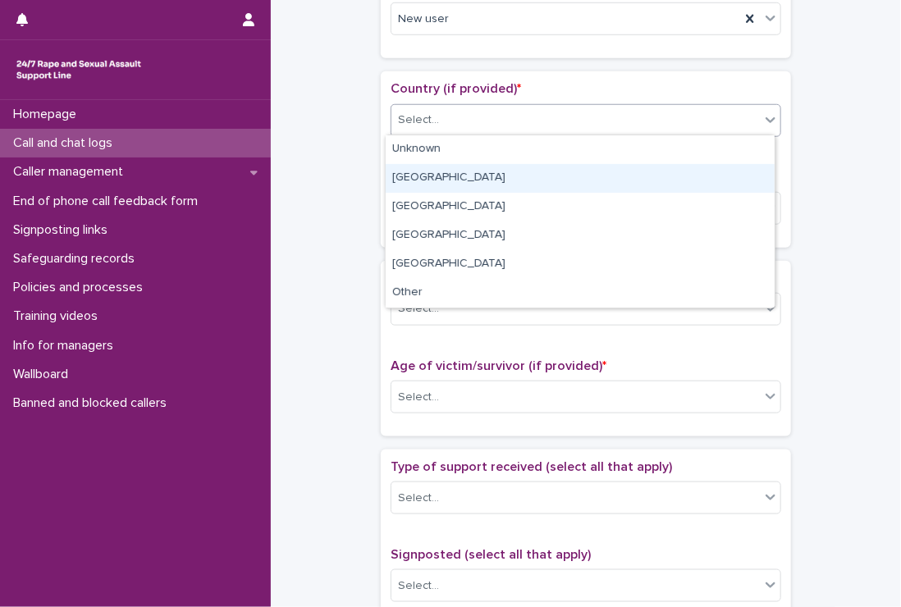
click at [428, 177] on div "[GEOGRAPHIC_DATA]" at bounding box center [580, 178] width 389 height 29
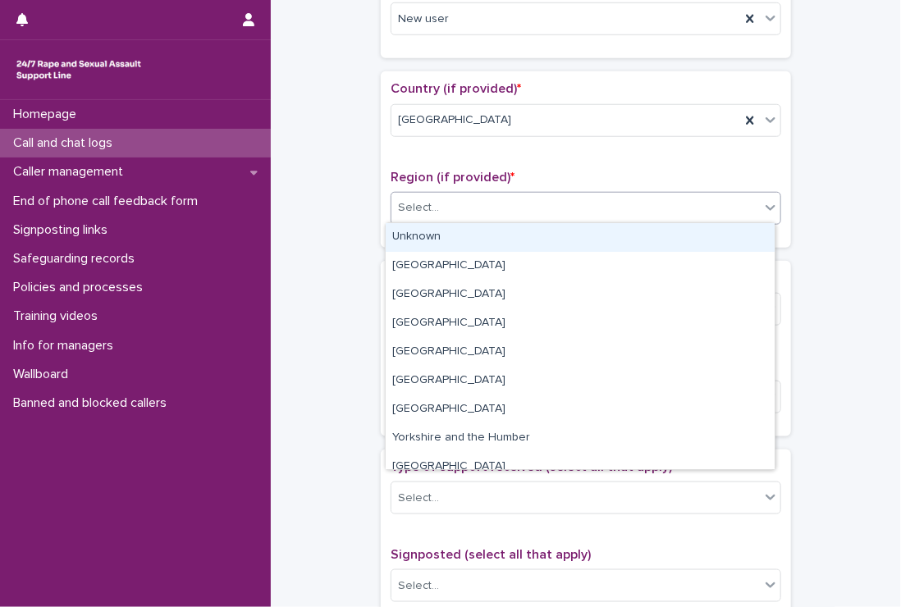
click at [441, 207] on input "text" at bounding box center [442, 208] width 2 height 14
click at [434, 231] on div "Unknown" at bounding box center [580, 237] width 389 height 29
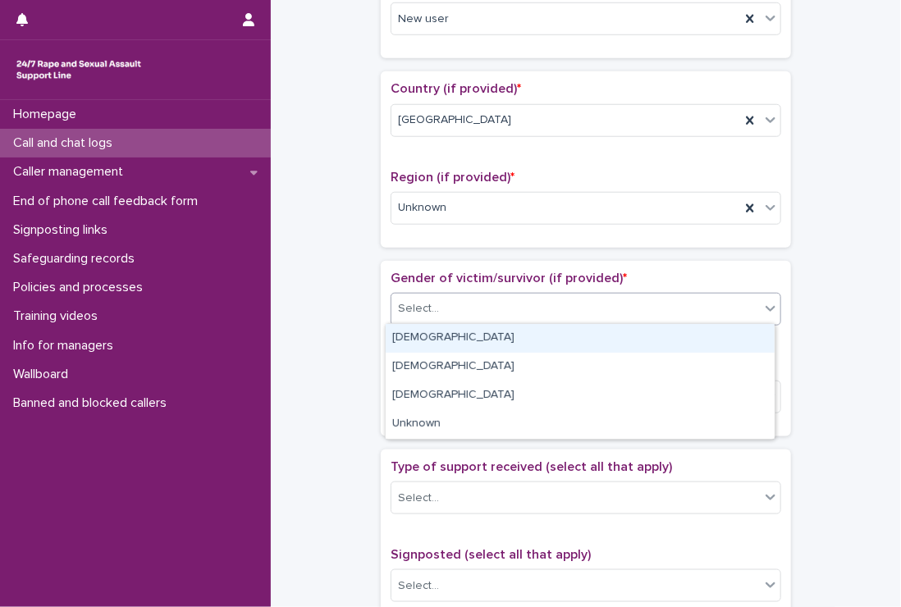
click at [495, 300] on div "Select..." at bounding box center [575, 308] width 368 height 27
click at [422, 337] on div "[DEMOGRAPHIC_DATA]" at bounding box center [580, 338] width 389 height 29
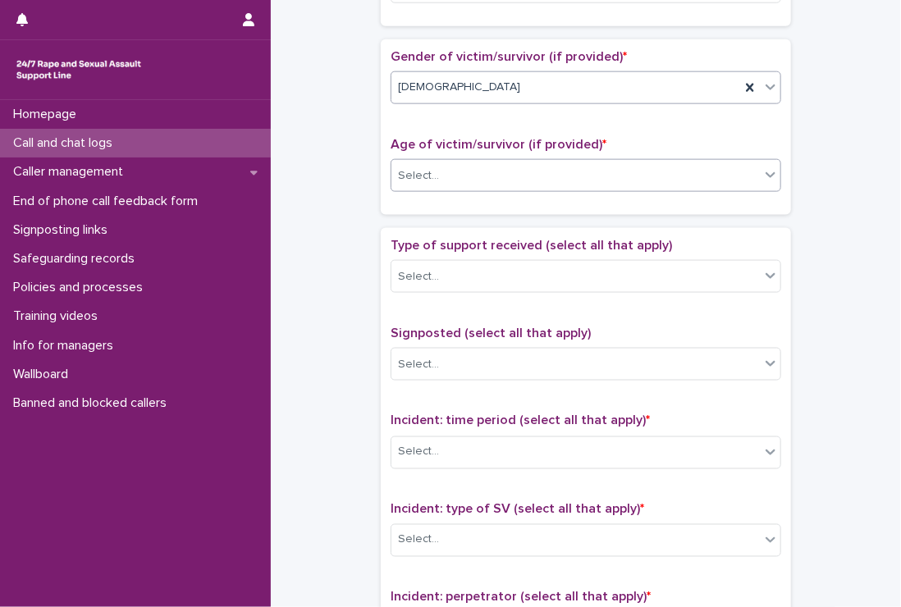
scroll to position [738, 0]
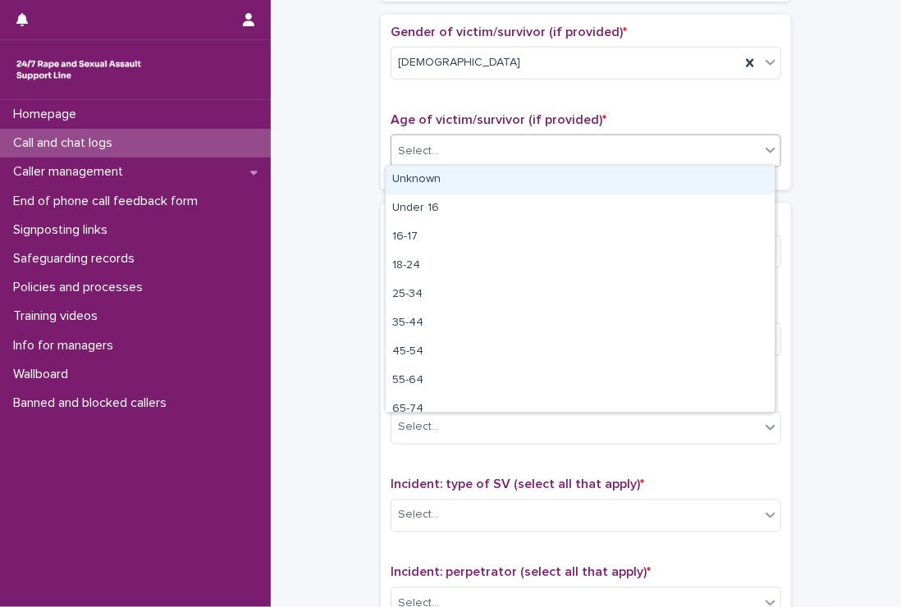
click at [413, 143] on div "Select..." at bounding box center [418, 151] width 41 height 17
click at [418, 176] on div "Unknown" at bounding box center [580, 180] width 389 height 29
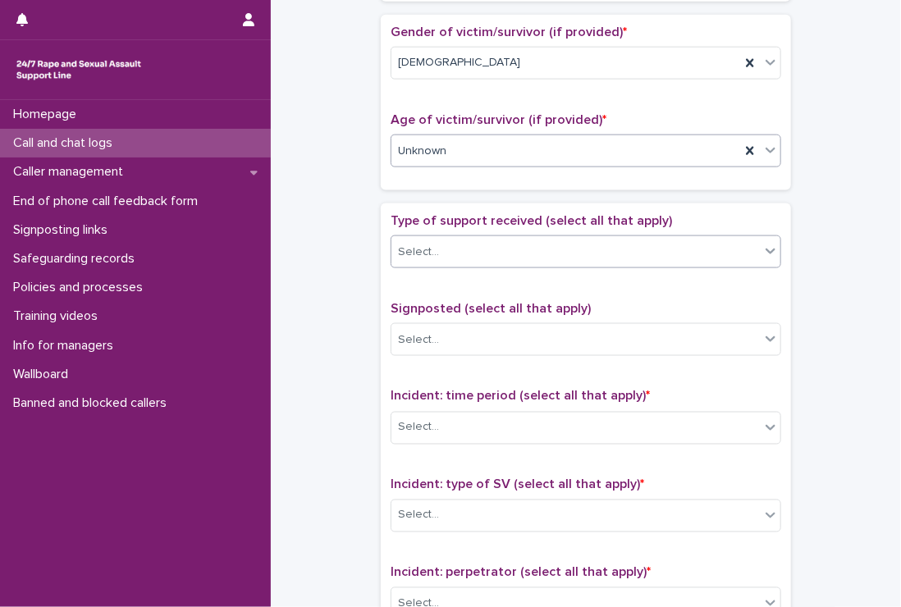
click at [482, 249] on div "Select..." at bounding box center [575, 252] width 368 height 27
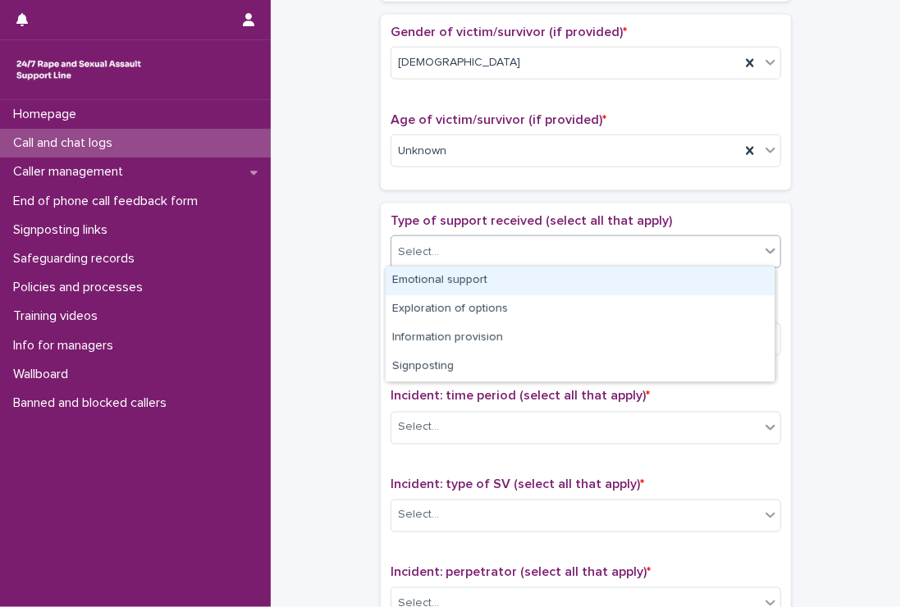
click at [534, 281] on div "Emotional support" at bounding box center [580, 281] width 389 height 29
click at [563, 249] on div "Emotional support" at bounding box center [565, 252] width 349 height 29
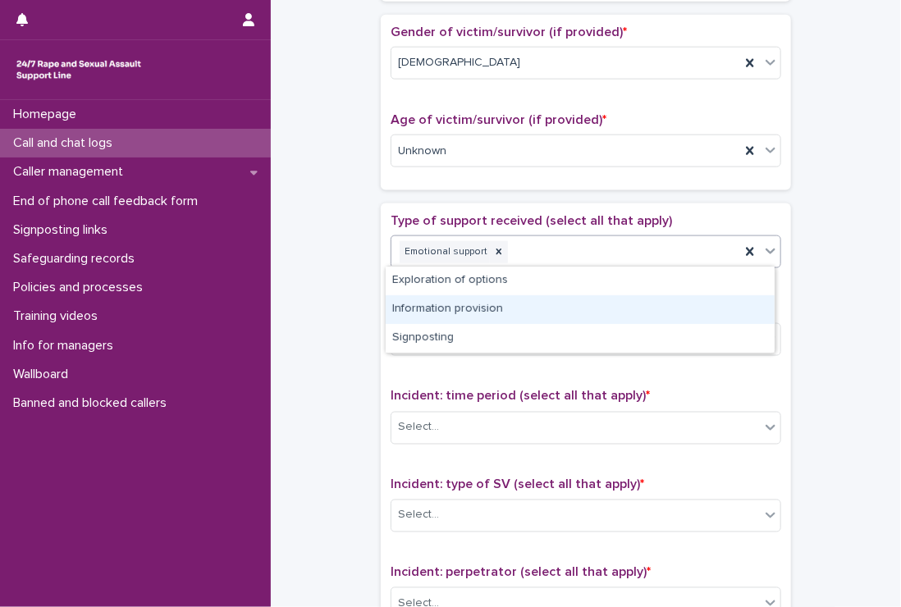
click at [508, 308] on div "Information provision" at bounding box center [580, 309] width 389 height 29
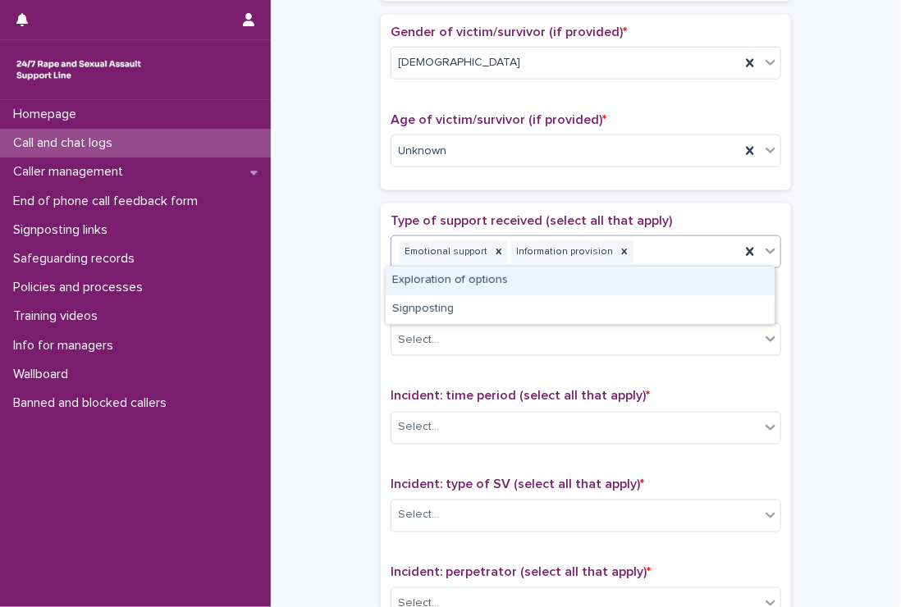
click at [651, 245] on div "Emotional support Information provision" at bounding box center [565, 252] width 349 height 29
click at [482, 278] on div "Exploration of options" at bounding box center [580, 281] width 389 height 29
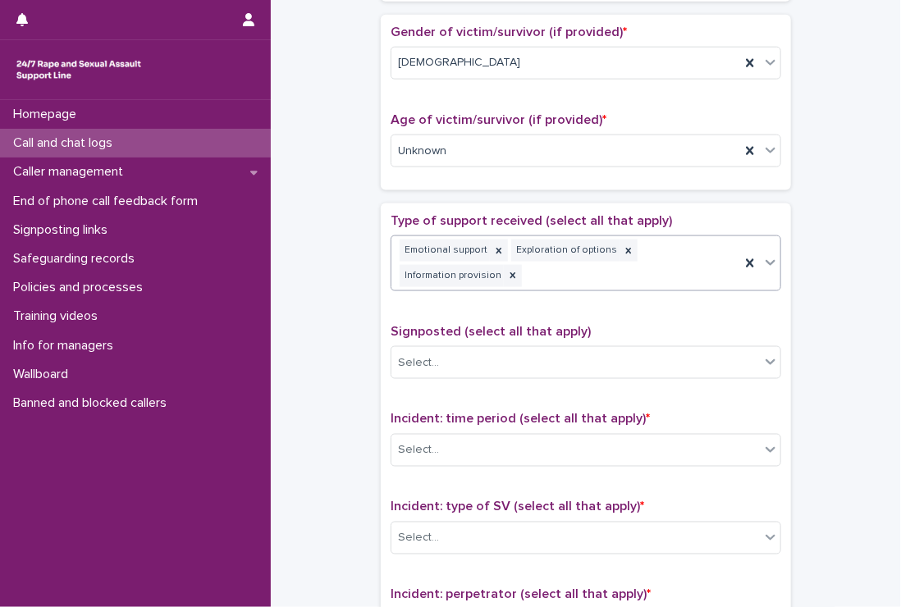
scroll to position [749, 0]
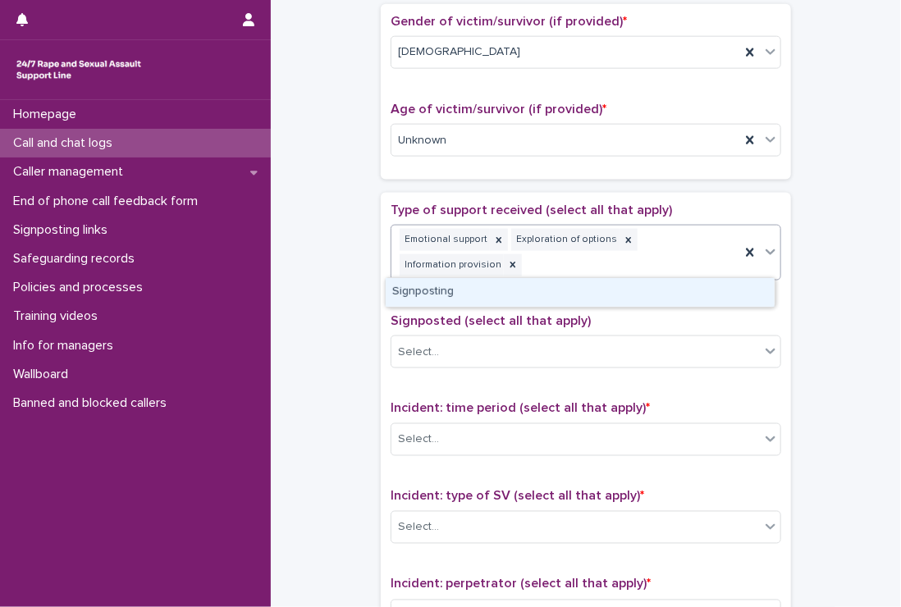
click at [647, 246] on div "Emotional support Exploration of options Information provision" at bounding box center [565, 253] width 349 height 54
click at [433, 290] on div "Signposting" at bounding box center [580, 292] width 389 height 29
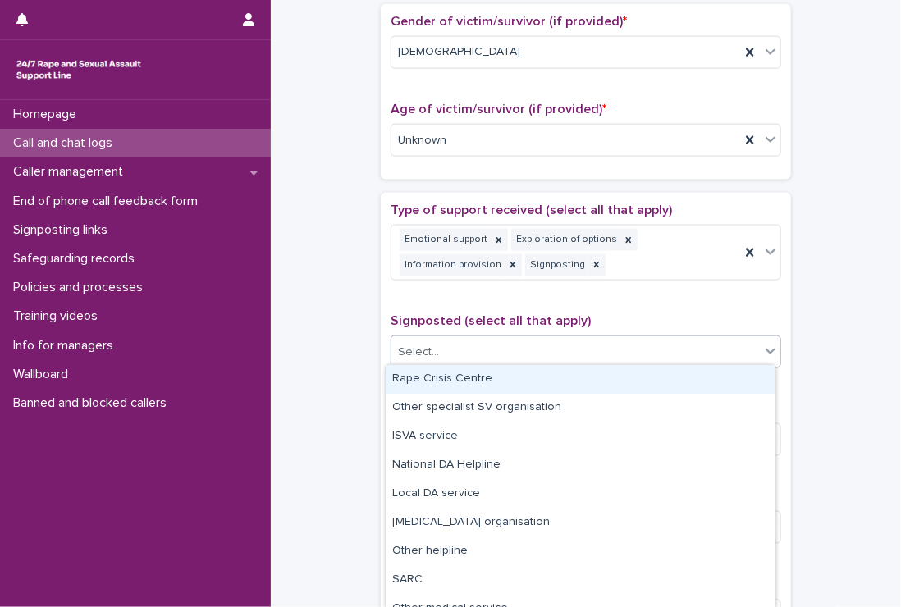
click at [456, 346] on div "Select..." at bounding box center [575, 352] width 368 height 27
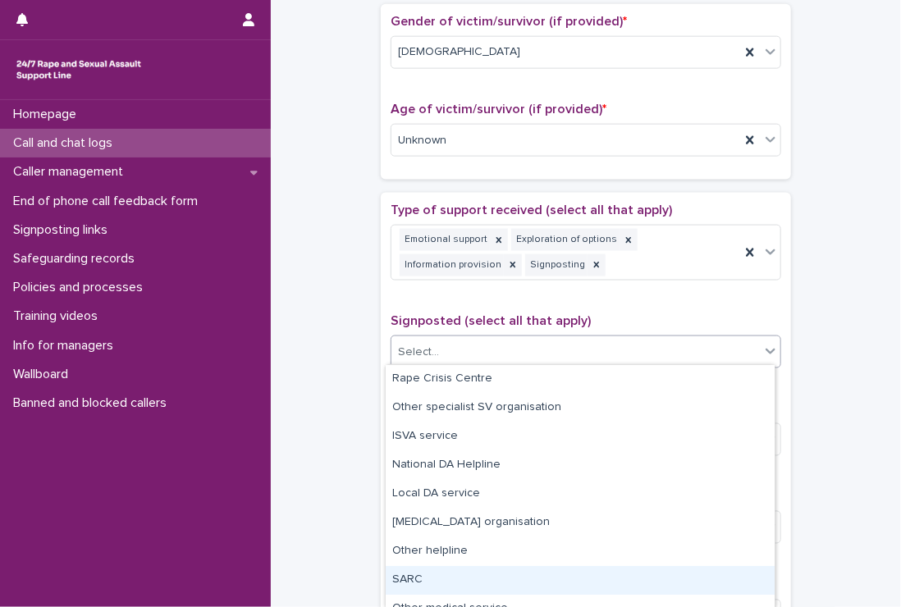
click at [459, 582] on div "SARC" at bounding box center [580, 580] width 389 height 29
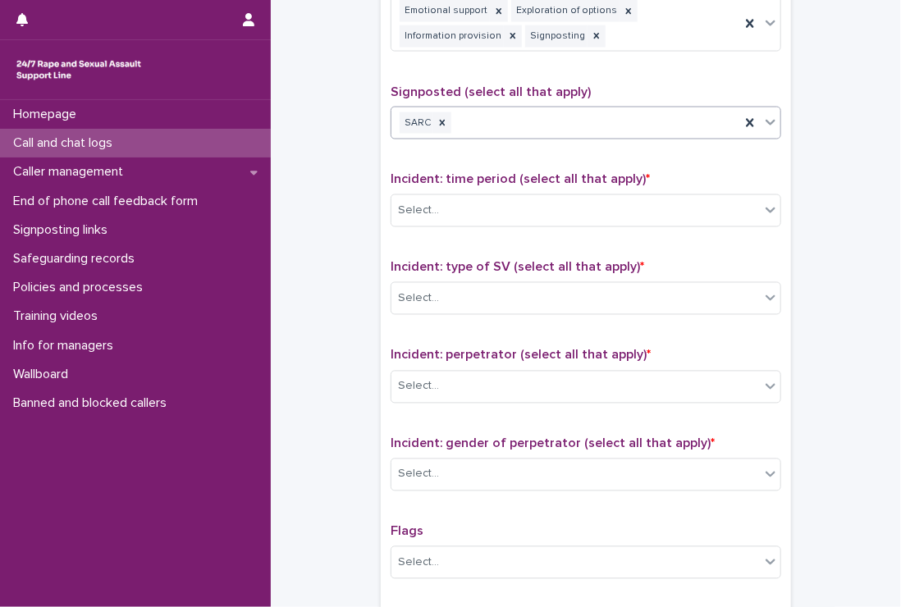
scroll to position [995, 0]
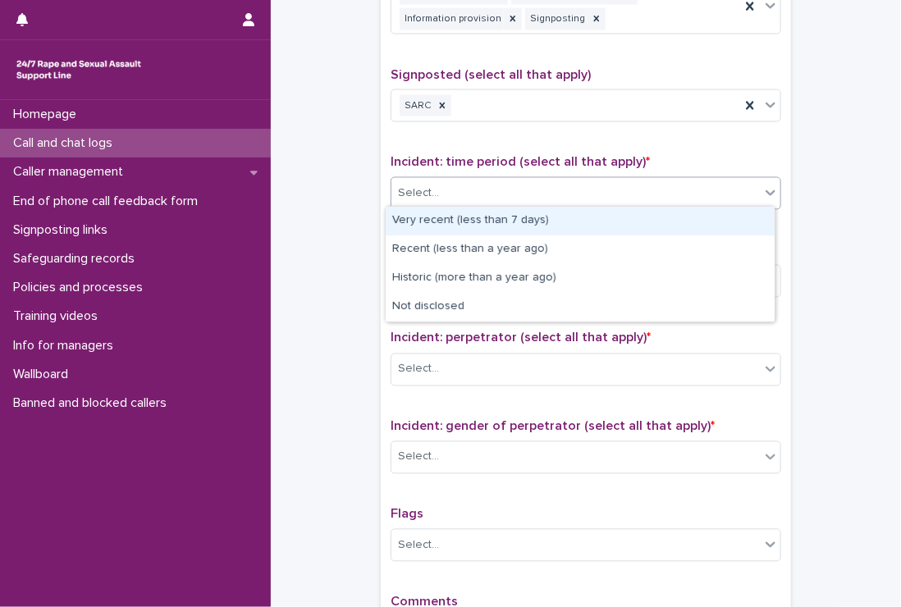
click at [441, 184] on div "Select..." at bounding box center [575, 193] width 368 height 27
click at [453, 220] on div "Very recent (less than 7 days)" at bounding box center [580, 221] width 389 height 29
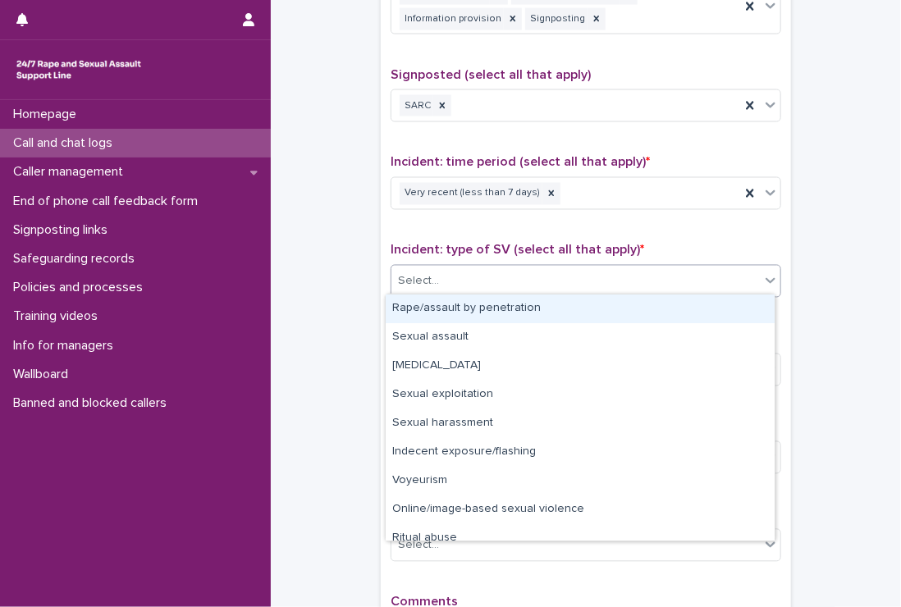
click at [442, 268] on div "Select..." at bounding box center [575, 281] width 368 height 27
click at [440, 304] on div "Rape/assault by penetration" at bounding box center [580, 309] width 389 height 29
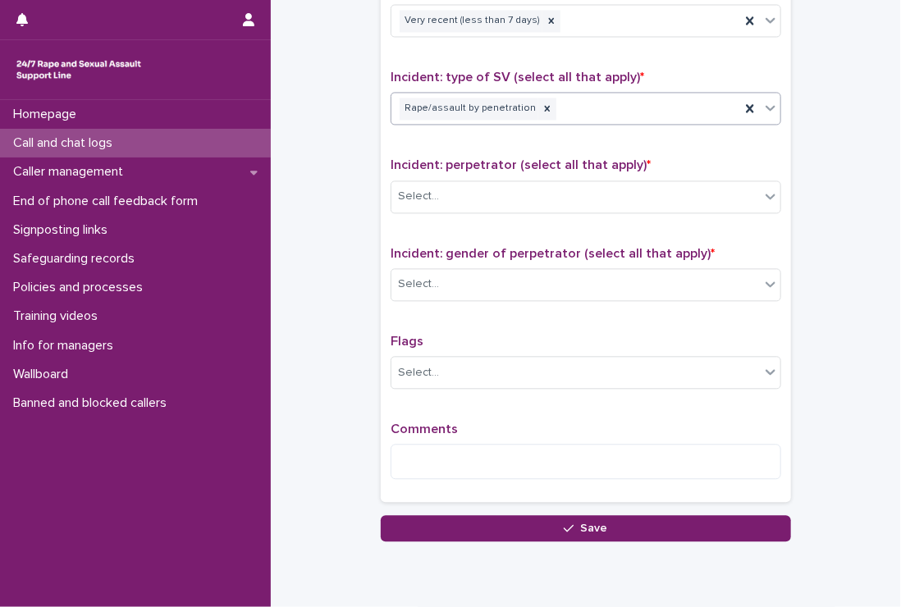
scroll to position [1144, 0]
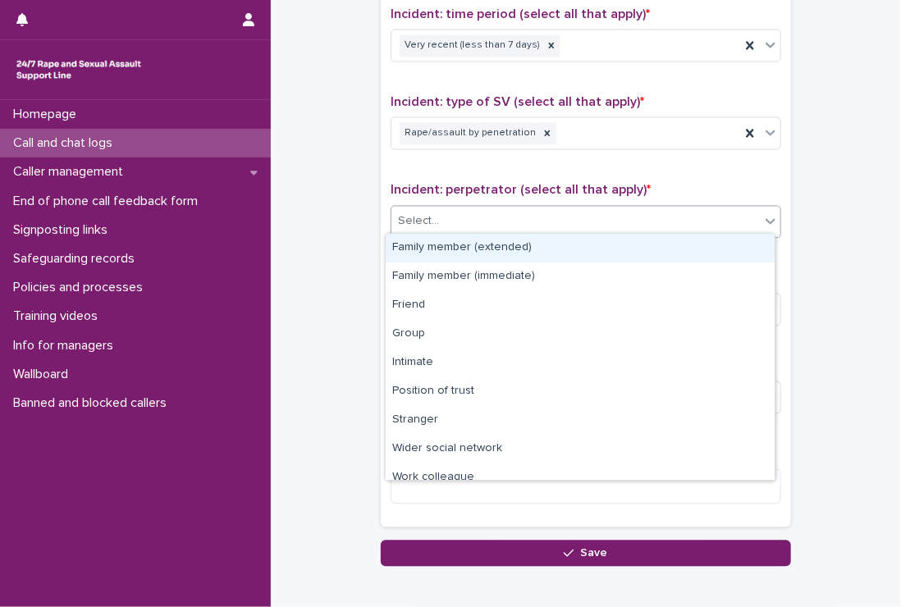
click at [409, 212] on div "Select..." at bounding box center [418, 220] width 41 height 17
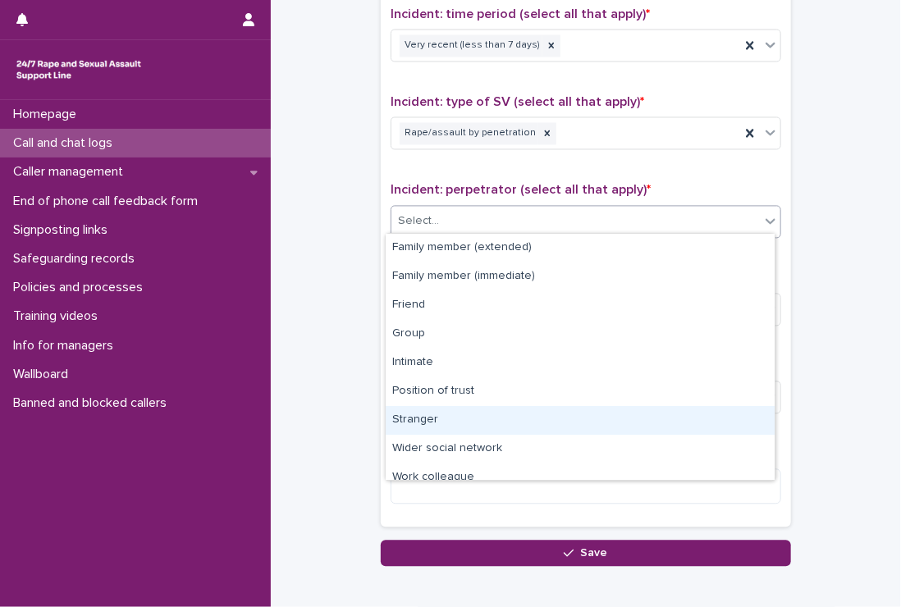
click at [413, 413] on div "Stranger" at bounding box center [580, 420] width 389 height 29
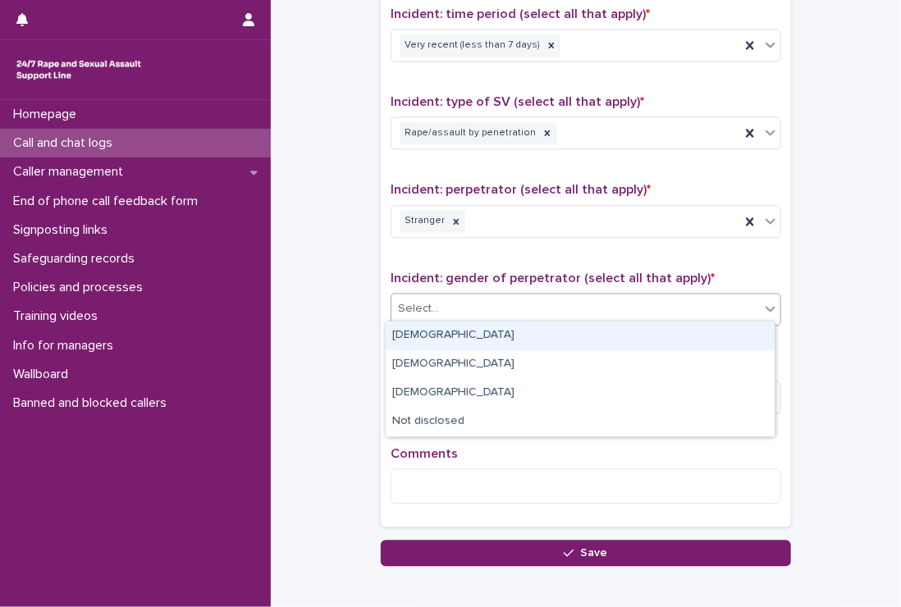
click at [441, 295] on div "Select..." at bounding box center [575, 308] width 368 height 27
click at [430, 336] on div "[DEMOGRAPHIC_DATA]" at bounding box center [580, 336] width 389 height 29
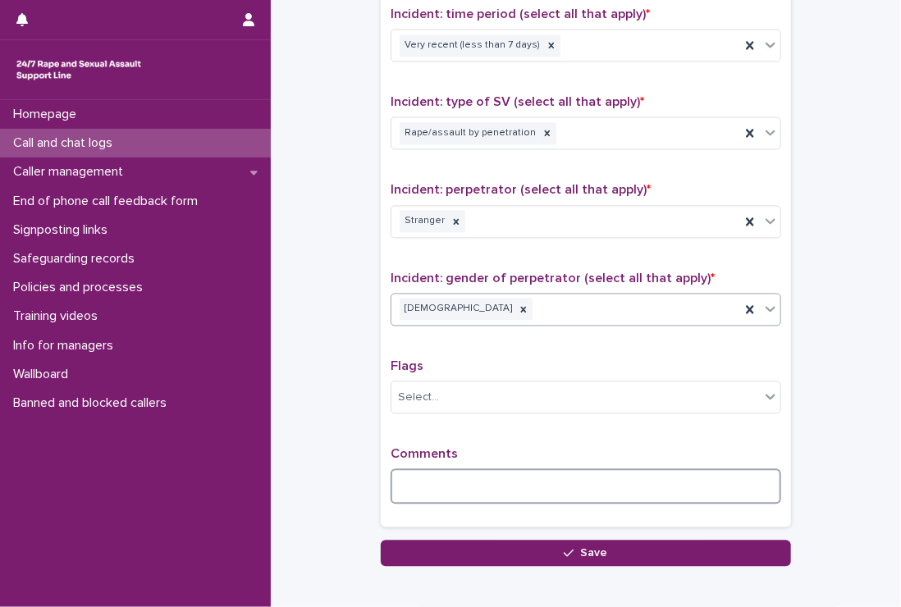
click at [474, 480] on textarea at bounding box center [586, 485] width 391 height 35
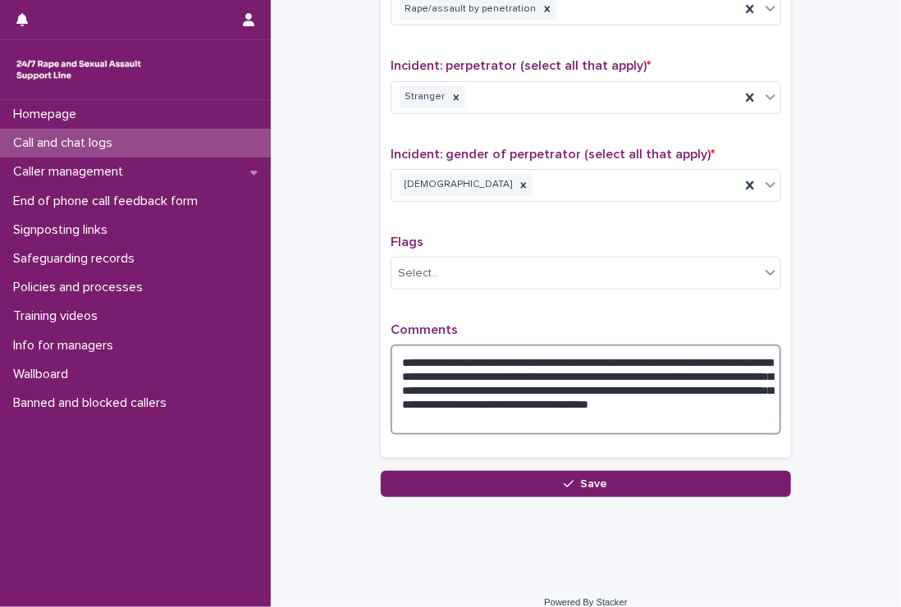
scroll to position [1281, 0]
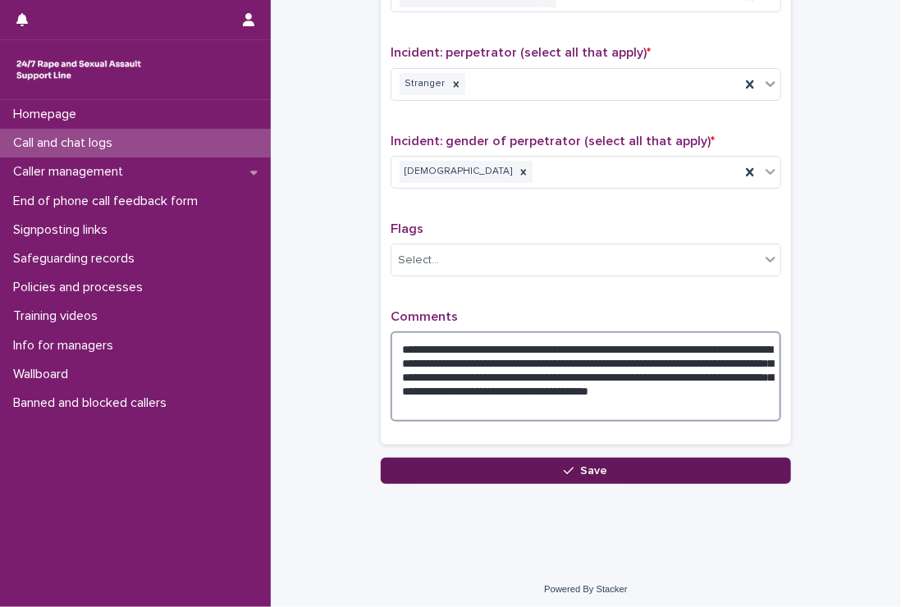
type textarea "**********"
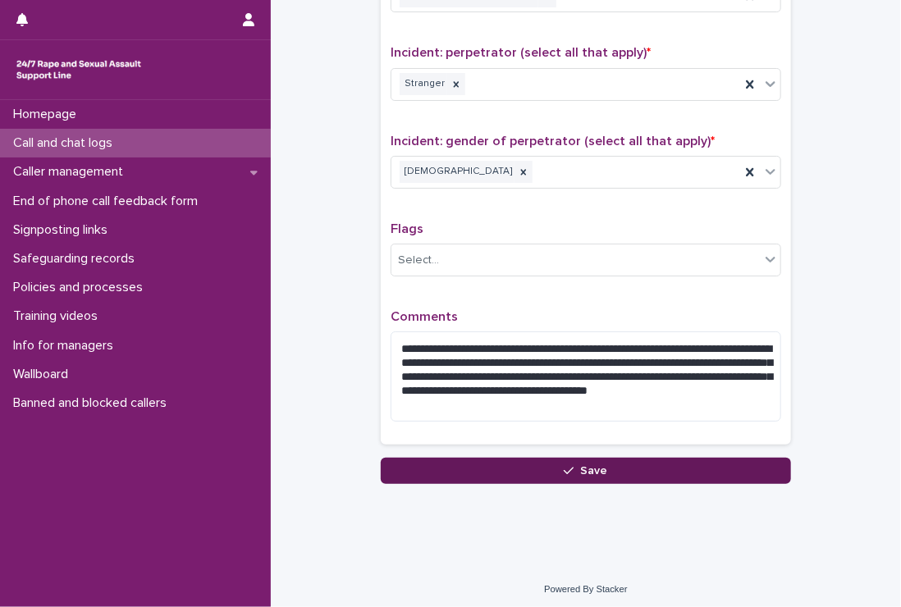
click at [474, 464] on button "Save" at bounding box center [586, 471] width 410 height 26
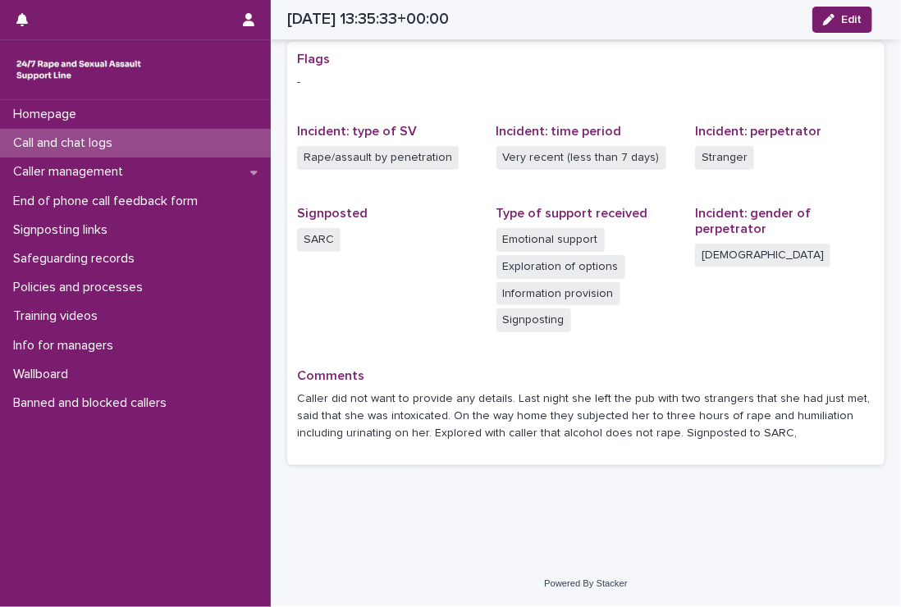
scroll to position [315, 0]
click at [28, 136] on p "Call and chat logs" at bounding box center [66, 143] width 119 height 16
